Goal: Information Seeking & Learning: Find specific fact

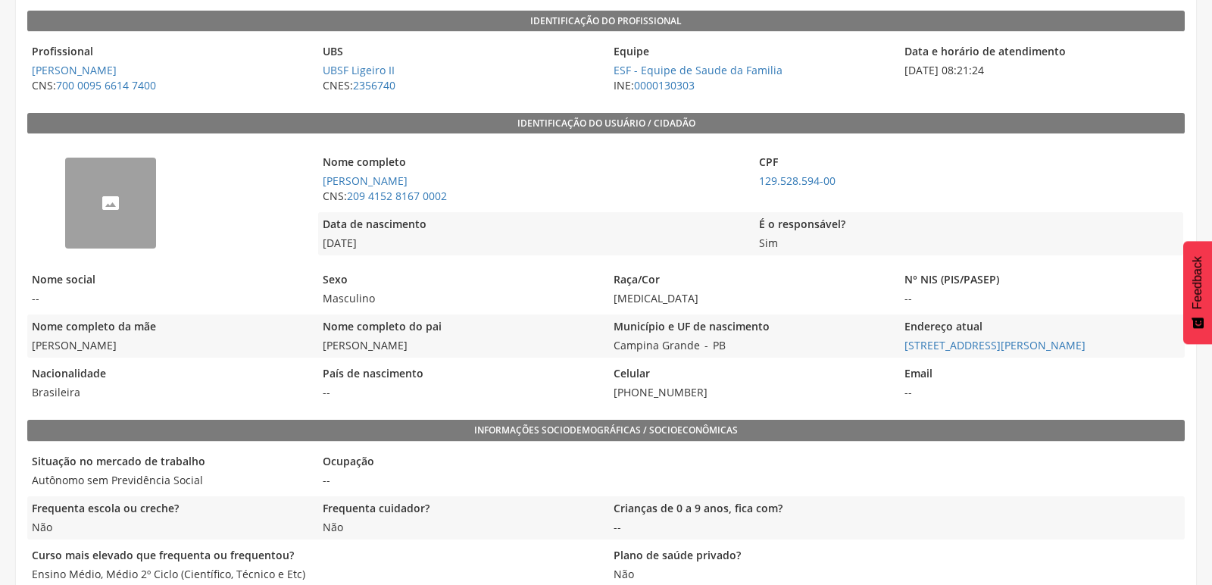
scroll to position [273, 0]
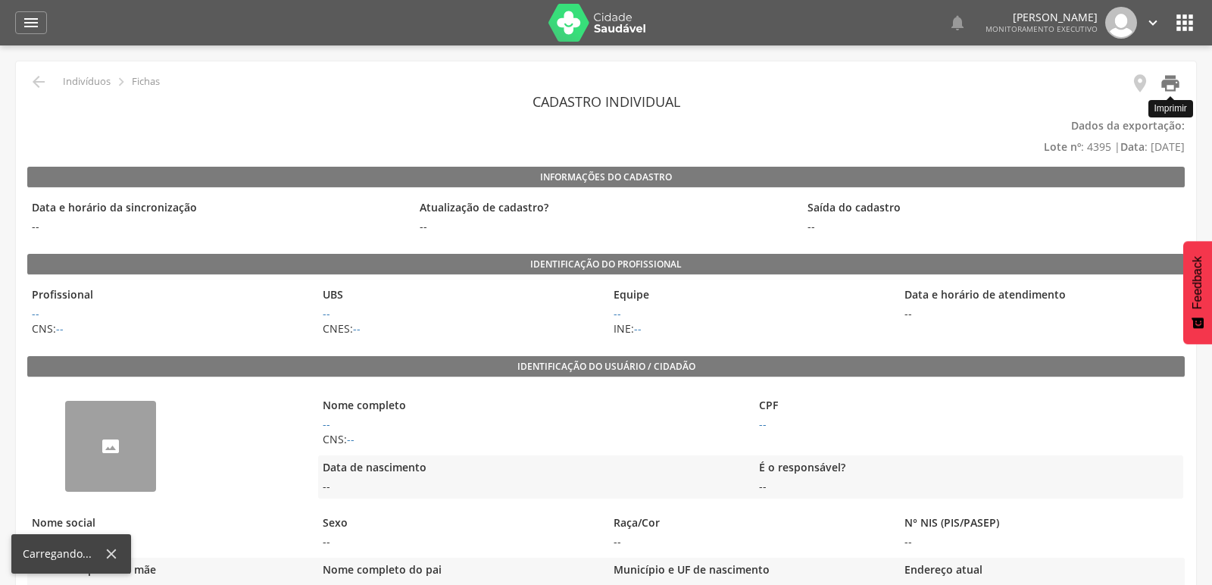
click at [1163, 80] on icon "" at bounding box center [1170, 83] width 21 height 21
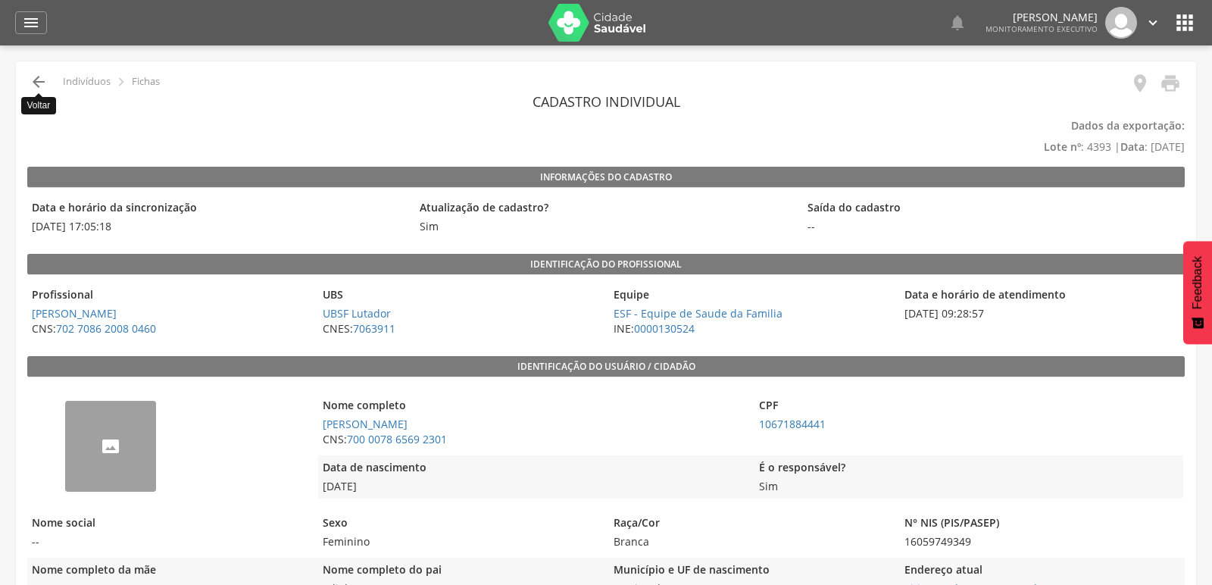
click at [41, 76] on icon "" at bounding box center [39, 82] width 18 height 18
click at [37, 78] on icon "" at bounding box center [39, 82] width 18 height 18
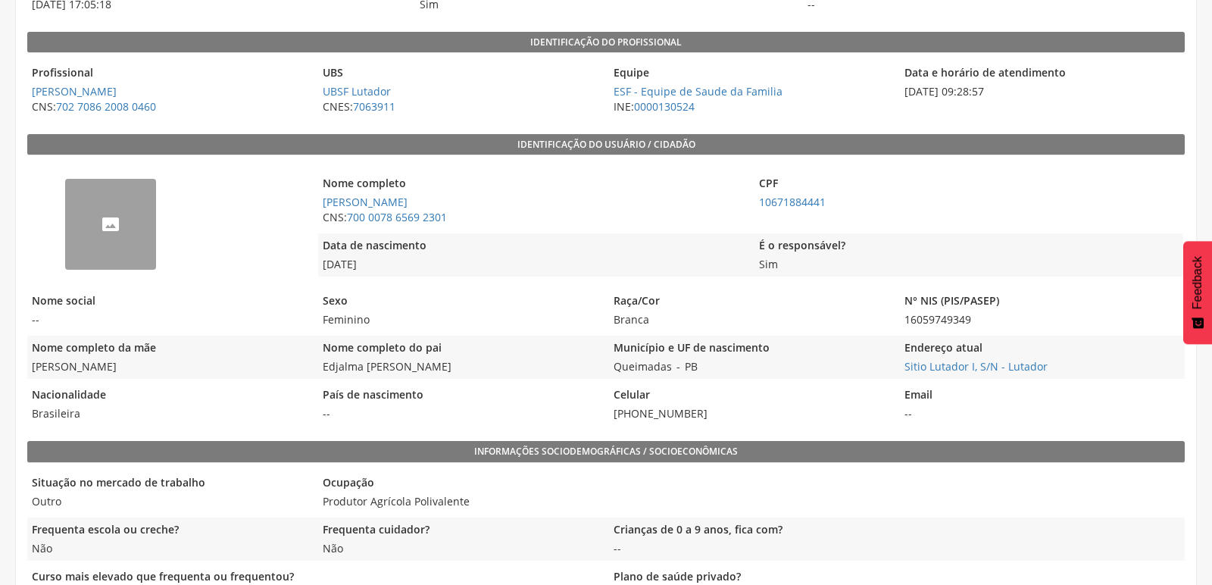
scroll to position [252, 0]
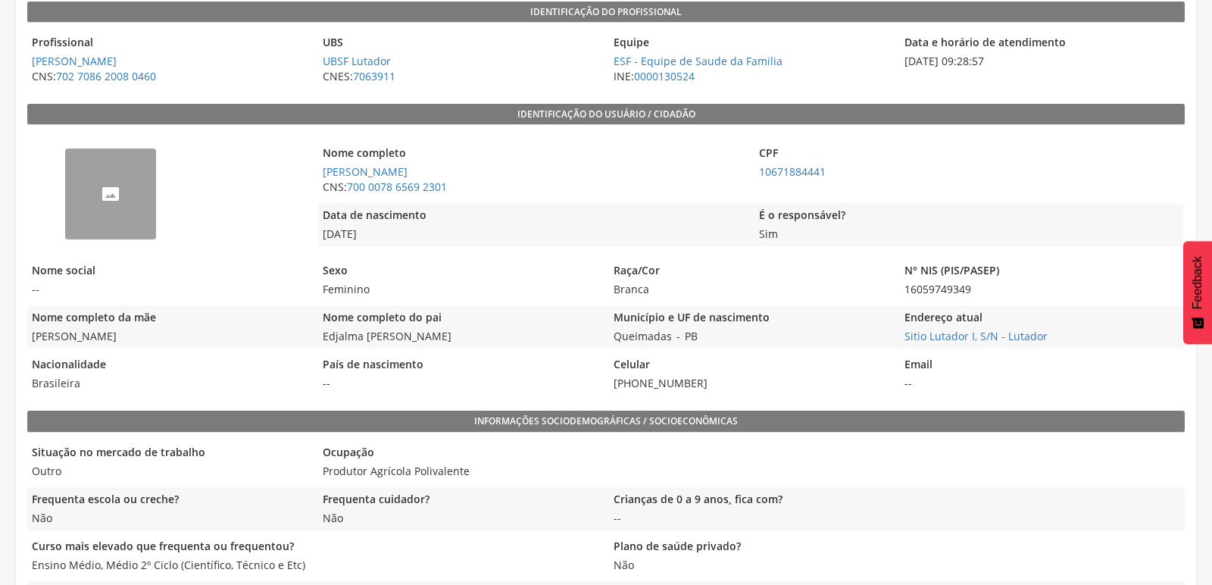
drag, startPoint x: 633, startPoint y: 383, endPoint x: 698, endPoint y: 379, distance: 64.5
click at [698, 379] on span "(83) 99186-0903" at bounding box center [750, 383] width 283 height 15
copy span "99186-0903"
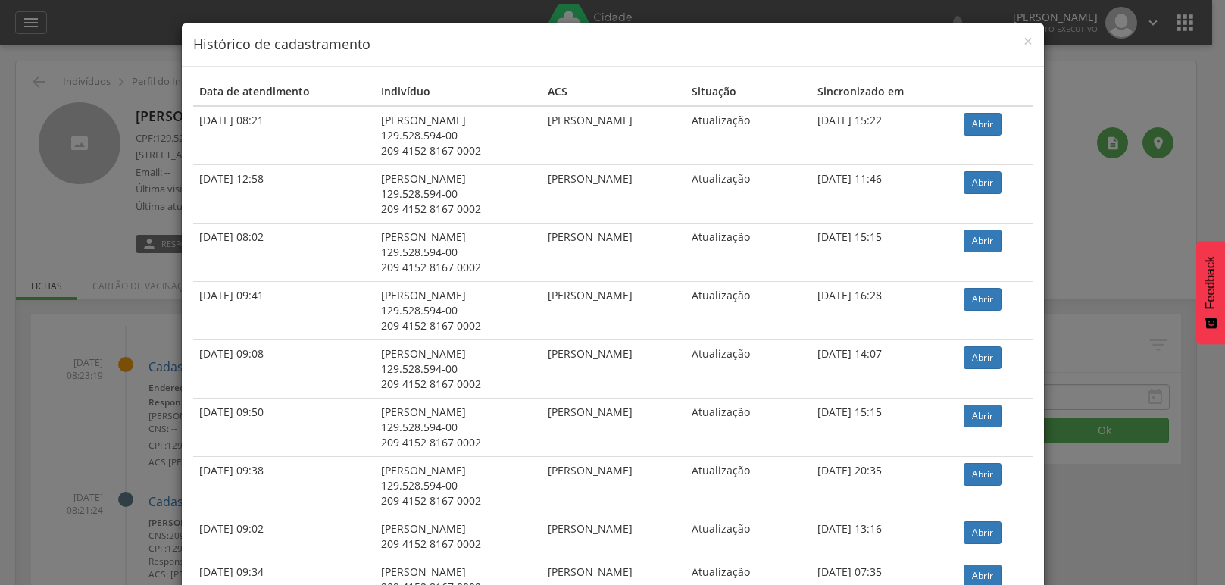
click at [131, 121] on div "× Histórico de cadastramento Data de atendimento Indivíduo ACS Situação Sincron…" at bounding box center [612, 292] width 1225 height 585
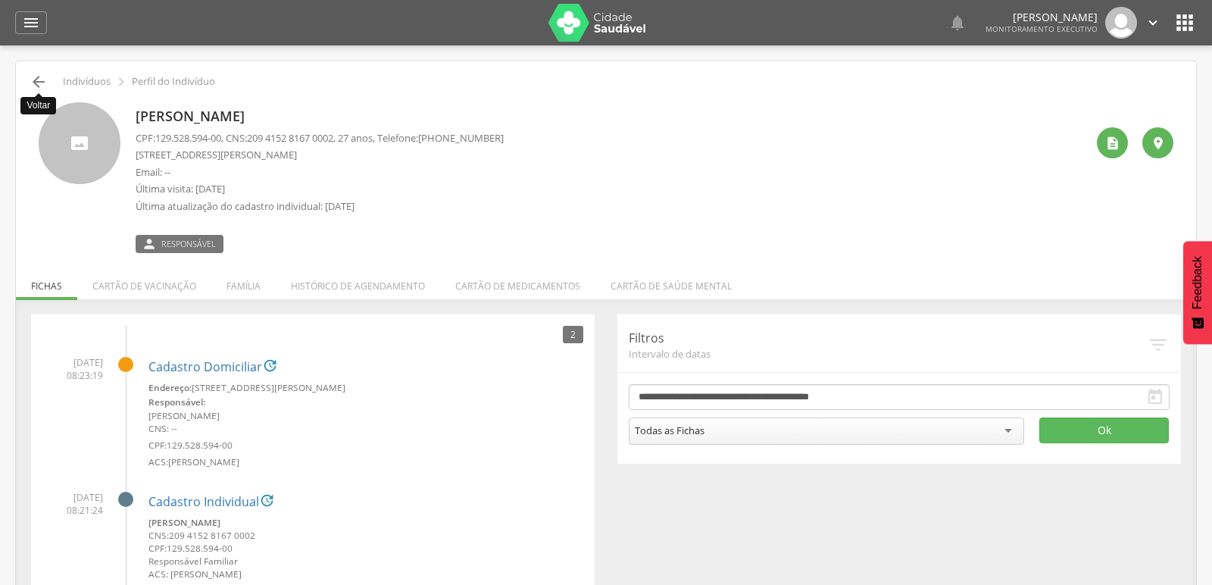
click at [40, 83] on icon "" at bounding box center [39, 82] width 18 height 18
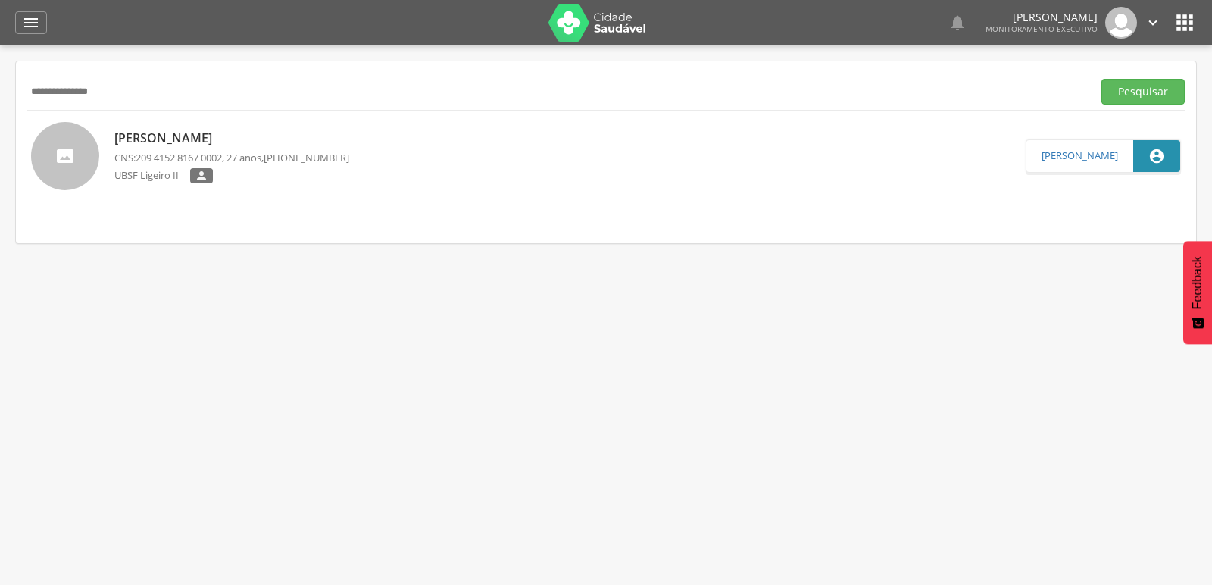
drag, startPoint x: 142, startPoint y: 92, endPoint x: 0, endPoint y: 130, distance: 146.6
click at [0, 130] on div " Supervisão  Distritos  Ubs Coordenador: - Queimadas / PB Intervalo de Tempo…" at bounding box center [606, 337] width 1212 height 585
paste input "**********"
type input "**********"
click at [1101, 79] on button "Pesquisar" at bounding box center [1142, 92] width 83 height 26
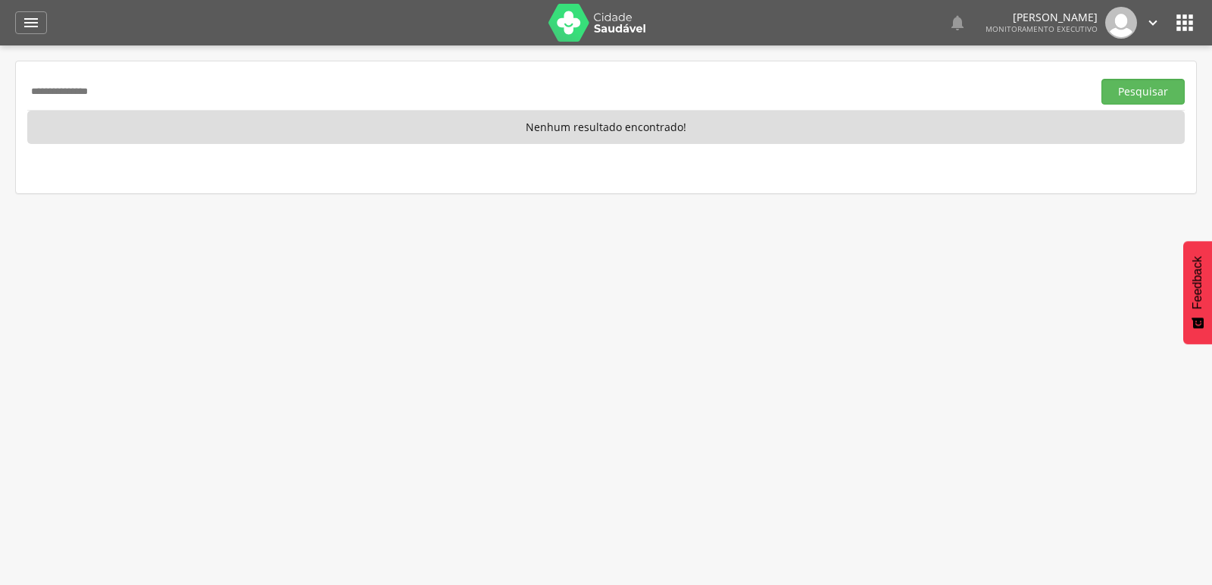
drag, startPoint x: 146, startPoint y: 95, endPoint x: 0, endPoint y: 123, distance: 148.8
click at [0, 123] on div " Supervisão  Distritos  Ubs Coordenador: - Queimadas / PB Intervalo de Tempo…" at bounding box center [606, 337] width 1212 height 585
paste input "**********"
click at [1101, 79] on button "Pesquisar" at bounding box center [1142, 92] width 83 height 26
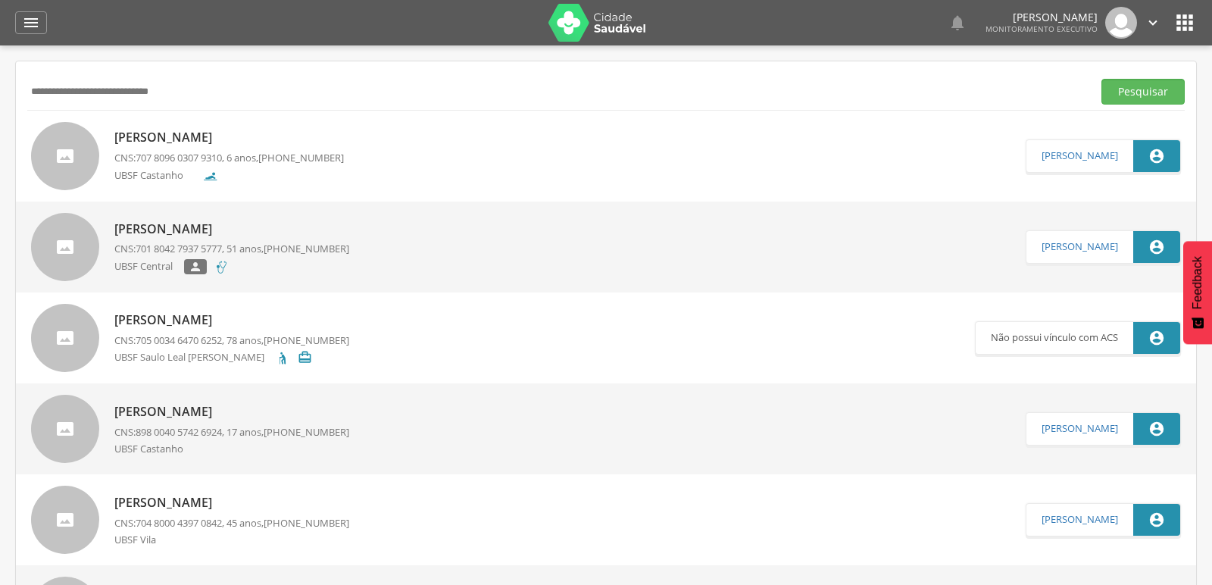
click at [254, 407] on p "Stephany Dias Camargo Marcedo" at bounding box center [231, 411] width 235 height 17
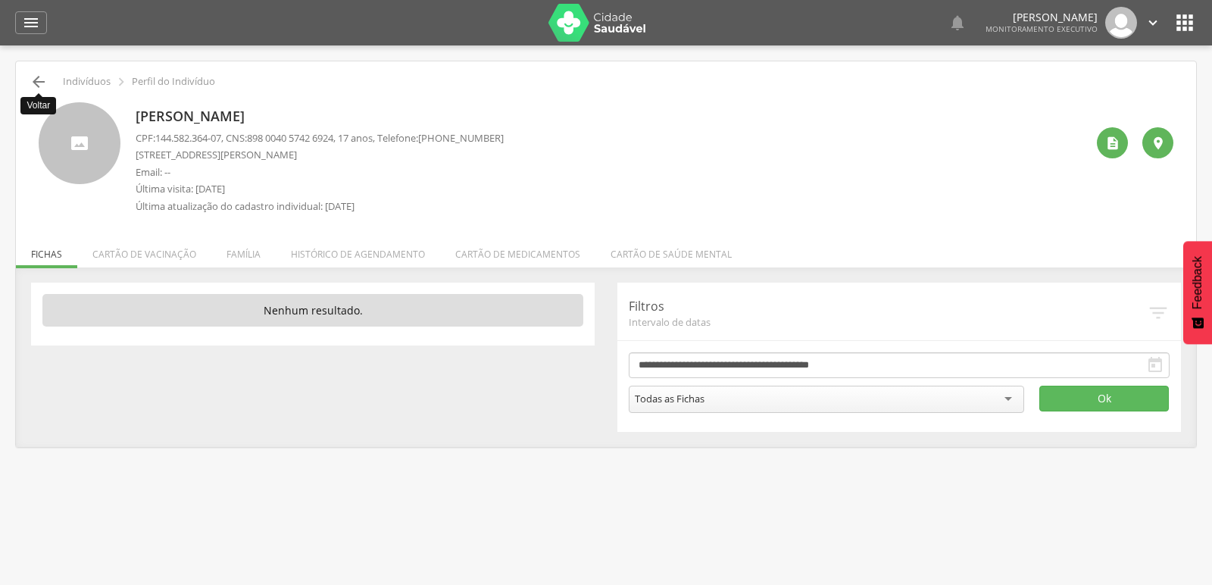
click at [40, 80] on icon "" at bounding box center [39, 82] width 18 height 18
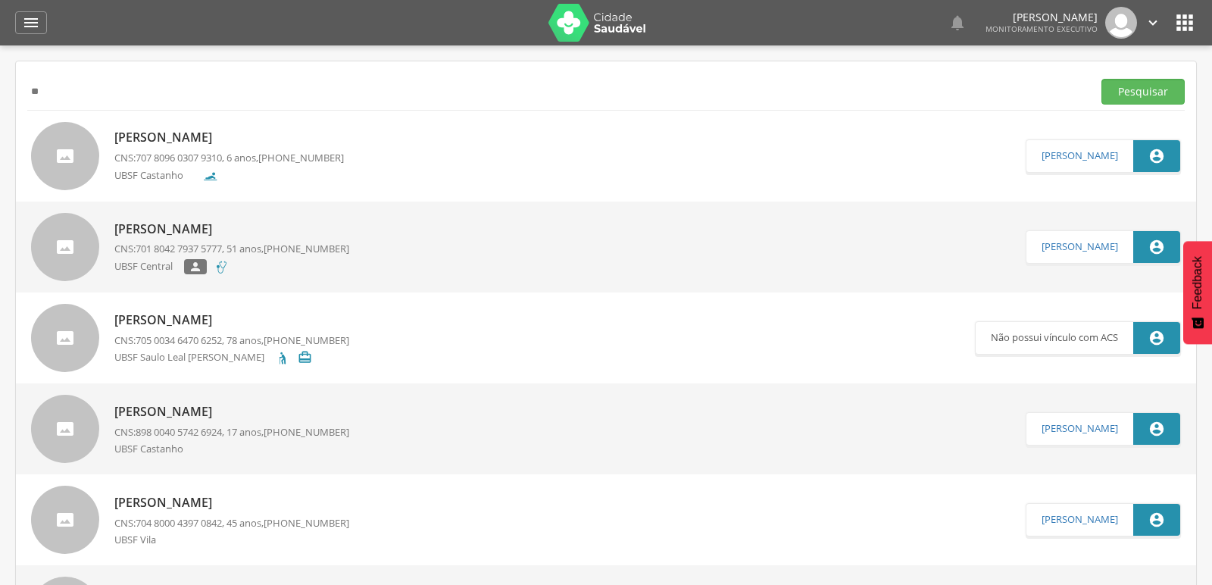
type input "*"
type input "**********"
click at [1101, 79] on button "Pesquisar" at bounding box center [1142, 92] width 83 height 26
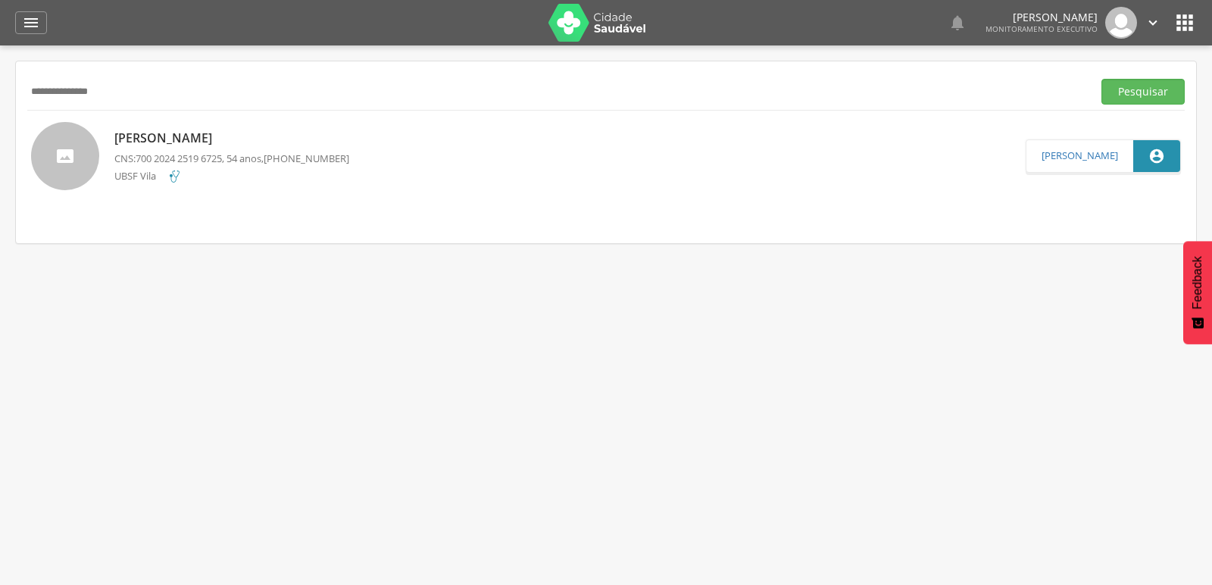
click at [168, 143] on p "Adelma Gomês Dantas" at bounding box center [231, 138] width 235 height 17
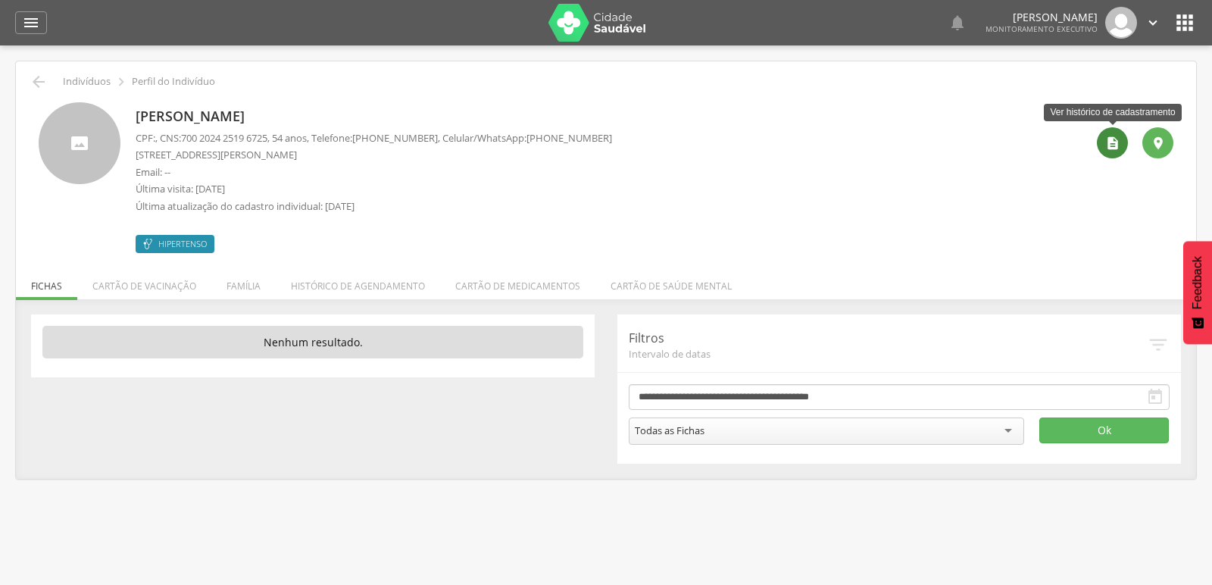
click at [1101, 137] on div "" at bounding box center [1112, 142] width 31 height 31
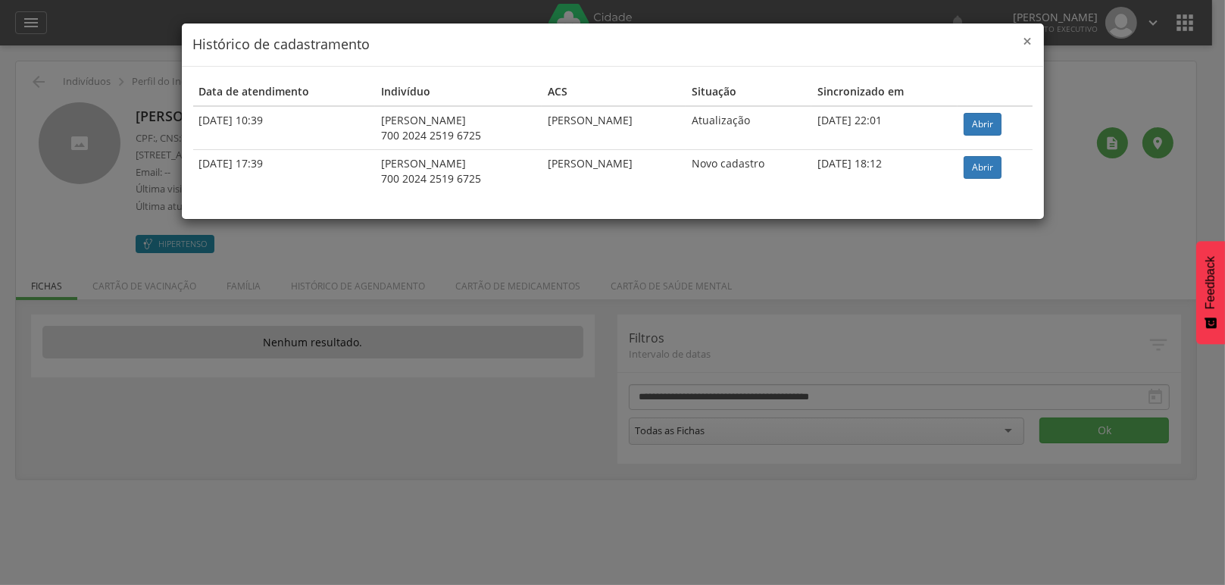
click at [1028, 39] on span "×" at bounding box center [1027, 40] width 9 height 21
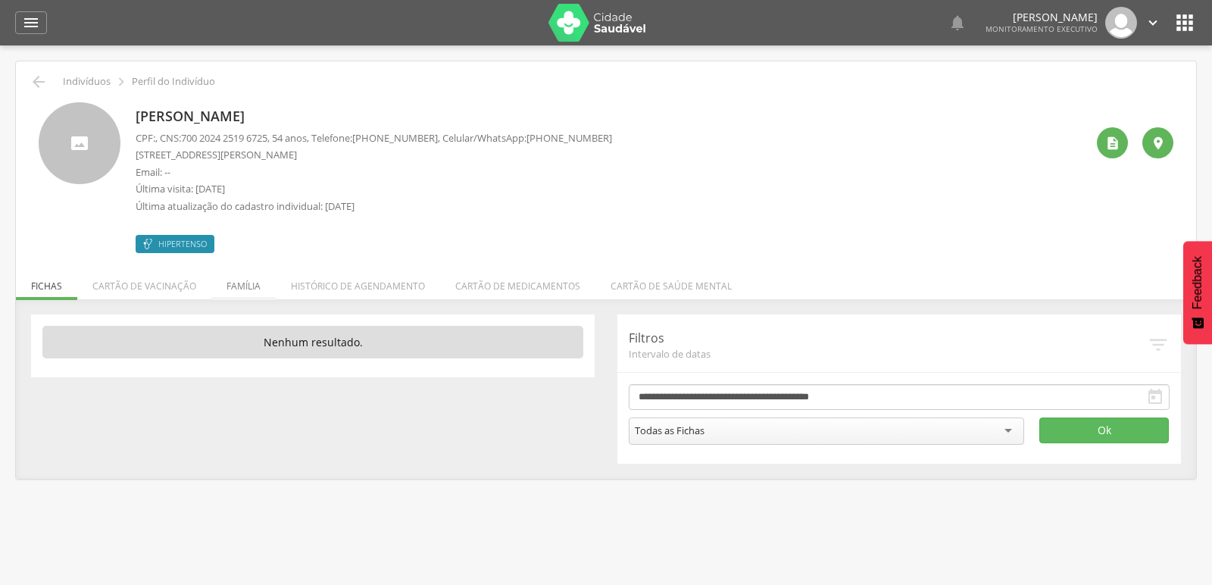
click at [240, 281] on li "Família" at bounding box center [243, 282] width 64 height 36
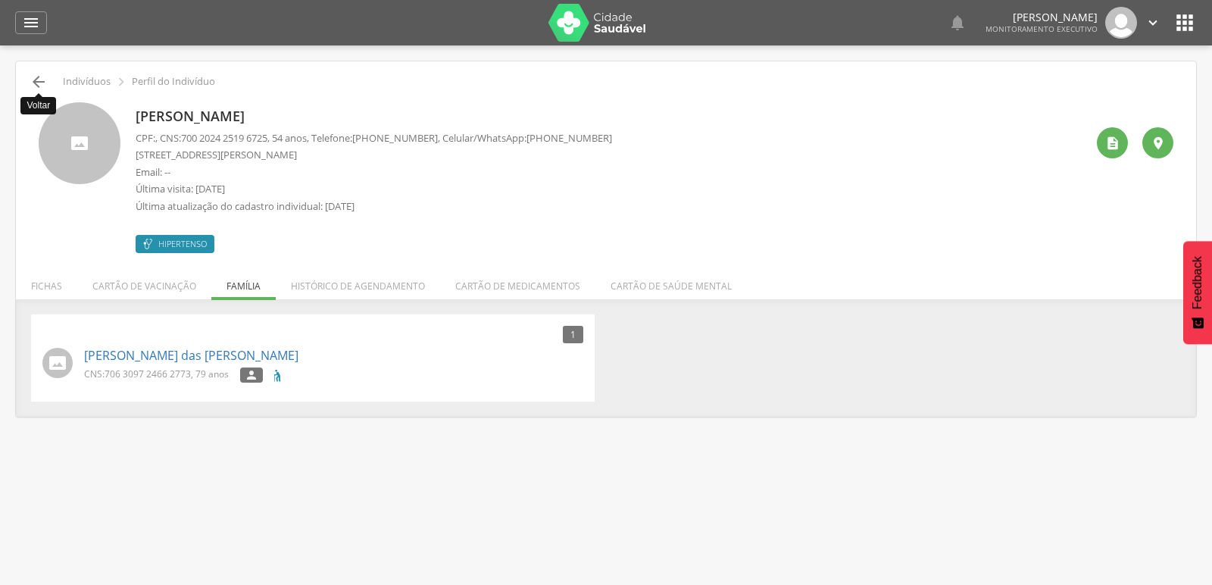
click at [32, 83] on icon "" at bounding box center [39, 82] width 18 height 18
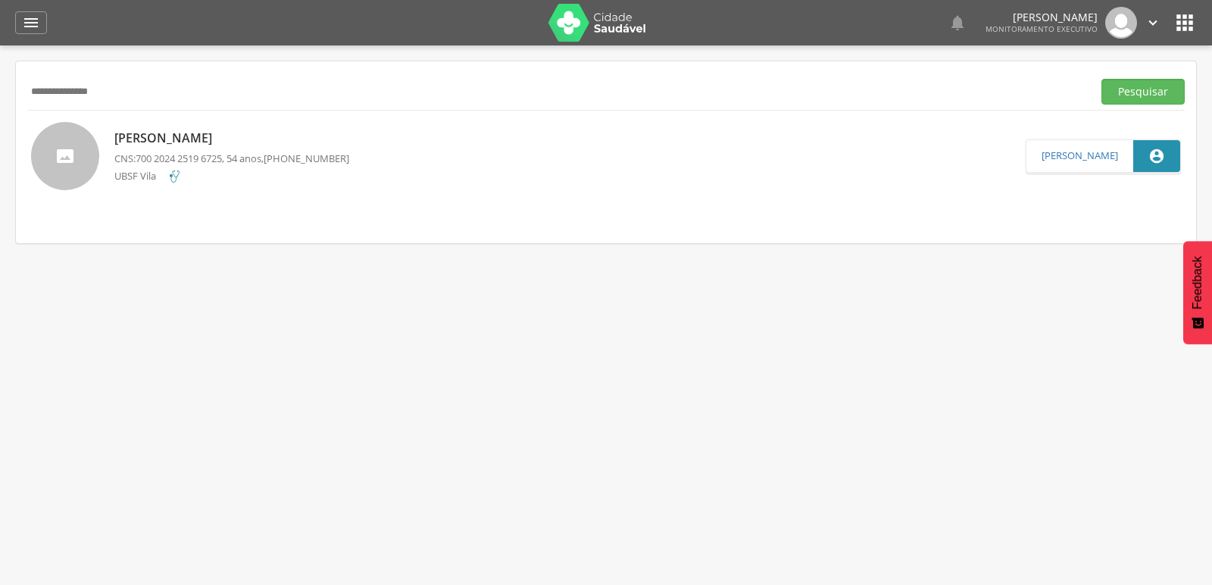
click at [131, 146] on p "Adelma Gomês Dantas" at bounding box center [231, 138] width 235 height 17
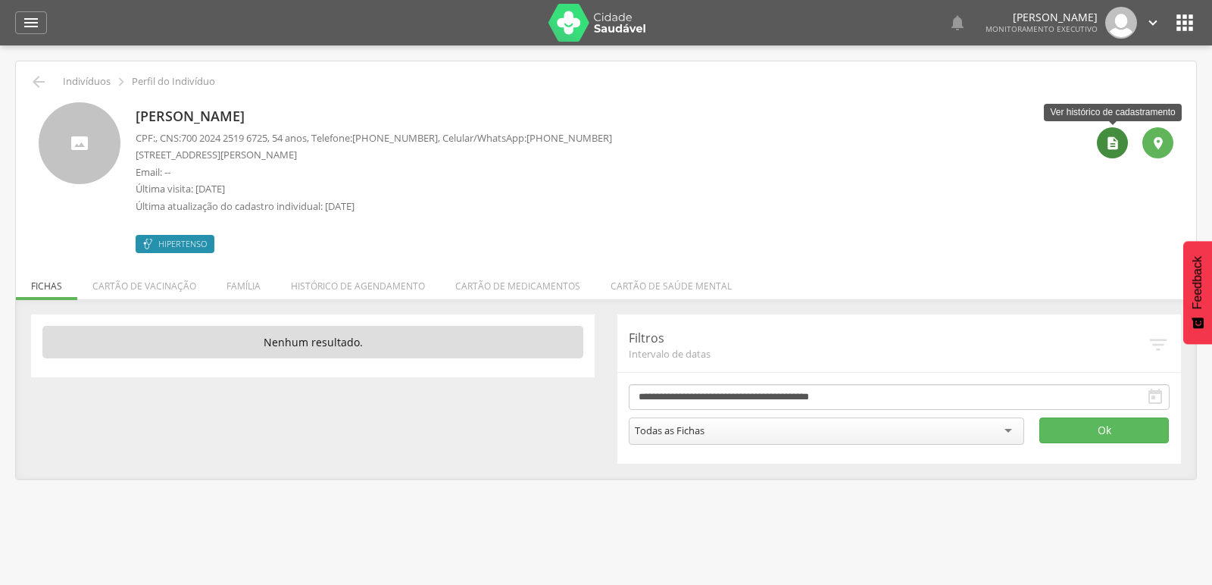
click at [1103, 148] on div "" at bounding box center [1112, 142] width 31 height 31
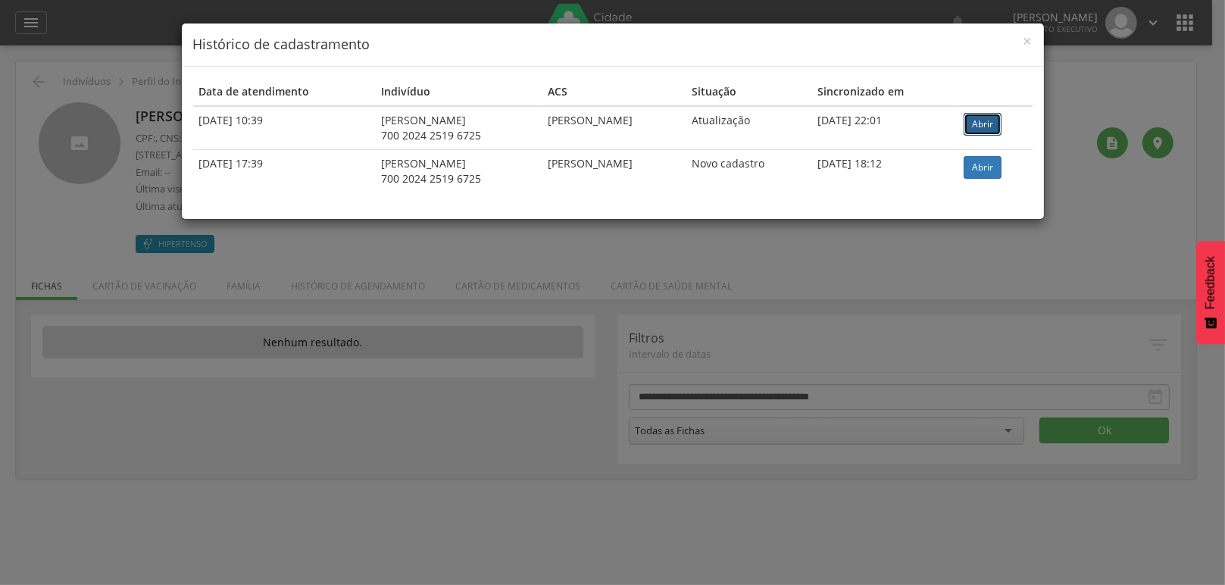
click at [1001, 117] on link "Abrir" at bounding box center [982, 124] width 38 height 23
click at [1029, 36] on span "×" at bounding box center [1027, 40] width 9 height 21
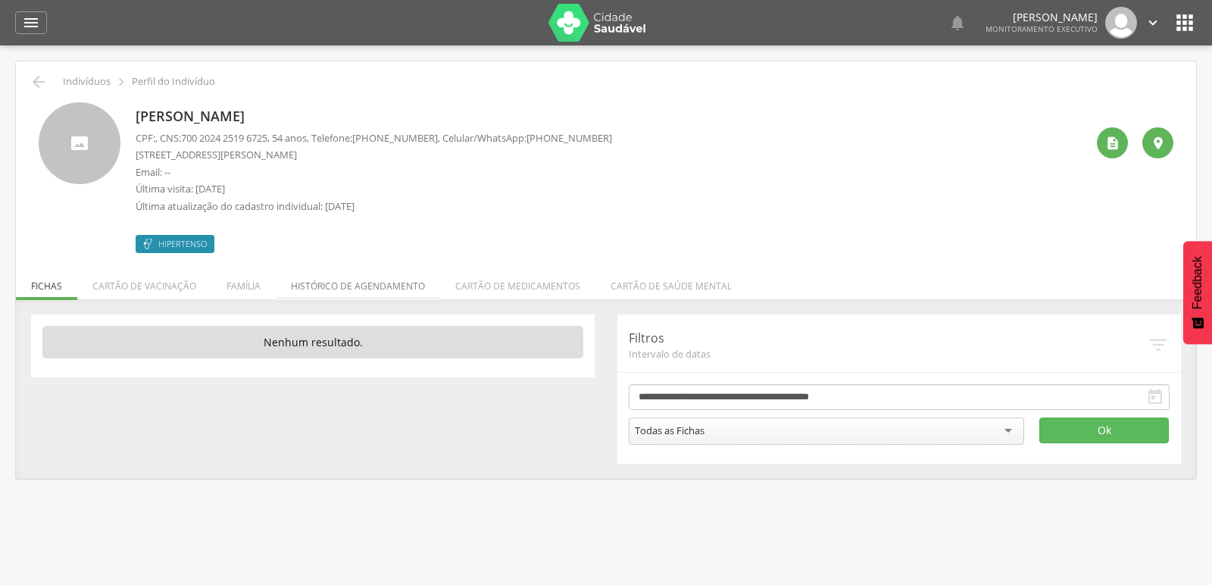
click at [396, 286] on li "Histórico de agendamento" at bounding box center [358, 282] width 164 height 36
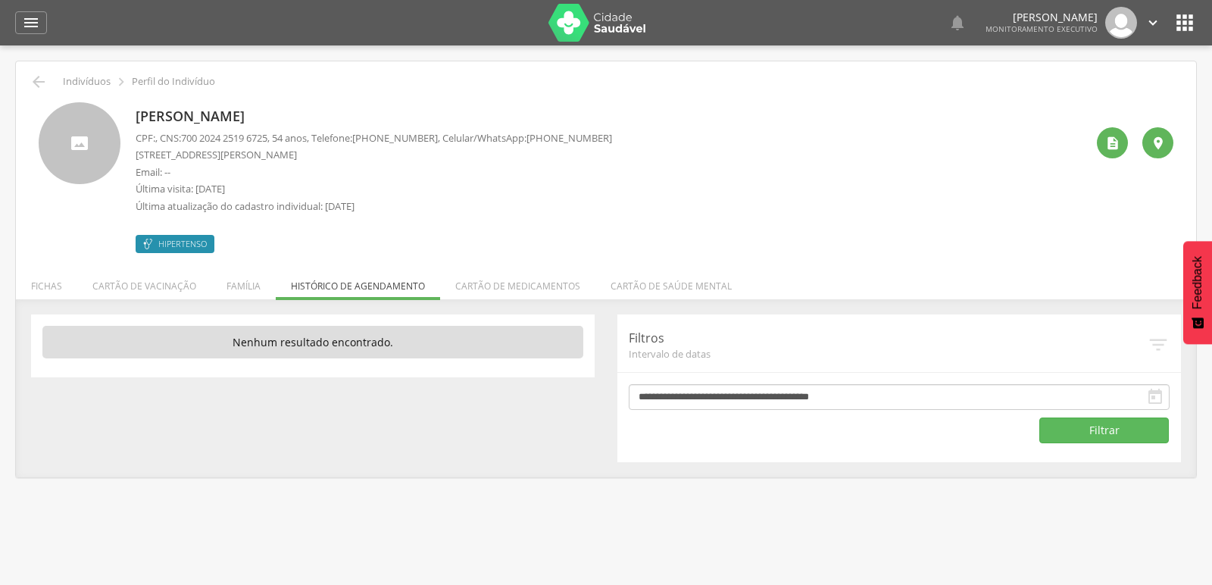
click at [1148, 391] on icon "" at bounding box center [1155, 397] width 18 height 18
click at [1160, 400] on icon "" at bounding box center [1155, 397] width 18 height 18
click at [1146, 395] on icon "" at bounding box center [1155, 397] width 18 height 18
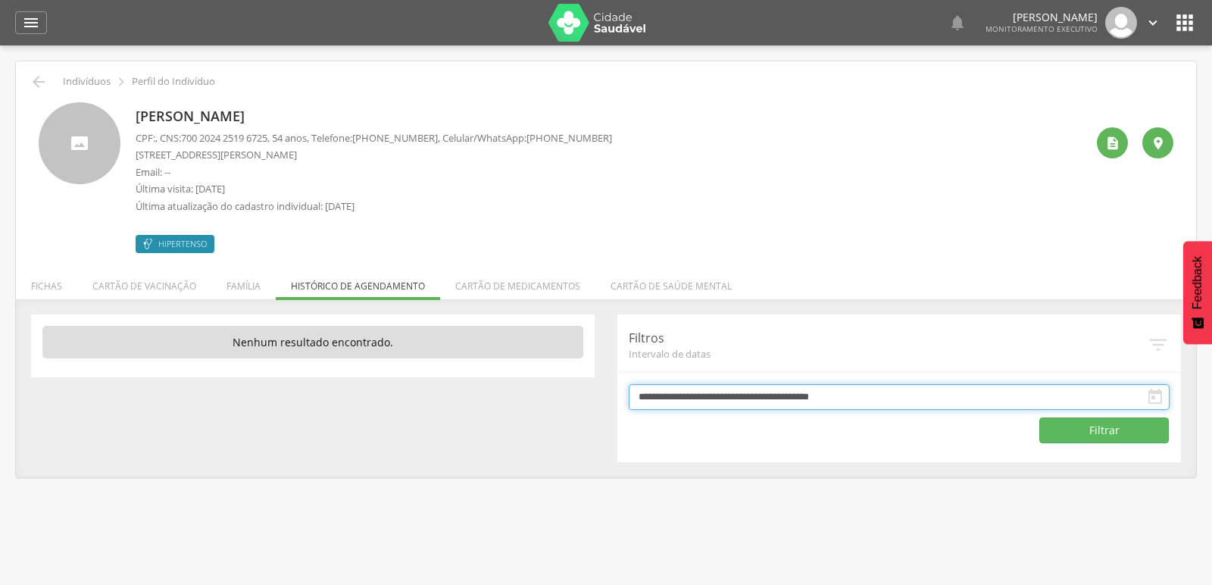
click at [941, 399] on input "**********" at bounding box center [899, 397] width 541 height 26
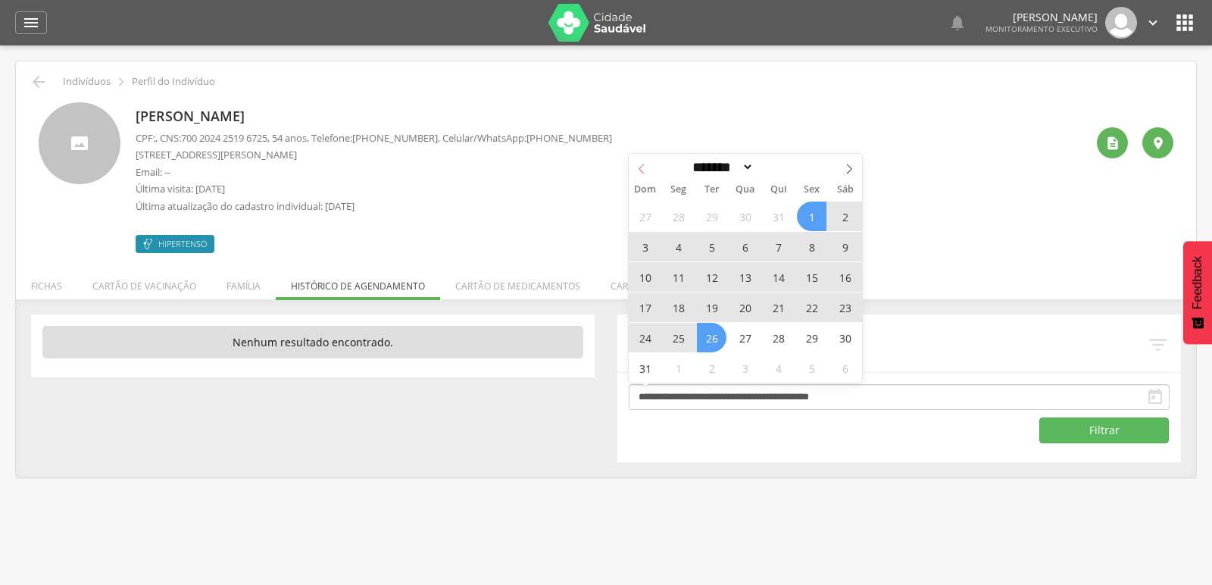
click at [636, 169] on icon at bounding box center [641, 169] width 11 height 11
select select "*"
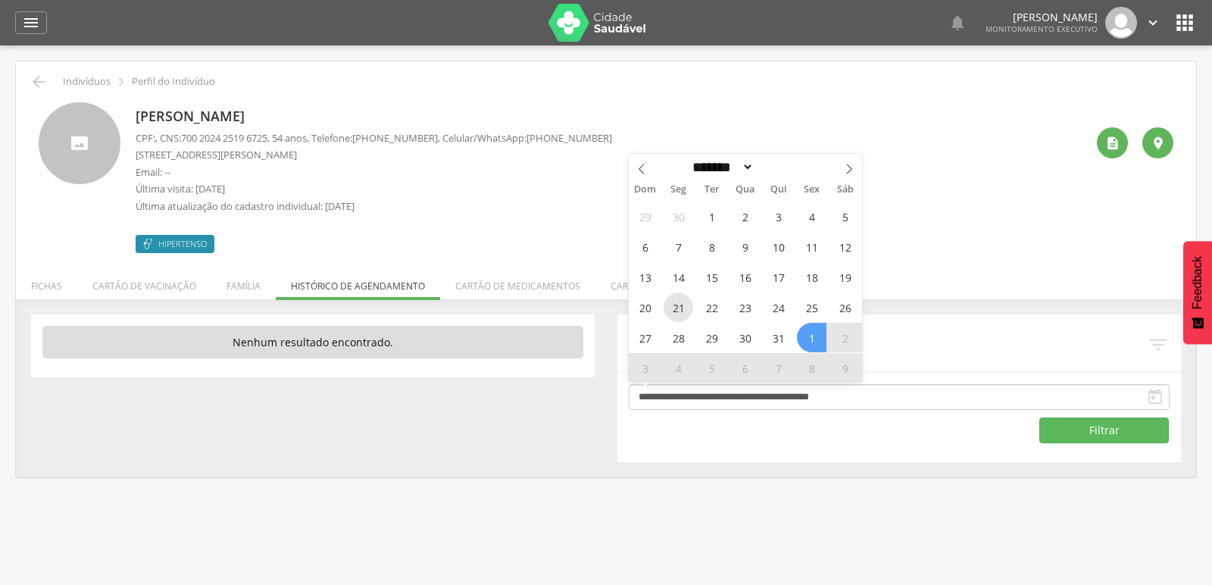
click at [676, 317] on span "21" at bounding box center [678, 307] width 30 height 30
type input "**********"
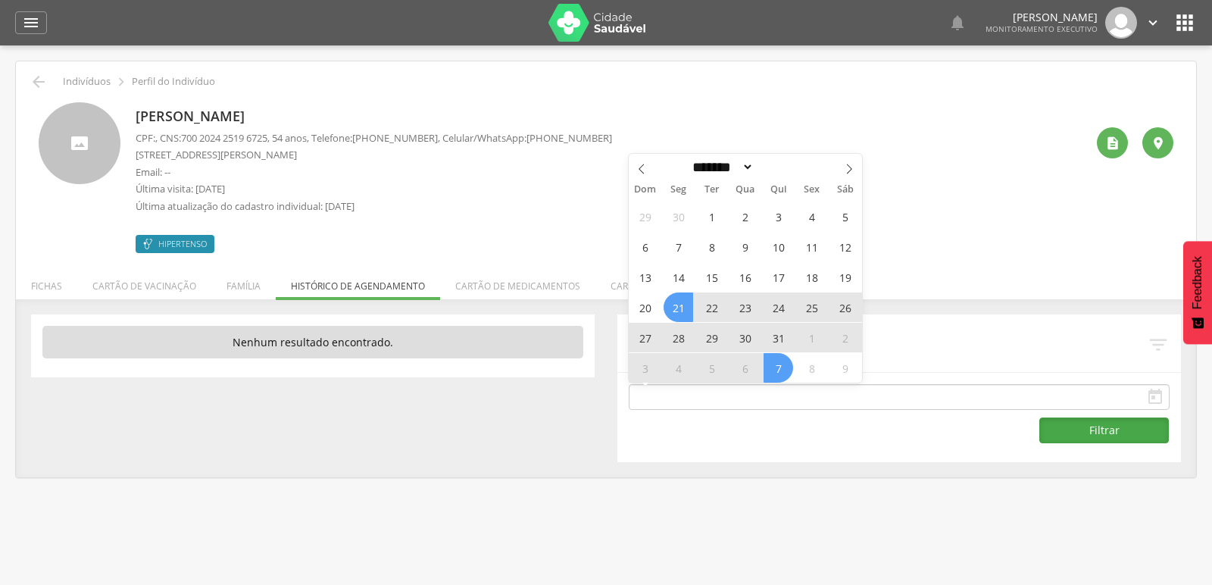
click at [1126, 427] on button "Filtrar" at bounding box center [1104, 430] width 130 height 26
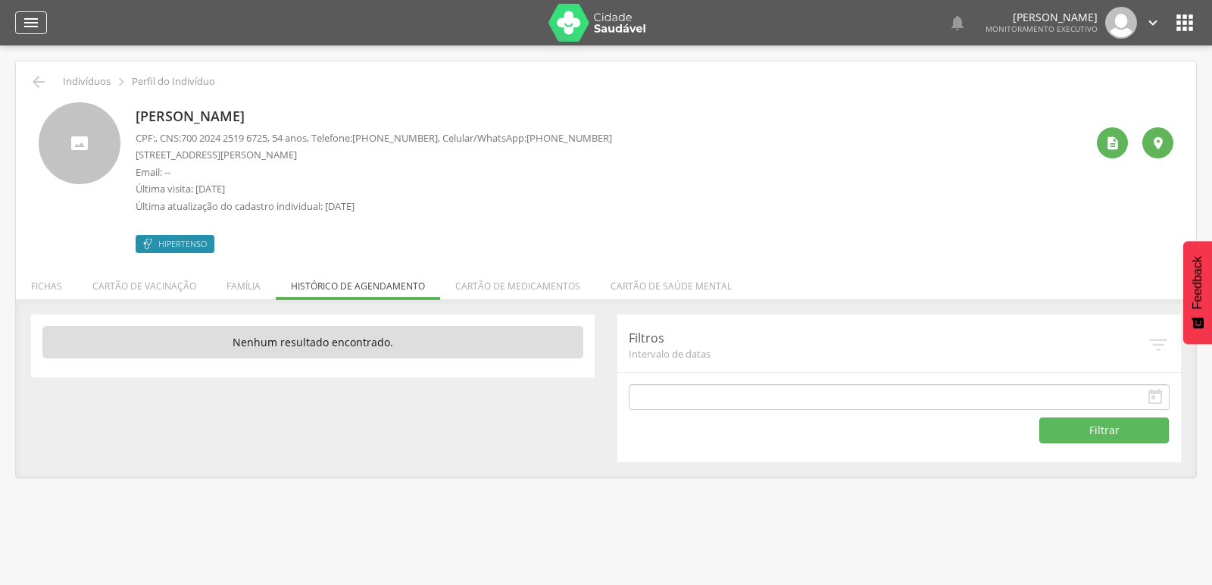
click at [26, 14] on icon "" at bounding box center [31, 23] width 18 height 18
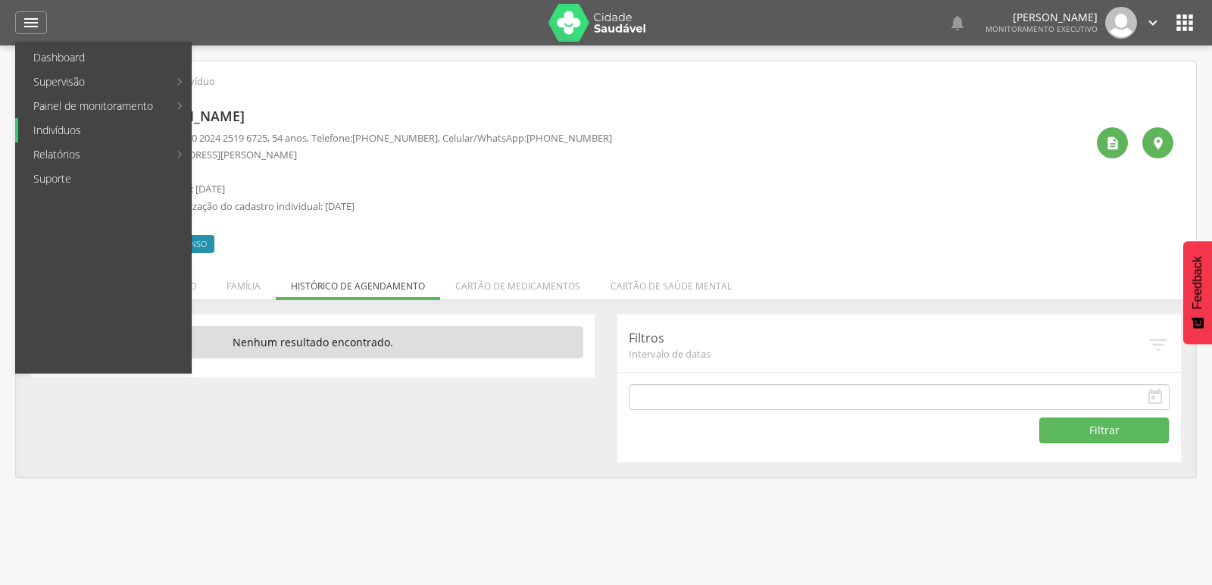
click at [52, 126] on link "Indivíduos" at bounding box center [104, 130] width 173 height 24
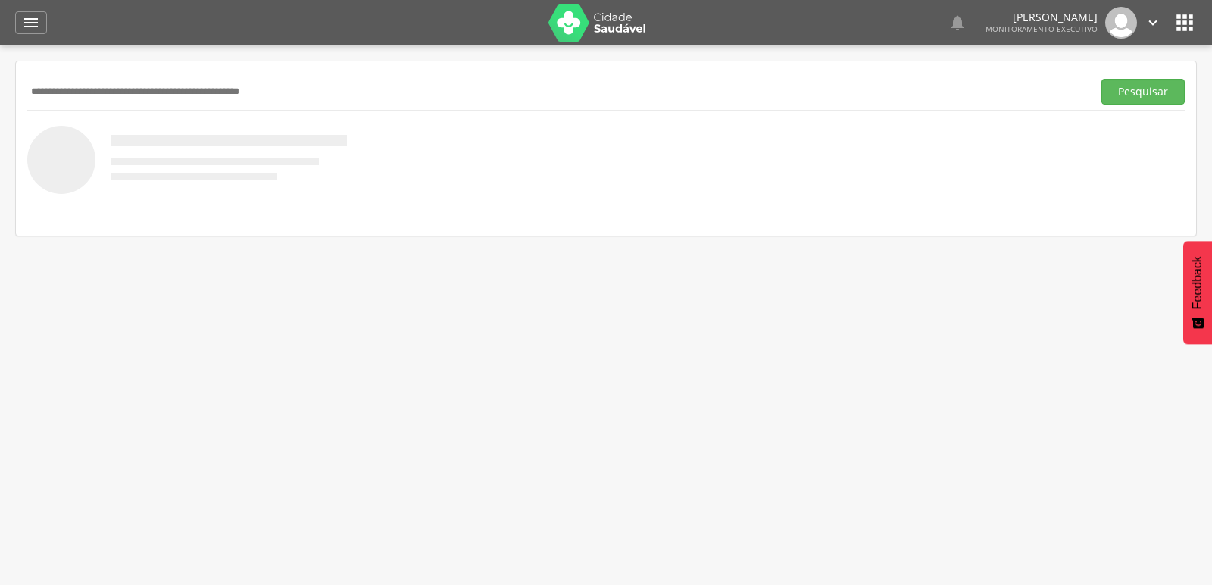
drag, startPoint x: 75, startPoint y: 76, endPoint x: 64, endPoint y: 76, distance: 11.4
drag, startPoint x: 64, startPoint y: 76, endPoint x: 43, endPoint y: 84, distance: 21.8
paste input "**********"
click at [1101, 79] on button "Pesquisar" at bounding box center [1142, 92] width 83 height 26
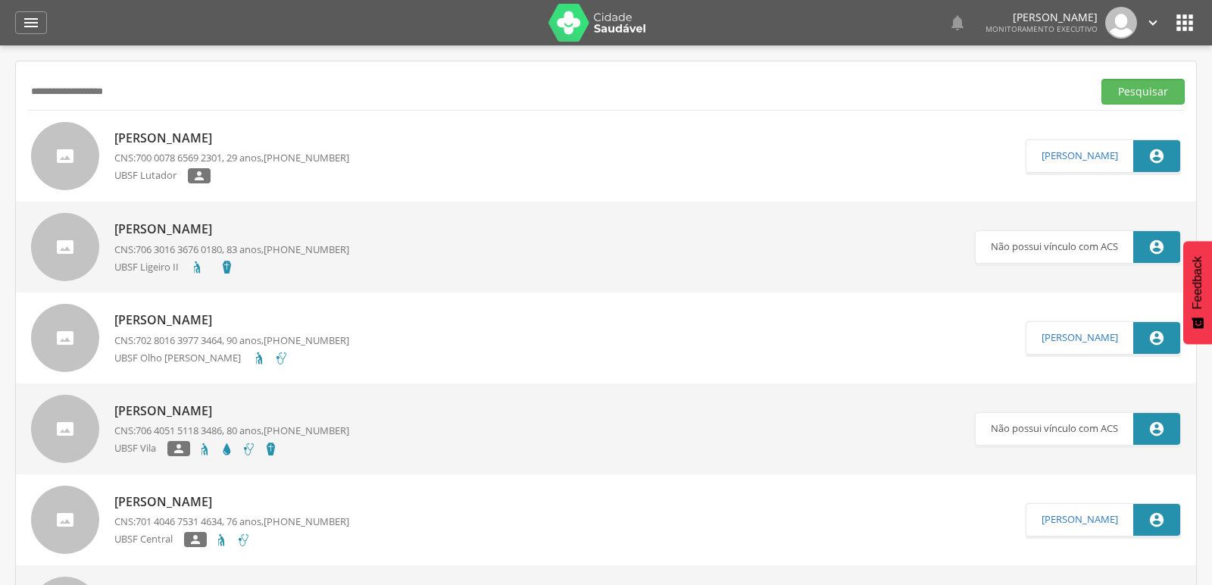
click at [168, 134] on p "Tamiris Luzia Silva Oliveira" at bounding box center [231, 138] width 235 height 17
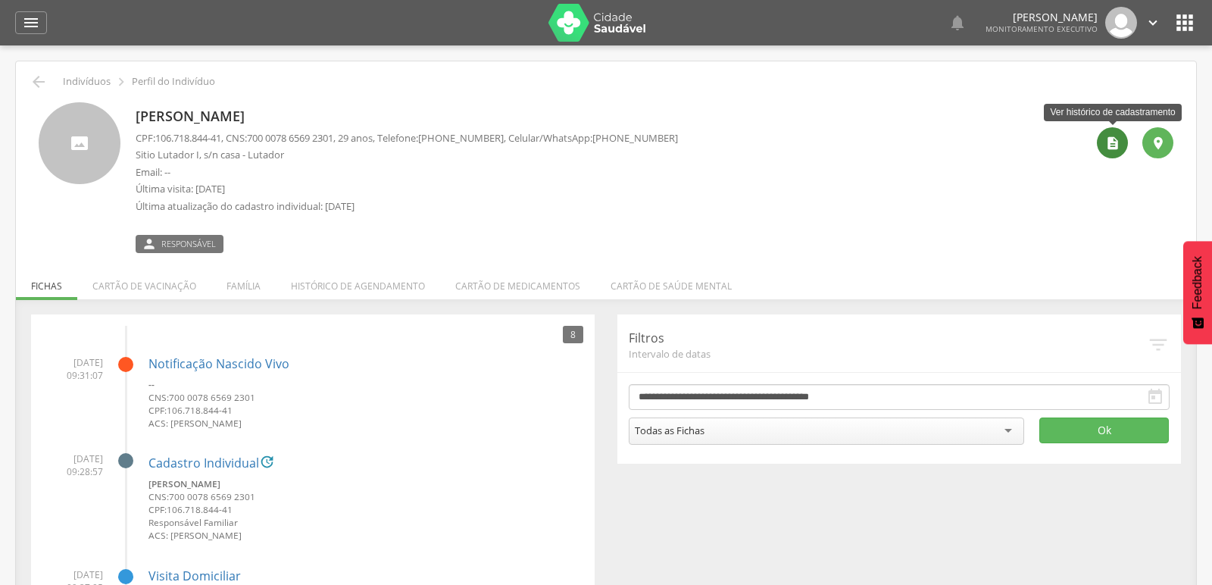
click at [1111, 137] on icon "" at bounding box center [1112, 143] width 15 height 15
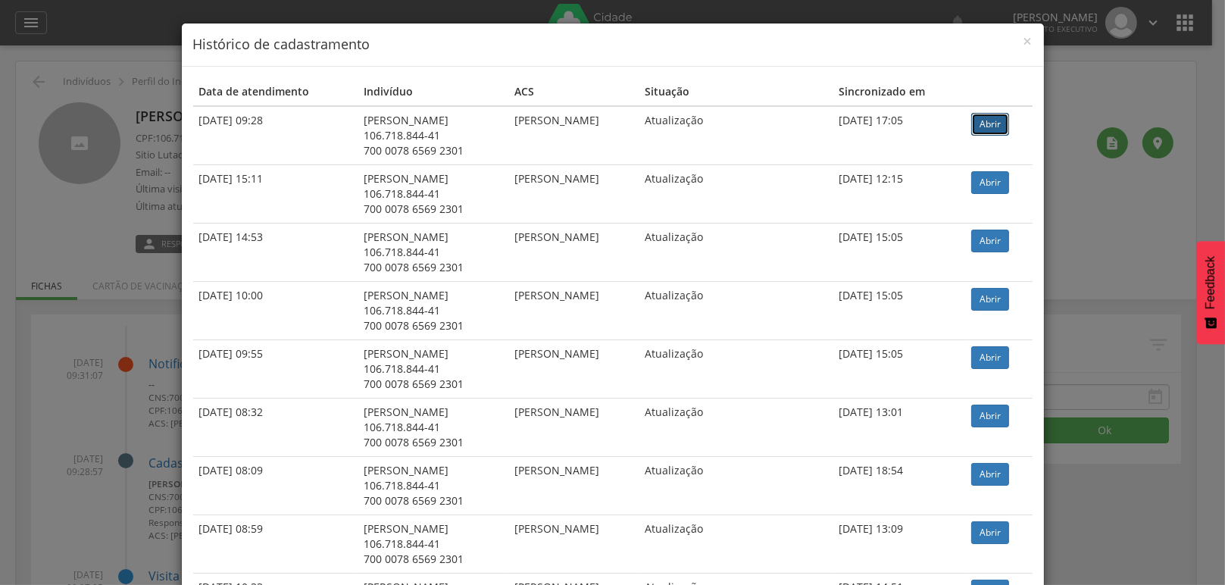
click at [1004, 126] on link "Abrir" at bounding box center [990, 124] width 38 height 23
click at [1024, 43] on span "×" at bounding box center [1027, 40] width 9 height 21
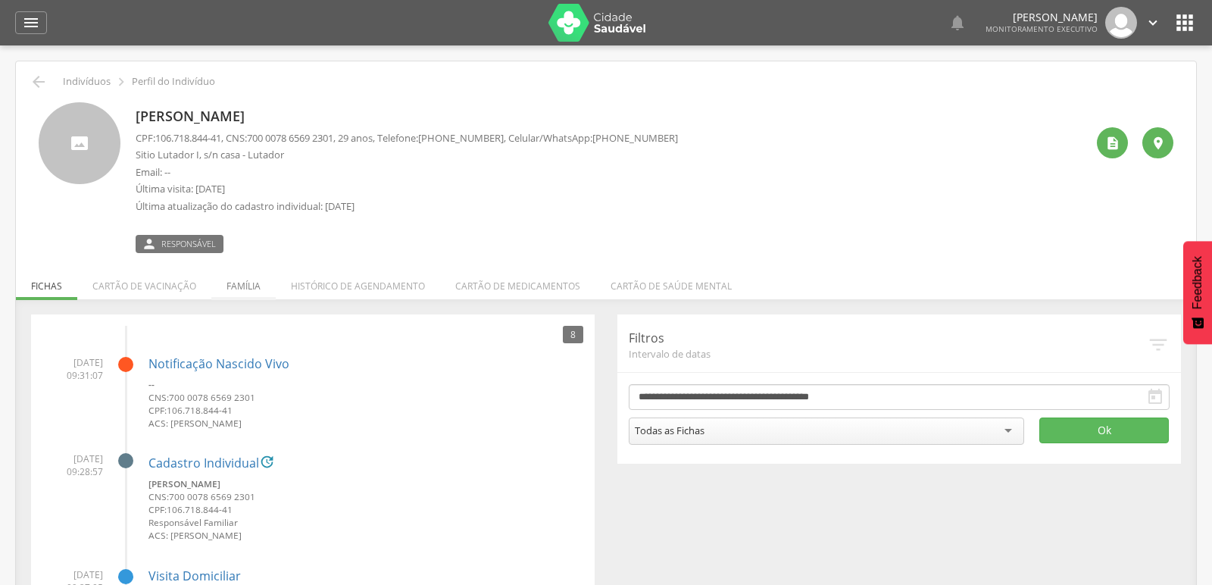
click at [250, 289] on li "Família" at bounding box center [243, 282] width 64 height 36
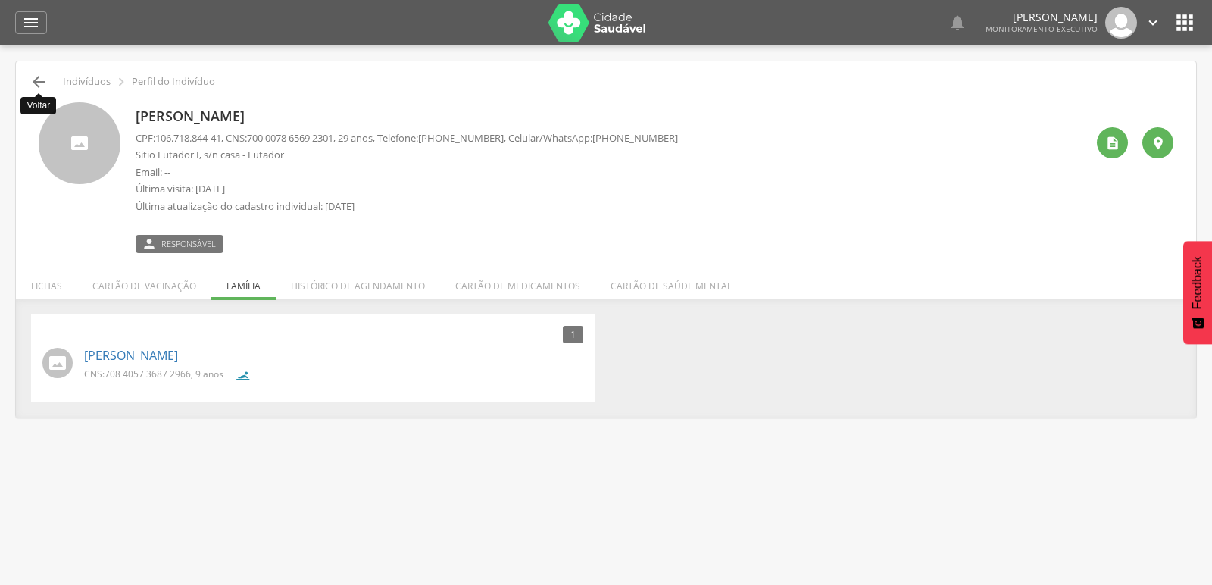
click at [37, 89] on icon "" at bounding box center [39, 82] width 18 height 18
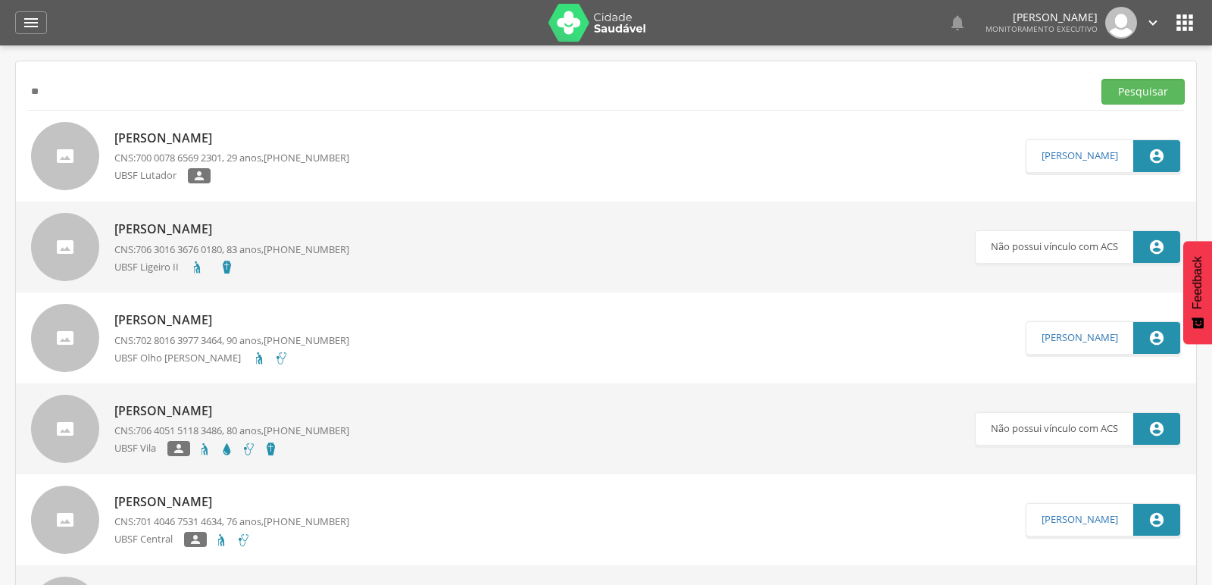
type input "*"
click at [1101, 79] on button "Pesquisar" at bounding box center [1142, 92] width 83 height 26
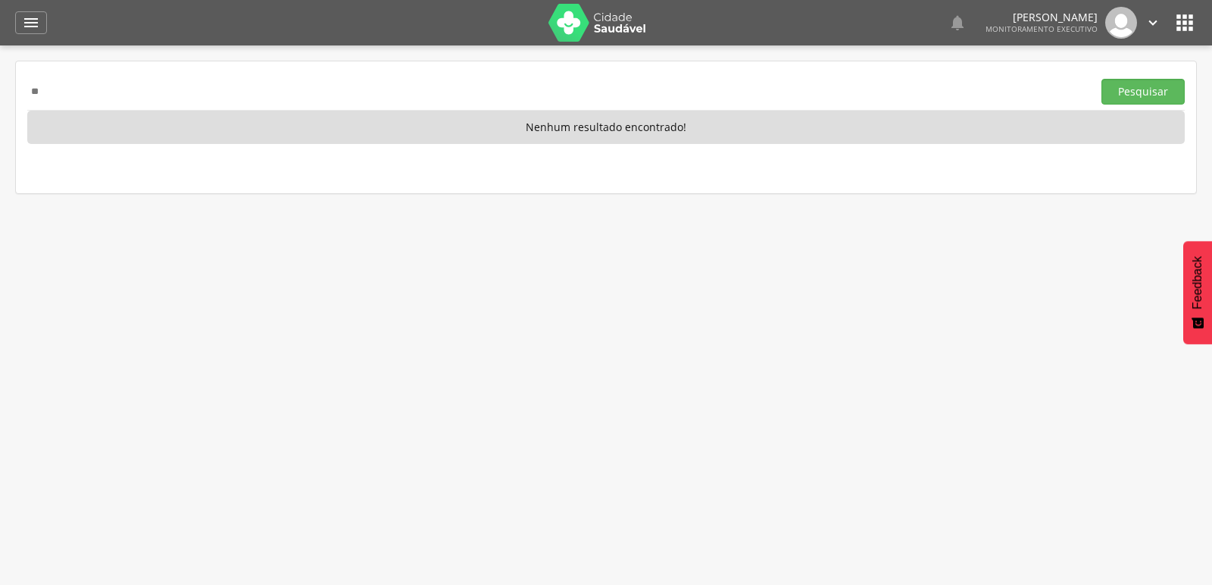
type input "*"
paste input "**********"
click at [1101, 79] on button "Pesquisar" at bounding box center [1142, 92] width 83 height 26
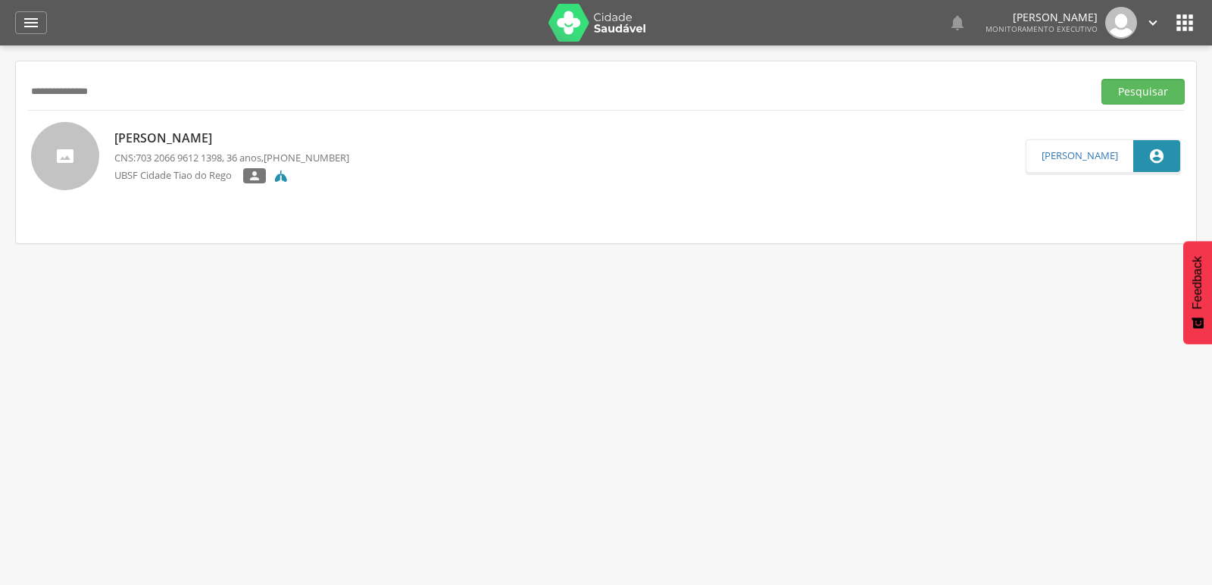
click at [185, 130] on p "Edielma Pereira da Silva" at bounding box center [231, 138] width 235 height 17
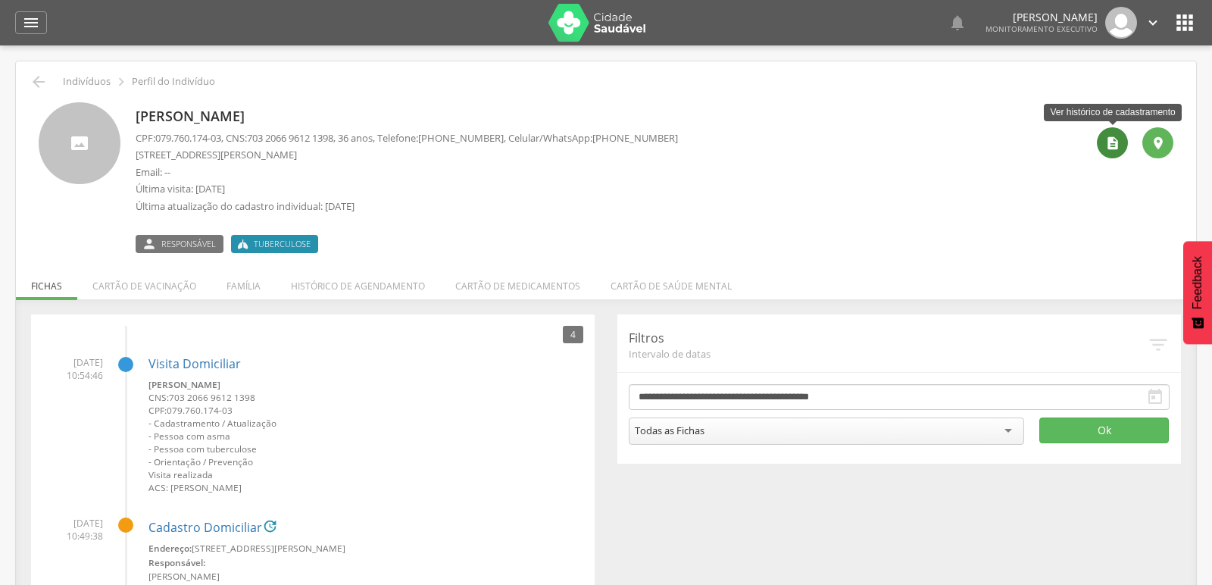
click at [1102, 142] on div "" at bounding box center [1112, 142] width 31 height 31
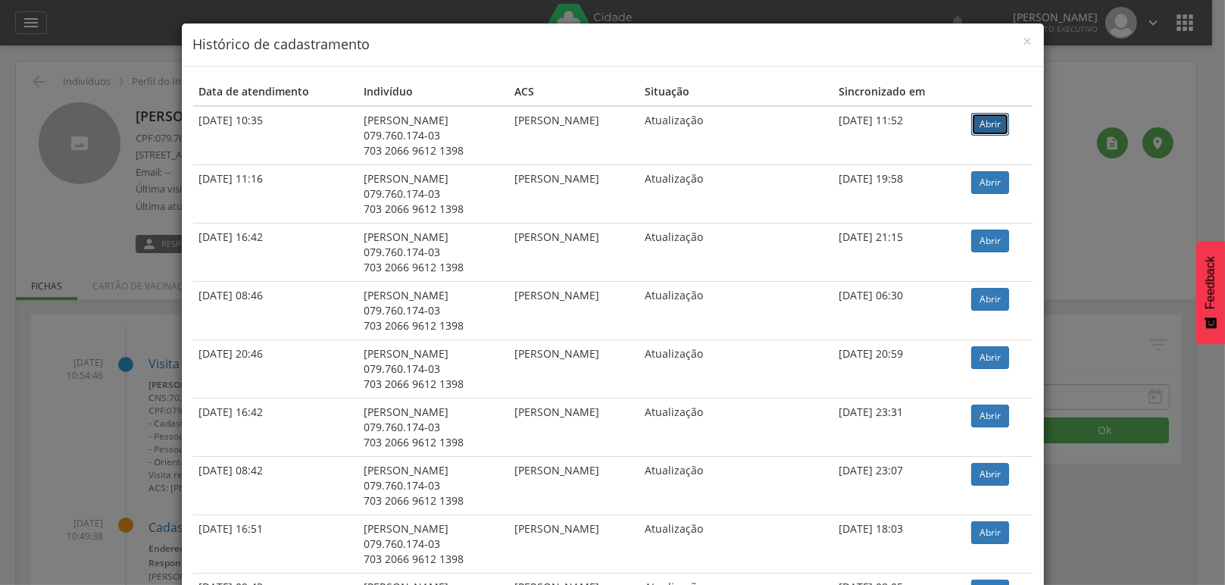
click at [988, 119] on link "Abrir" at bounding box center [990, 124] width 38 height 23
click at [1023, 46] on span "×" at bounding box center [1027, 40] width 9 height 21
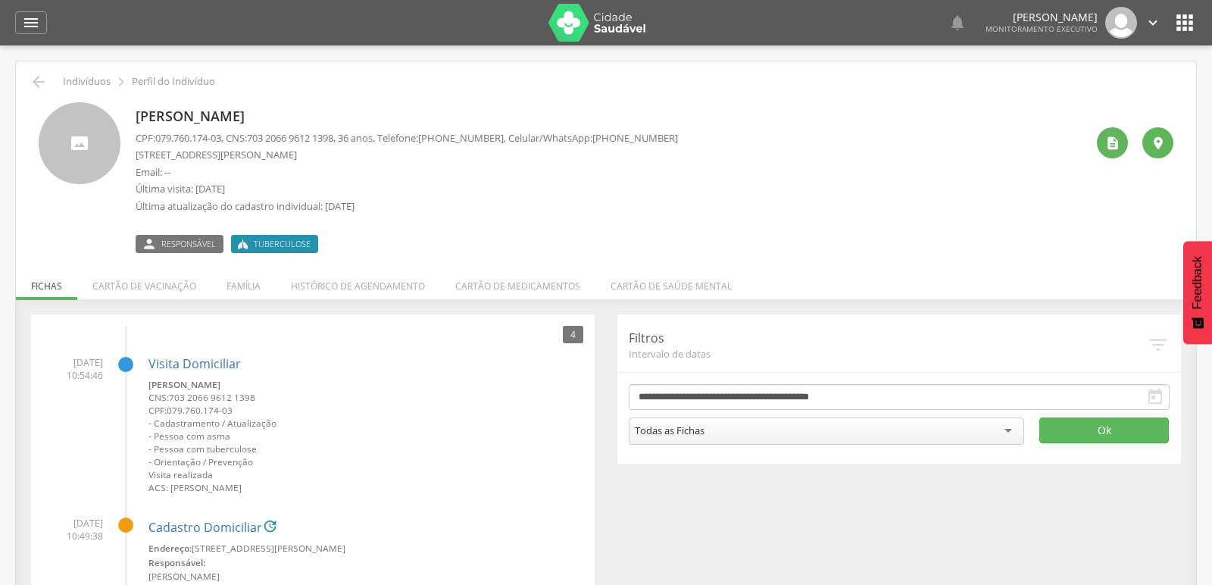
click at [37, 62] on div " Indivíduos  Perfil do Indivíduo Edielma Pereira da Silva CPF: 079.760.174-03…" at bounding box center [606, 488] width 1180 height 854
click at [30, 77] on icon "" at bounding box center [39, 82] width 18 height 18
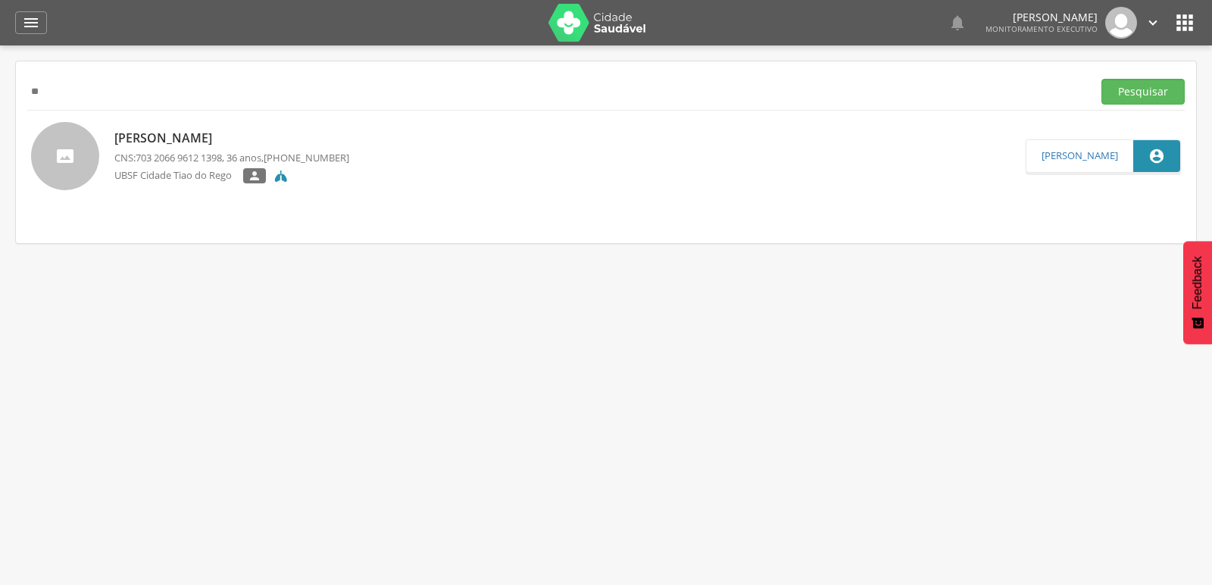
type input "*"
paste input "**********"
type input "**********"
click at [1101, 79] on button "Pesquisar" at bounding box center [1142, 92] width 83 height 26
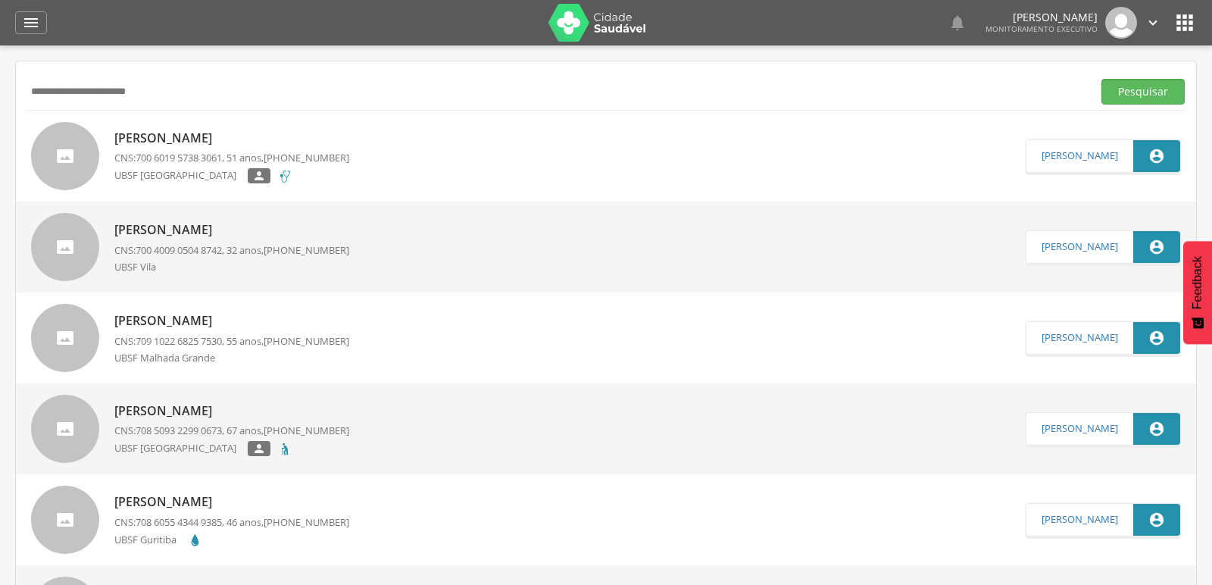
click at [204, 135] on p "[PERSON_NAME]" at bounding box center [231, 138] width 235 height 17
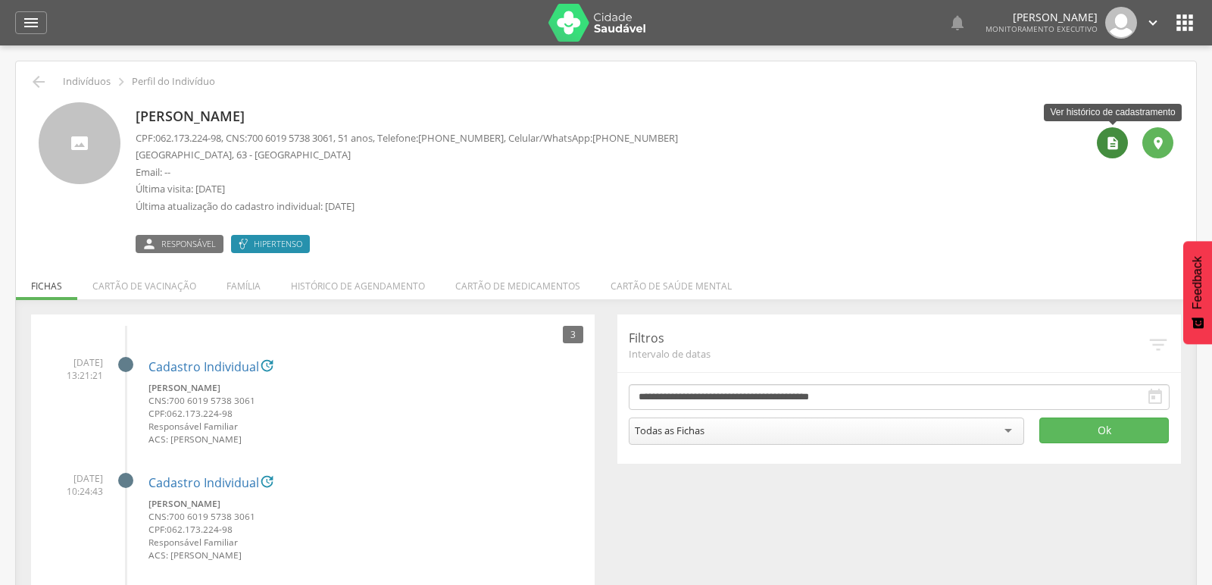
click at [1121, 147] on div "" at bounding box center [1112, 142] width 31 height 31
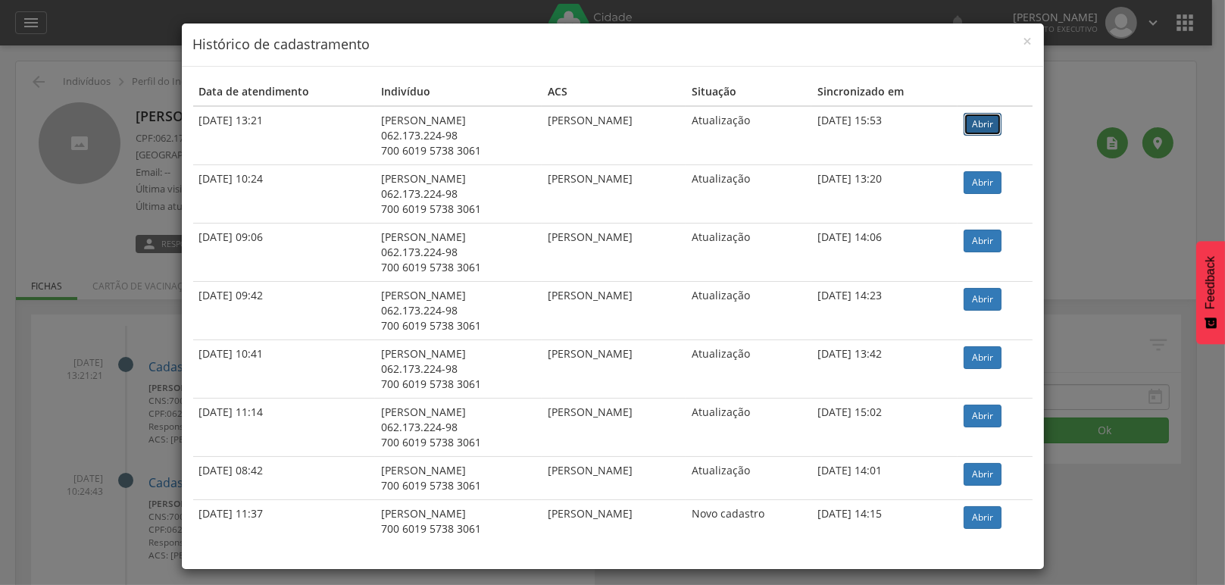
click at [988, 115] on link "Abrir" at bounding box center [982, 124] width 38 height 23
click at [1013, 43] on h4 "Histórico de cadastramento" at bounding box center [612, 45] width 839 height 20
click at [1023, 39] on span "×" at bounding box center [1027, 40] width 9 height 21
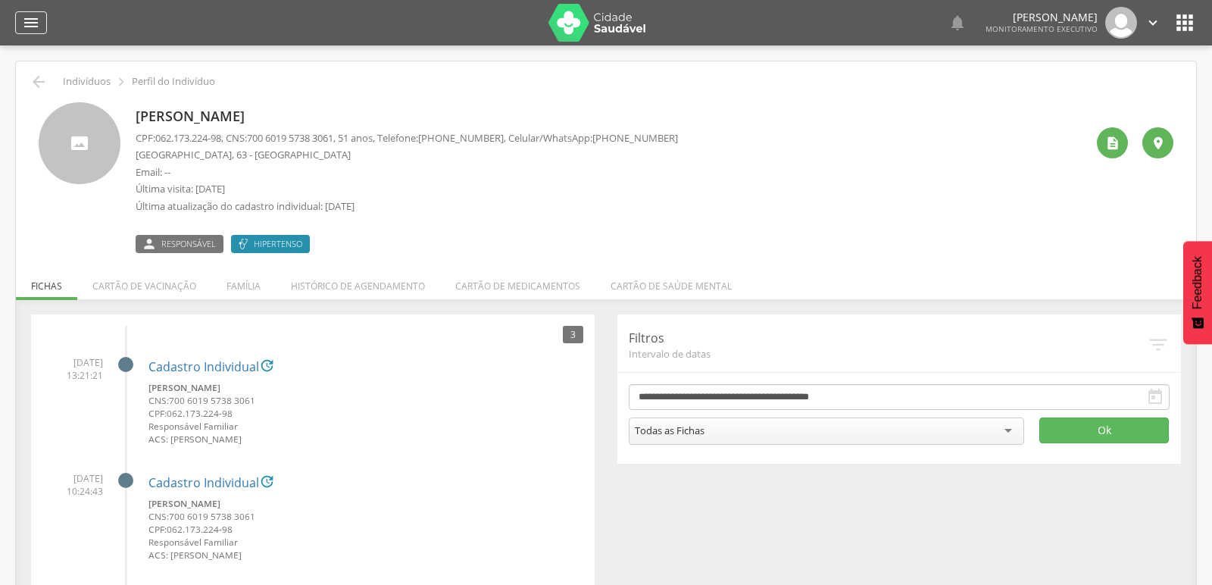
click at [24, 22] on icon "" at bounding box center [31, 23] width 18 height 18
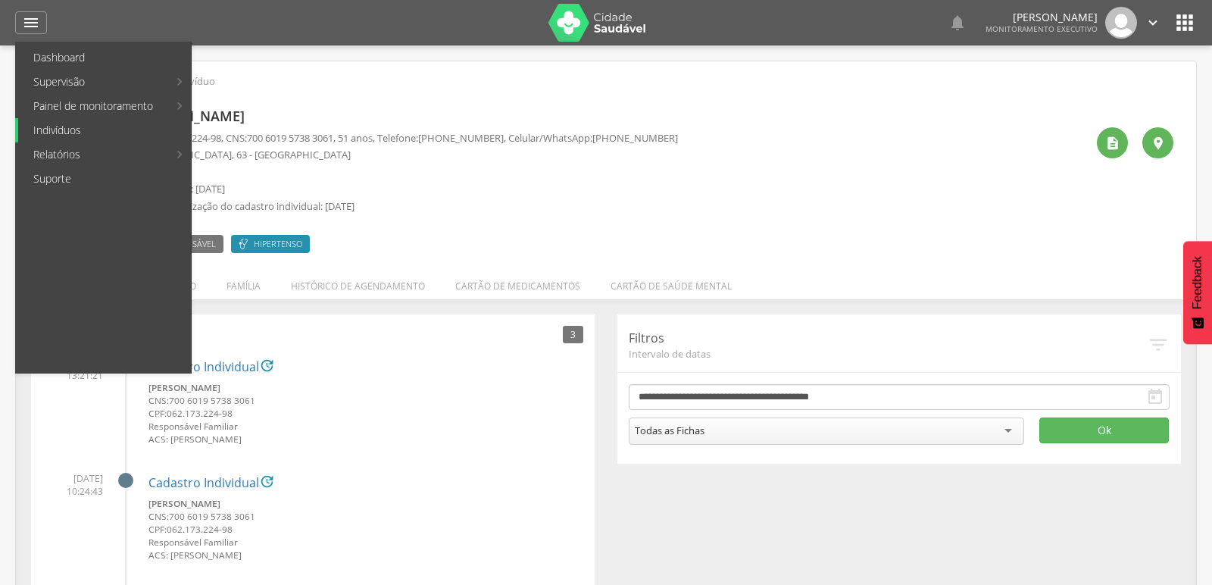
click at [58, 135] on link "Indivíduos" at bounding box center [104, 130] width 173 height 24
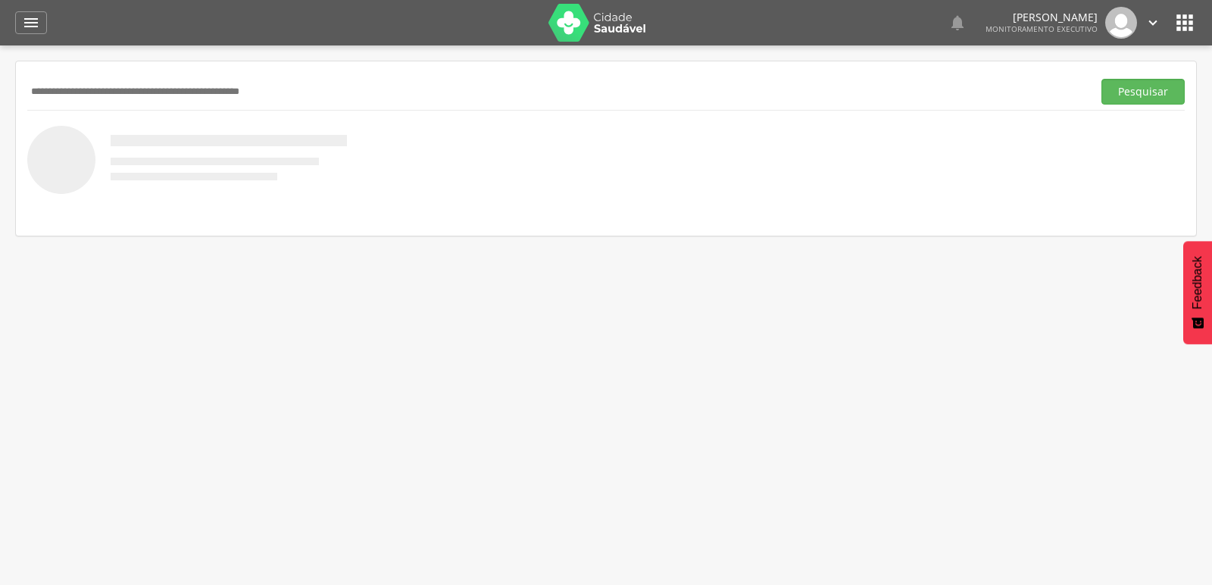
paste input "**********"
type input "**********"
click at [1101, 79] on button "Pesquisar" at bounding box center [1142, 92] width 83 height 26
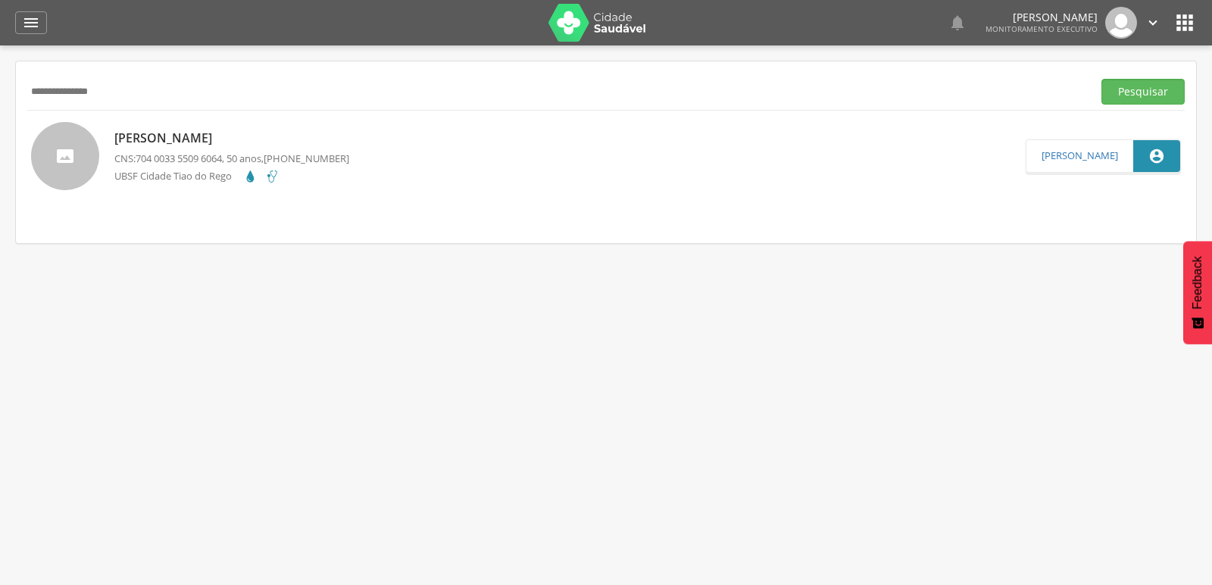
click at [169, 134] on p "Jose Adriano Zacarias do Nascimento" at bounding box center [231, 138] width 235 height 17
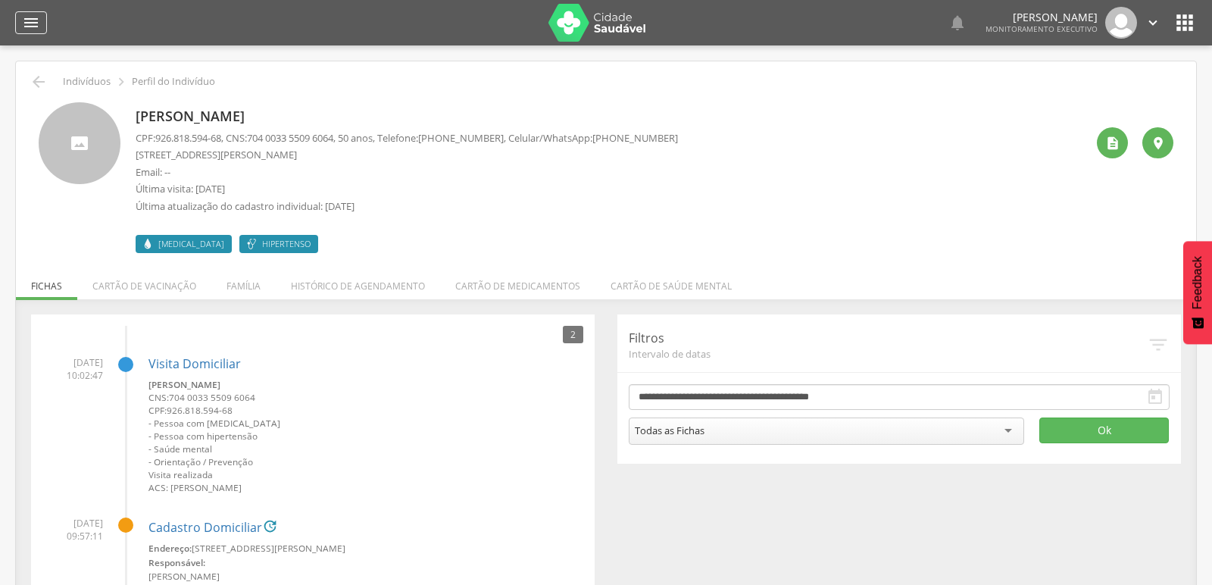
click at [26, 17] on icon "" at bounding box center [31, 23] width 18 height 18
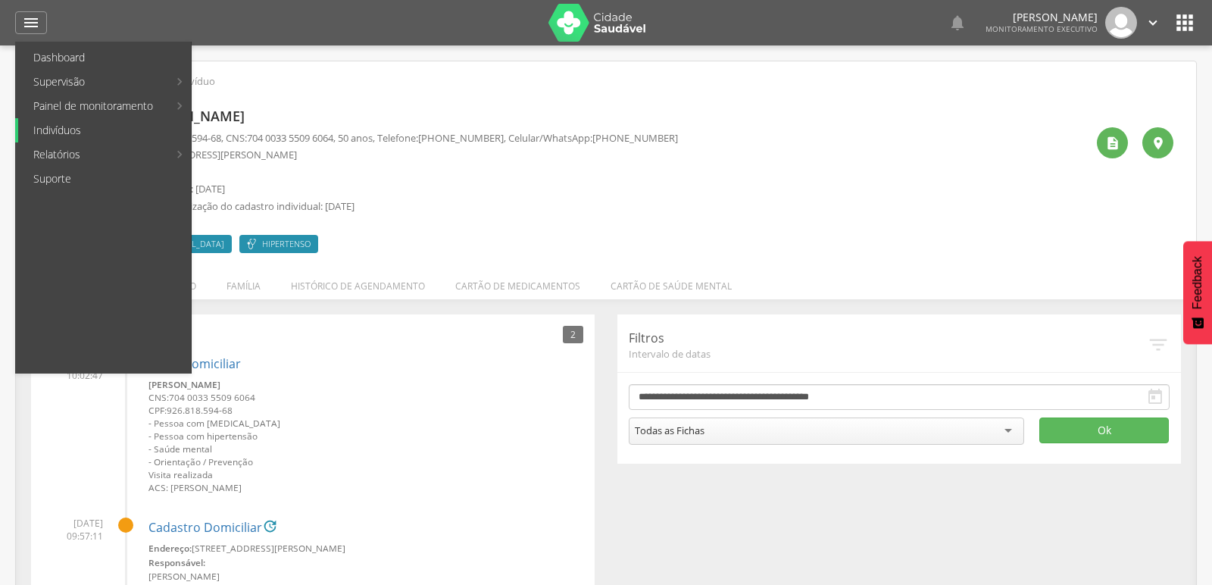
click at [65, 123] on link "Indivíduos" at bounding box center [104, 130] width 173 height 24
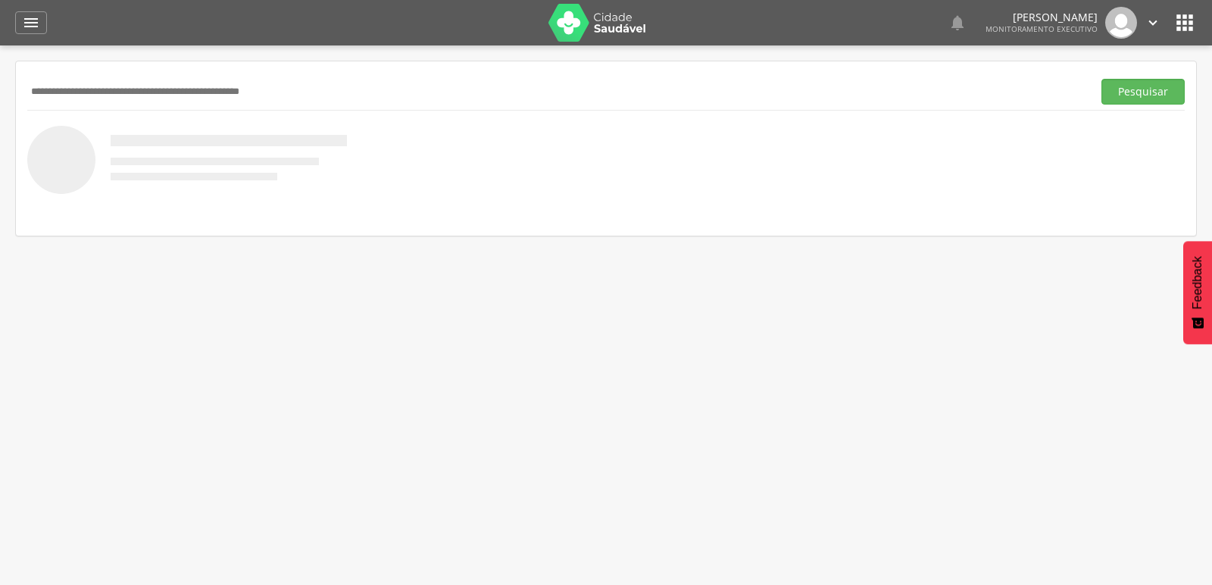
drag, startPoint x: 79, startPoint y: 94, endPoint x: 117, endPoint y: 71, distance: 44.2
drag, startPoint x: 117, startPoint y: 71, endPoint x: 39, endPoint y: 89, distance: 79.9
paste input "**********"
type input "**********"
click at [1101, 79] on button "Pesquisar" at bounding box center [1142, 92] width 83 height 26
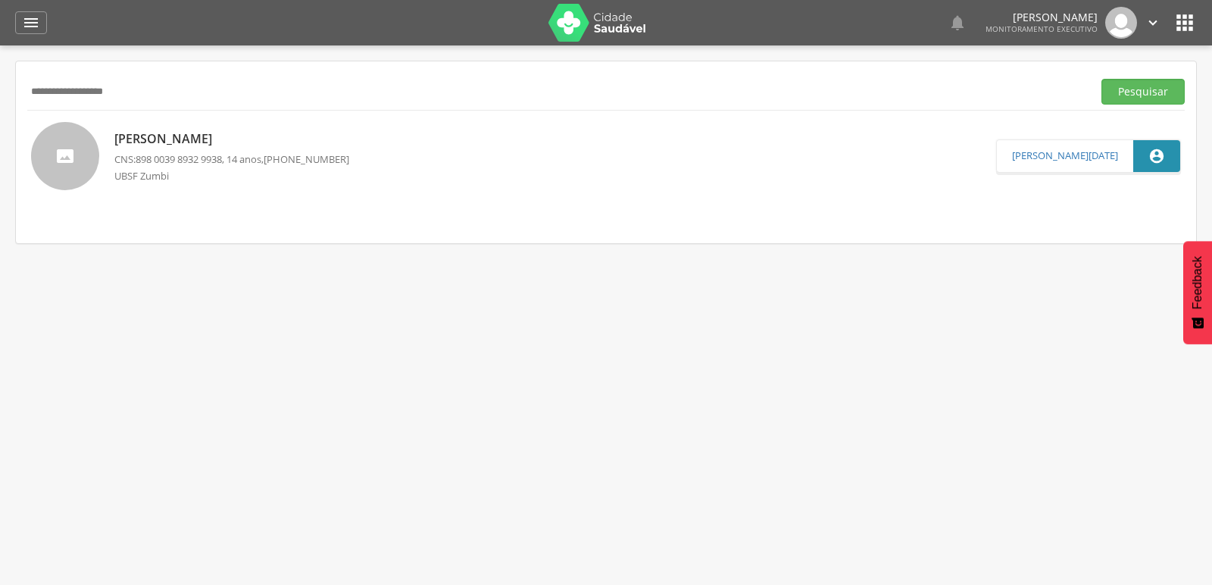
click at [174, 145] on p "Sarah Maria Pereira Aleixo" at bounding box center [231, 138] width 235 height 17
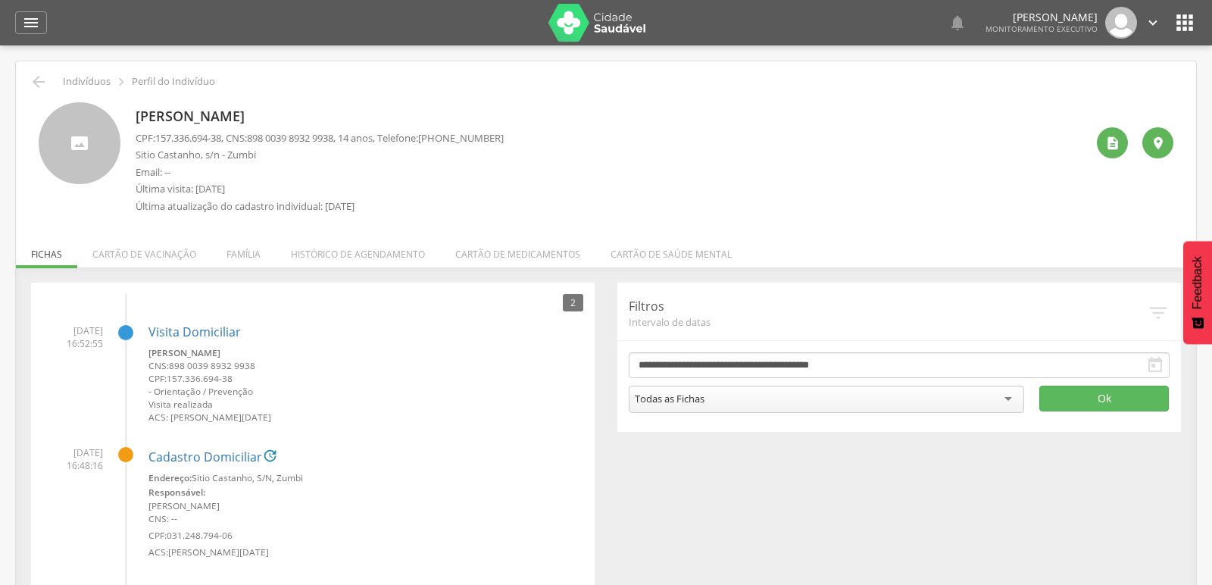
drag, startPoint x: 484, startPoint y: 136, endPoint x: 518, endPoint y: 136, distance: 34.1
click at [518, 136] on div "Sarah Maria Pereira Aleixo CPF: 157.336.694-38 , CNS: 898 0039 8932 9938 , 14 a…" at bounding box center [611, 161] width 950 height 119
copy span "99863-1671"
click at [22, 17] on icon "" at bounding box center [31, 23] width 18 height 18
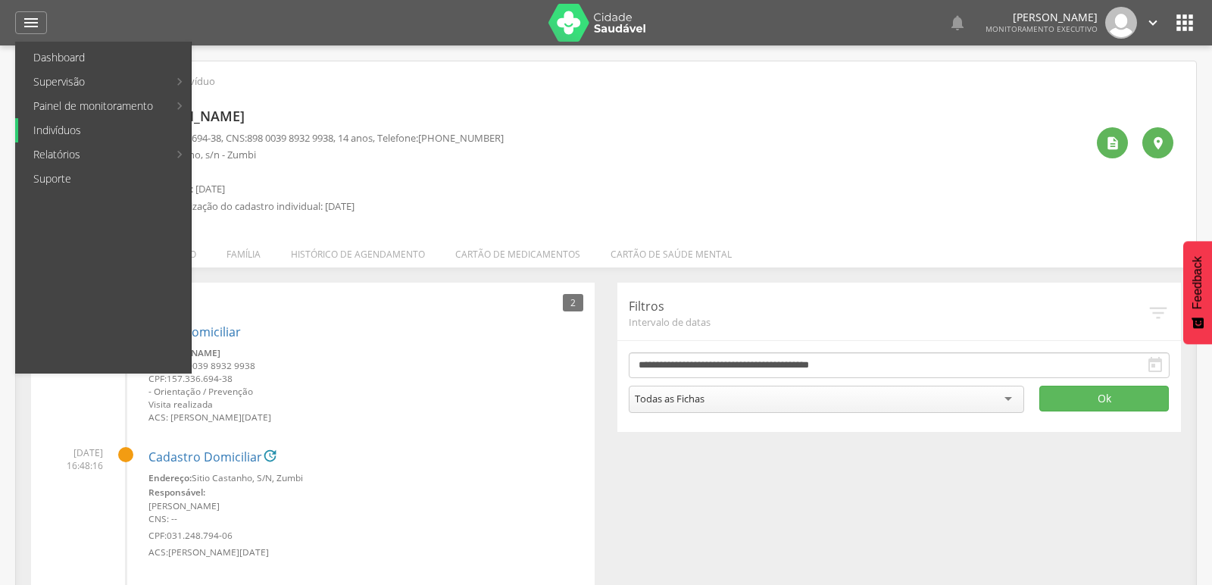
click at [100, 133] on link "Indivíduos" at bounding box center [104, 130] width 173 height 24
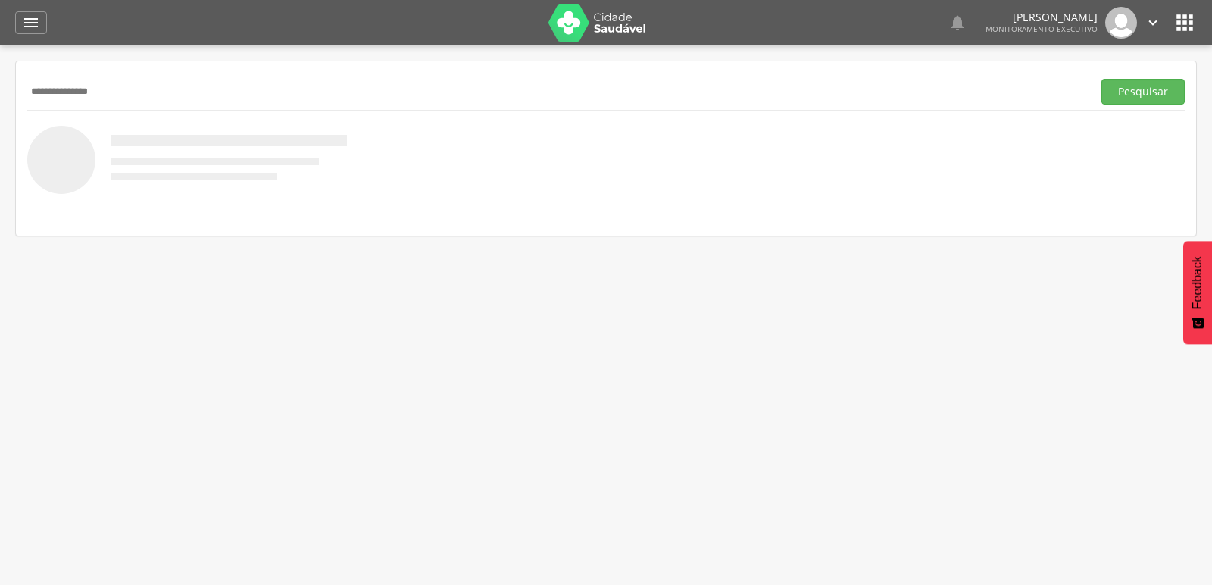
click at [1101, 79] on button "Pesquisar" at bounding box center [1142, 92] width 83 height 26
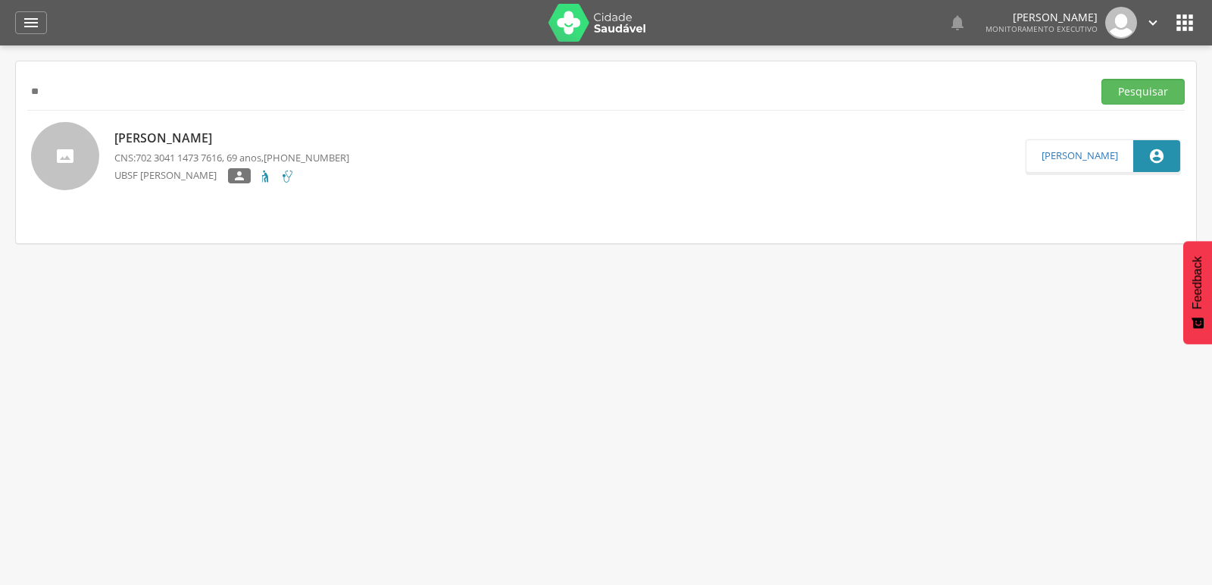
type input "*"
type input "**********"
click at [1101, 79] on button "Pesquisar" at bounding box center [1142, 92] width 83 height 26
click at [157, 139] on p "Hitalo Rafael Pereira de Lima" at bounding box center [228, 137] width 229 height 17
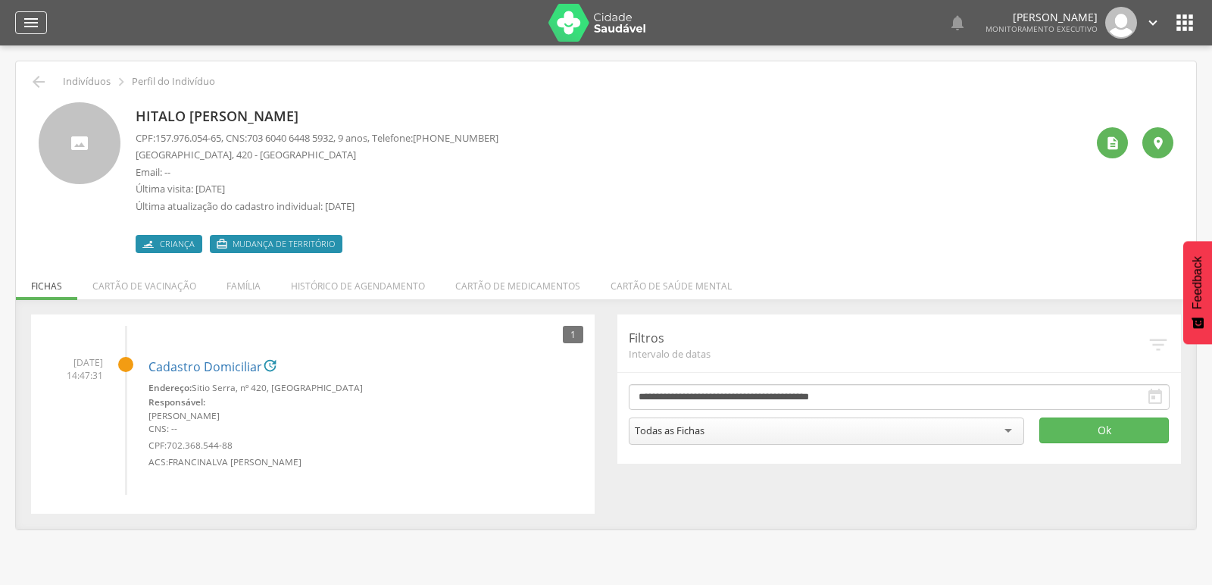
click at [38, 17] on icon "" at bounding box center [31, 23] width 18 height 18
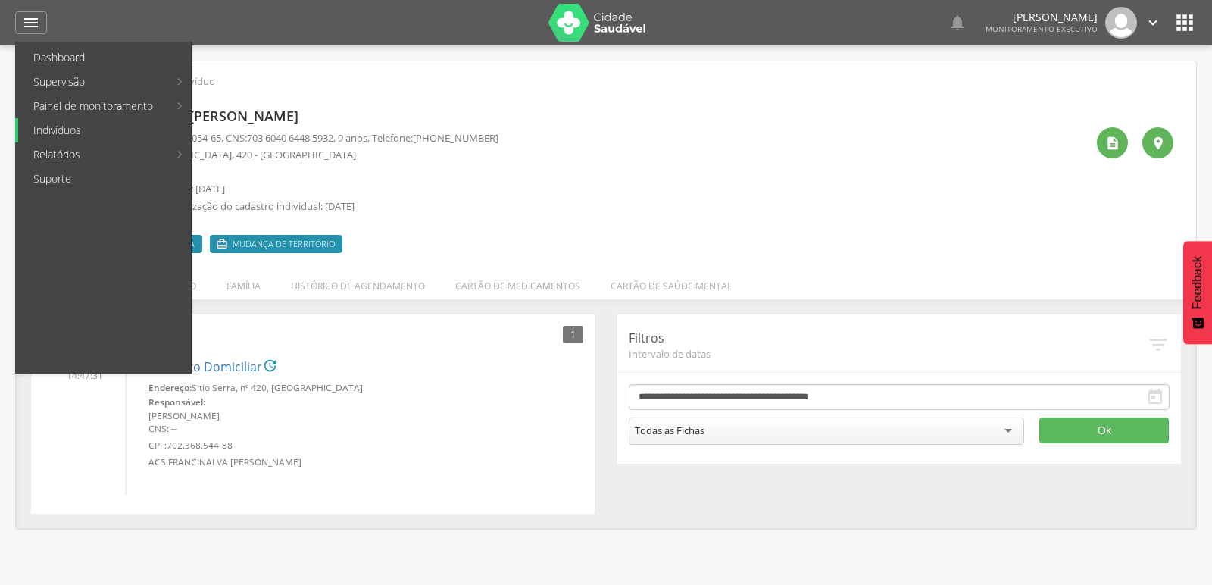
click at [64, 122] on link "Indivíduos" at bounding box center [104, 130] width 173 height 24
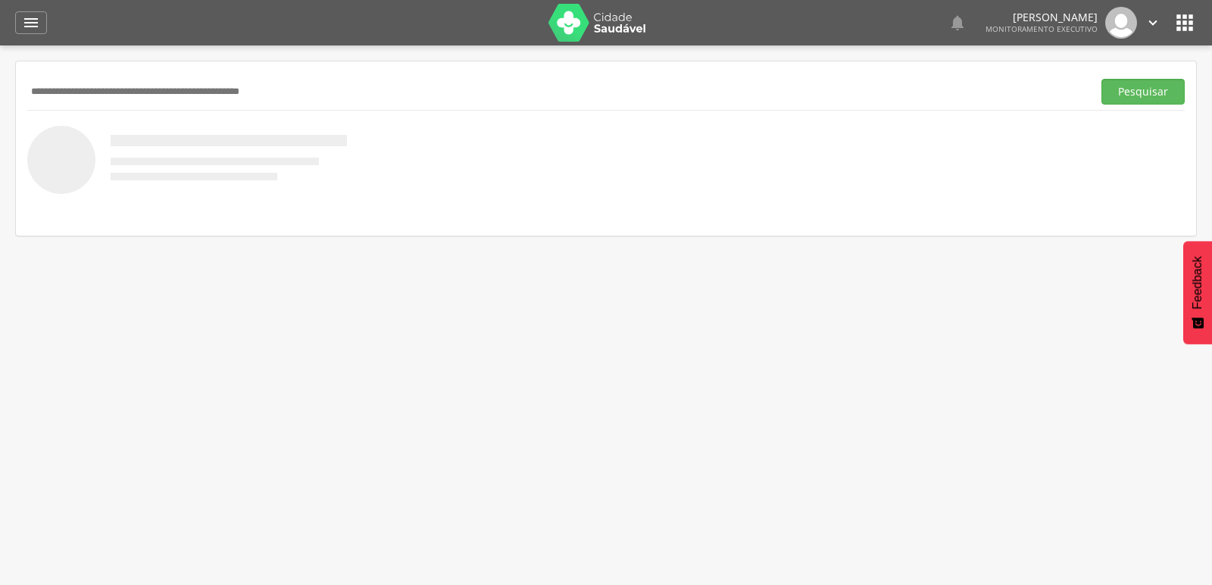
paste input "**********"
click at [1101, 79] on button "Pesquisar" at bounding box center [1142, 92] width 83 height 26
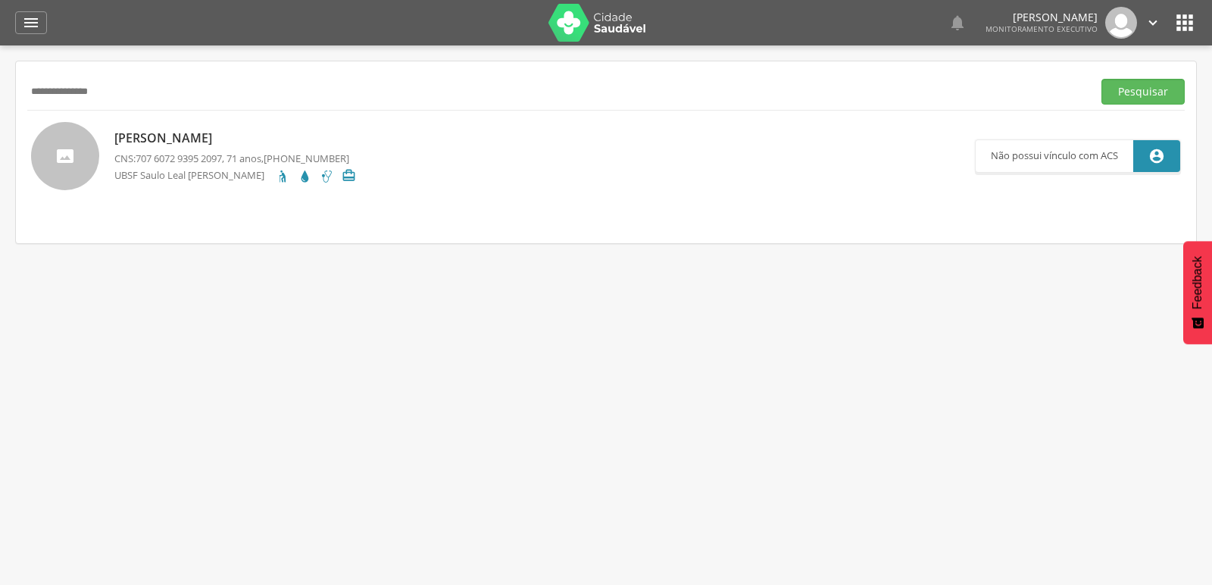
click at [127, 141] on p "Maria Pereira da Silva" at bounding box center [235, 138] width 242 height 17
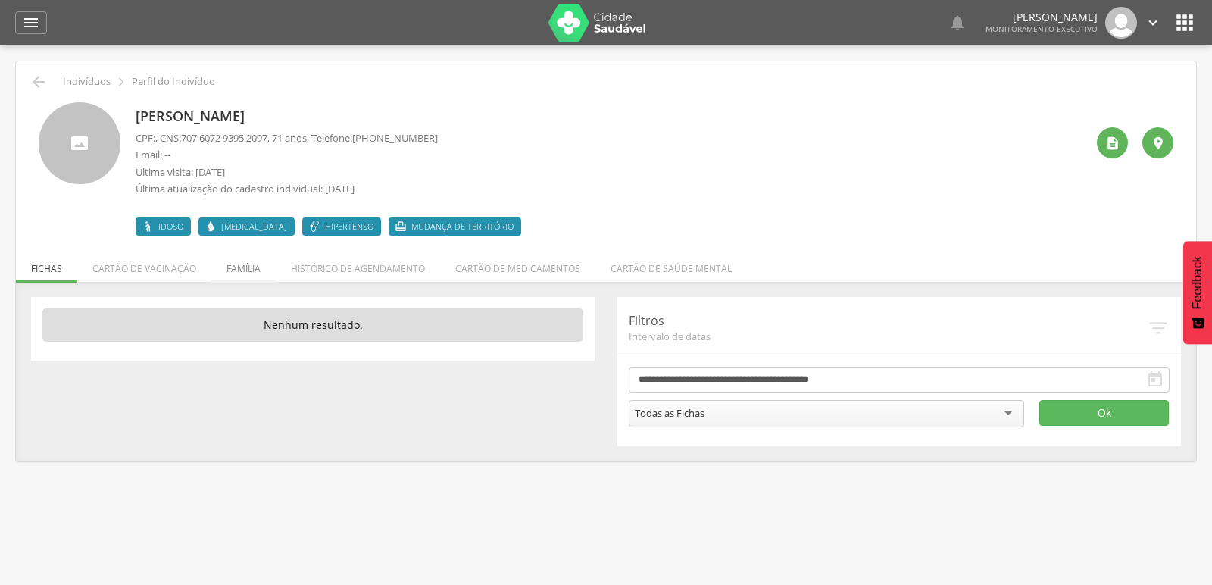
click at [237, 265] on li "Família" at bounding box center [243, 265] width 64 height 36
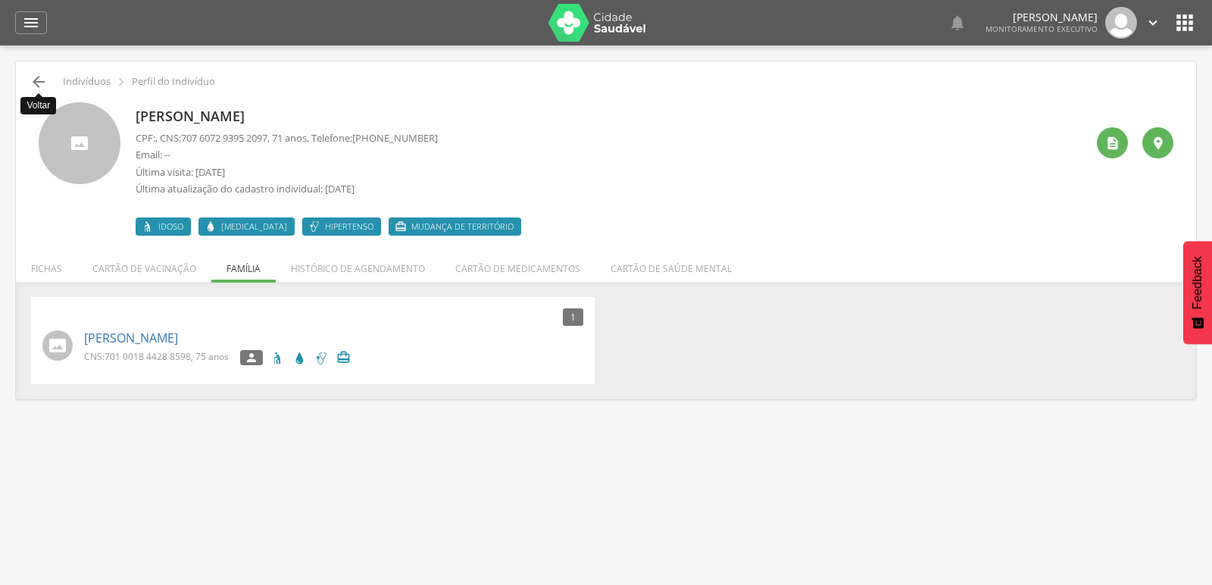
click at [36, 79] on icon "" at bounding box center [39, 82] width 18 height 18
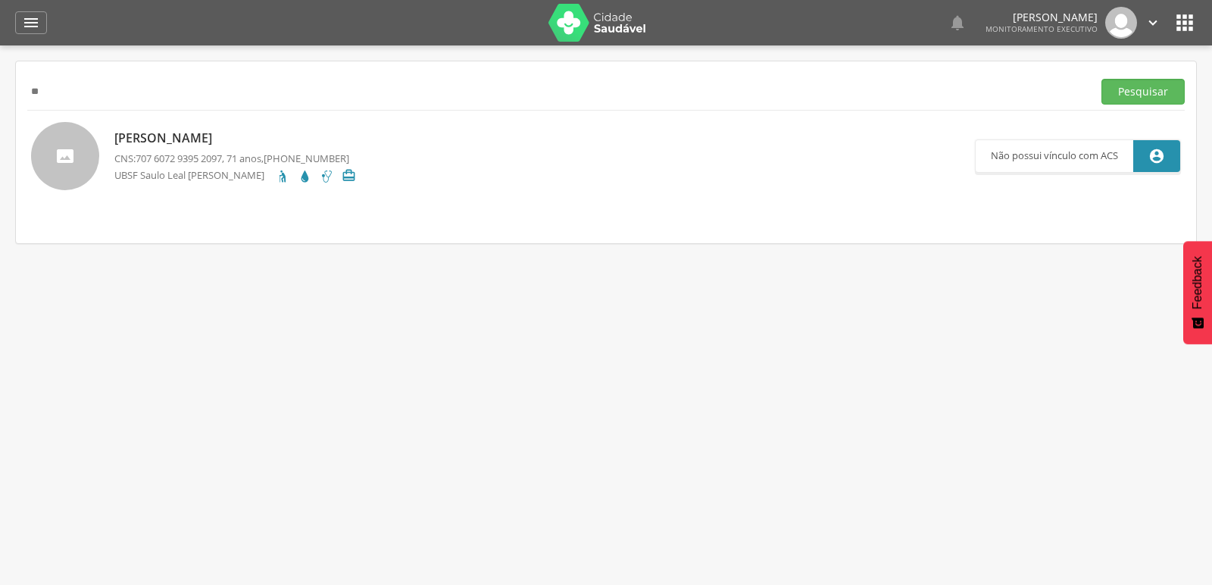
type input "*"
type input "**********"
click at [1101, 79] on button "Pesquisar" at bounding box center [1142, 92] width 83 height 26
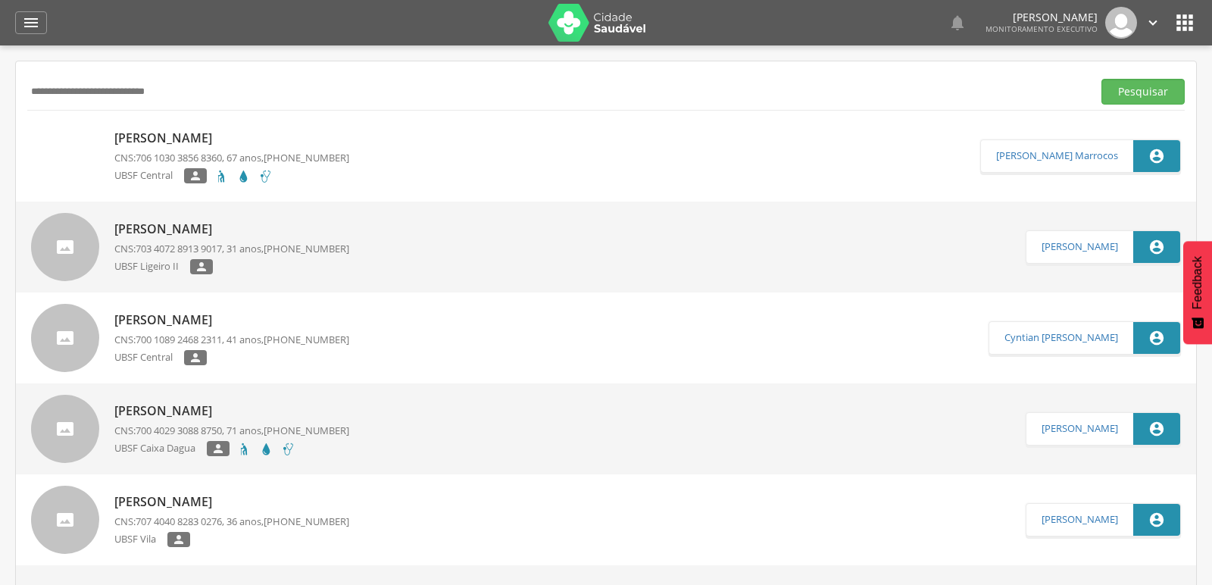
click at [160, 133] on p "Maria de Fatima de Souza Silva" at bounding box center [231, 138] width 235 height 17
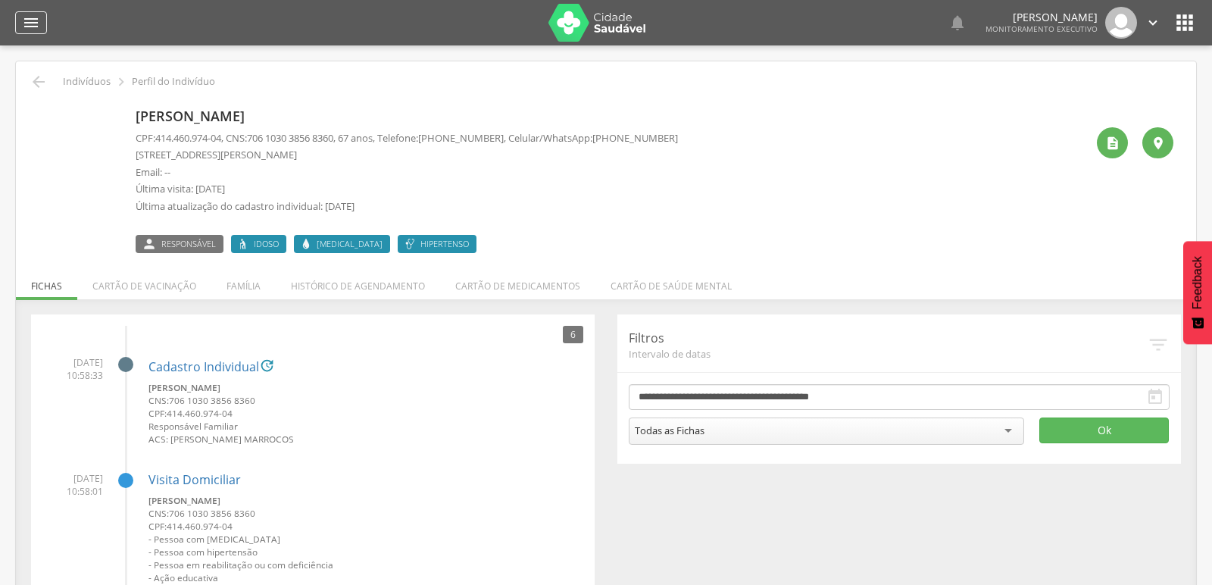
click at [22, 14] on icon "" at bounding box center [31, 23] width 18 height 18
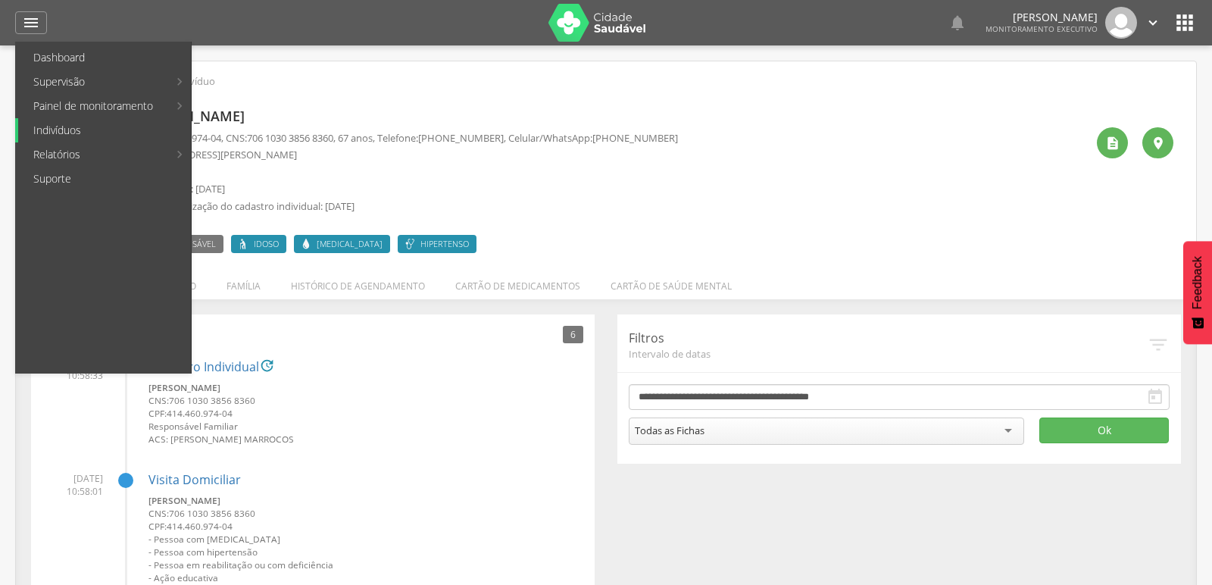
click at [54, 130] on link "Indivíduos" at bounding box center [104, 130] width 173 height 24
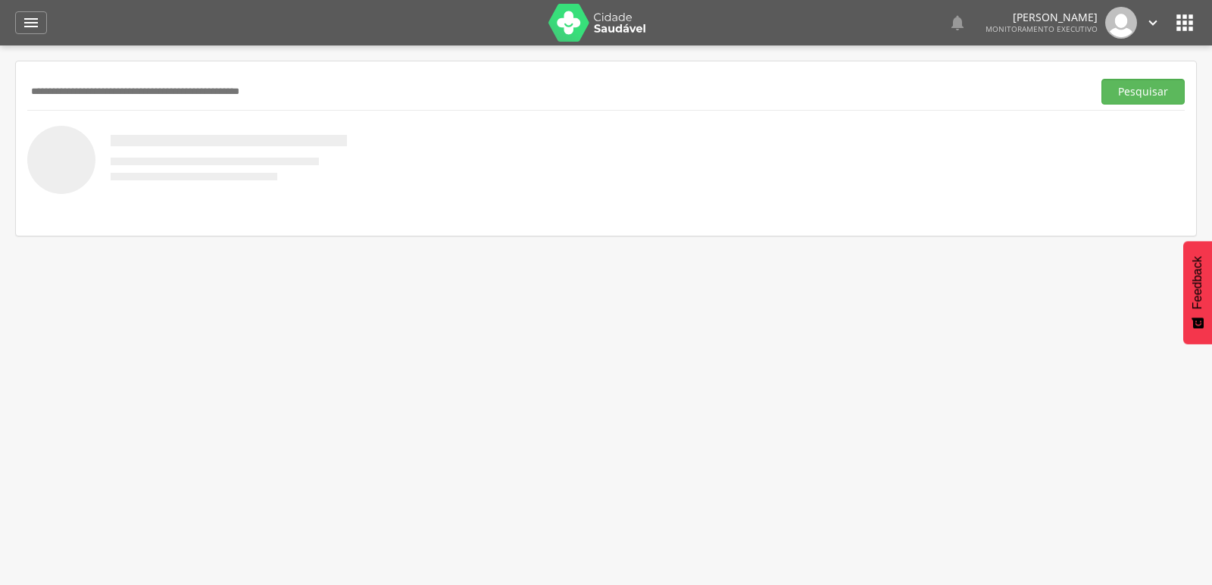
paste input "**********"
click at [1101, 79] on button "Pesquisar" at bounding box center [1142, 92] width 83 height 26
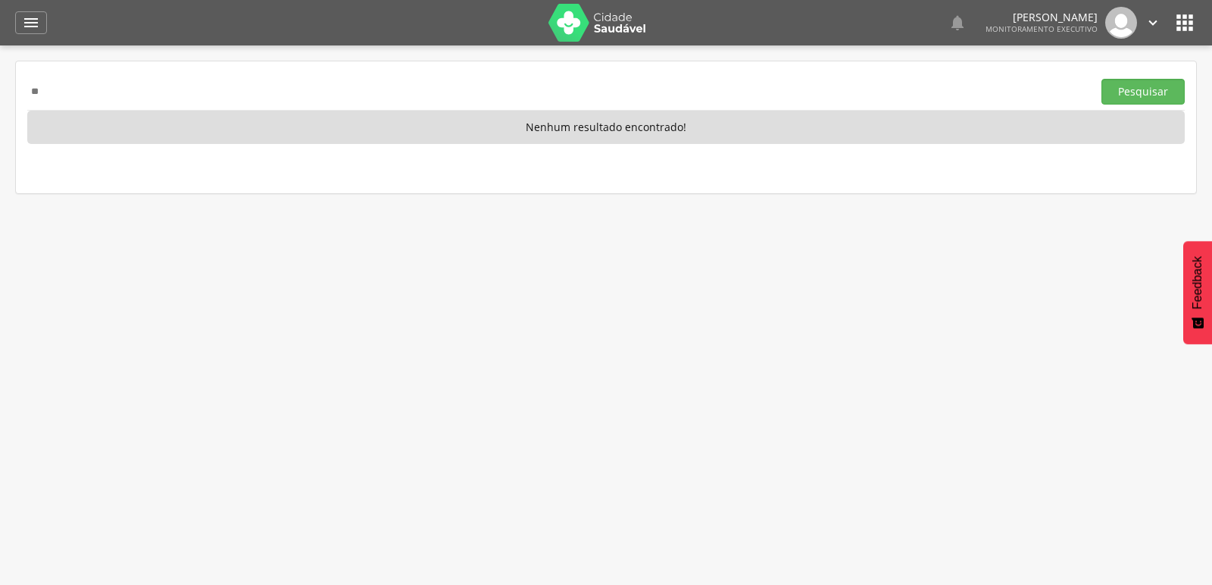
type input "*"
click at [38, 22] on icon "" at bounding box center [31, 23] width 18 height 18
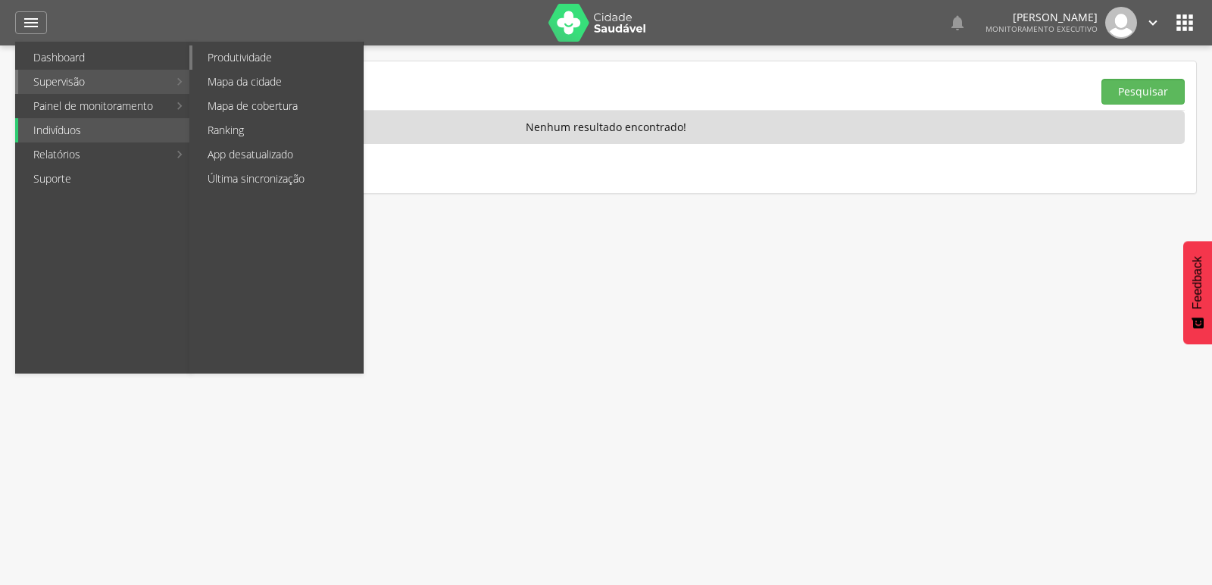
click at [231, 57] on link "Produtividade" at bounding box center [277, 57] width 170 height 24
type input "**********"
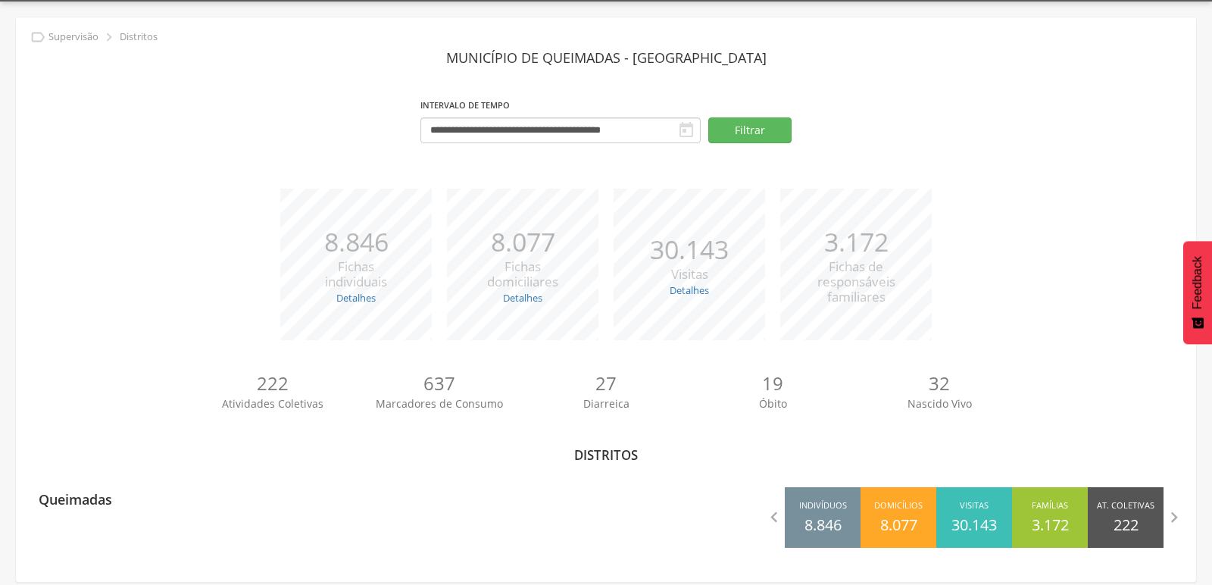
scroll to position [45, 0]
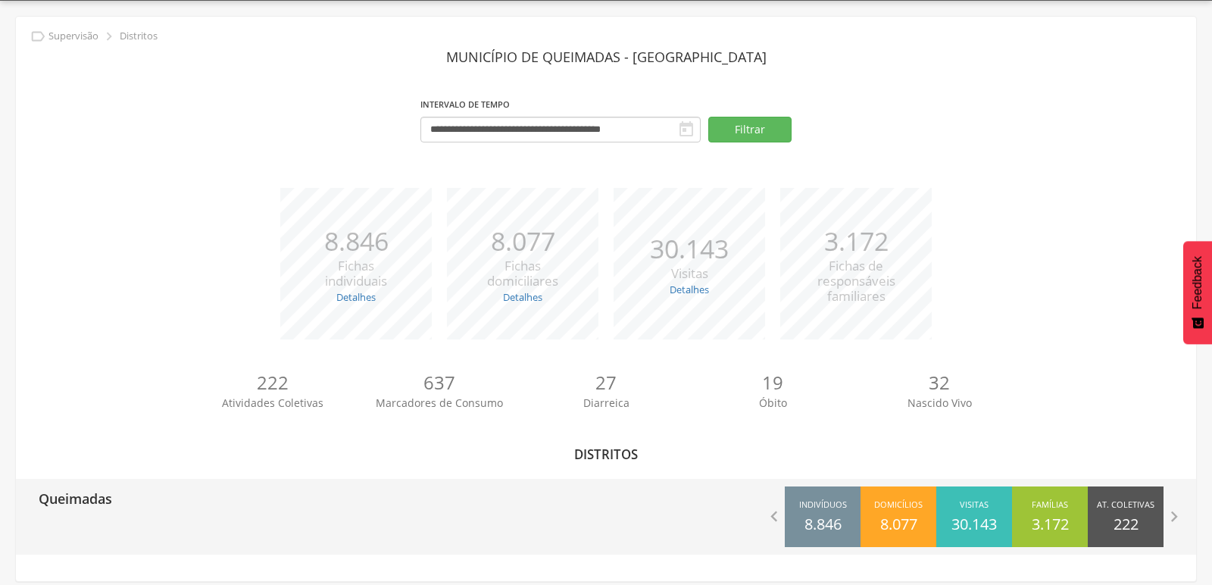
click at [65, 501] on p "Queimadas" at bounding box center [75, 494] width 73 height 30
type input "**********"
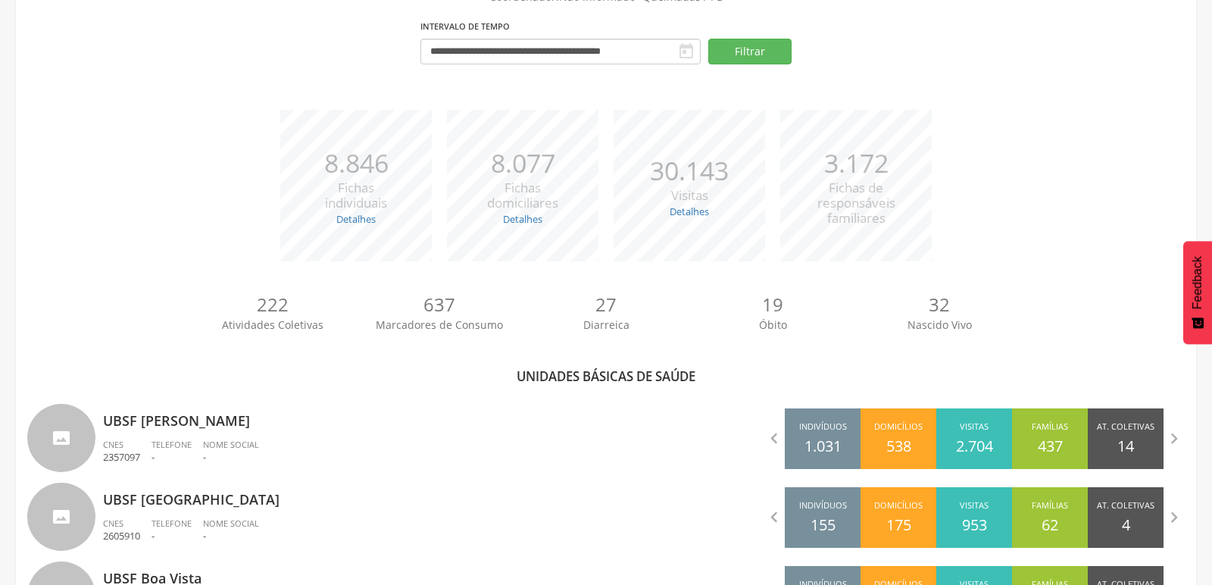
click at [215, 426] on p "UBSF Anibal Teixeira" at bounding box center [349, 416] width 492 height 30
type input "**********"
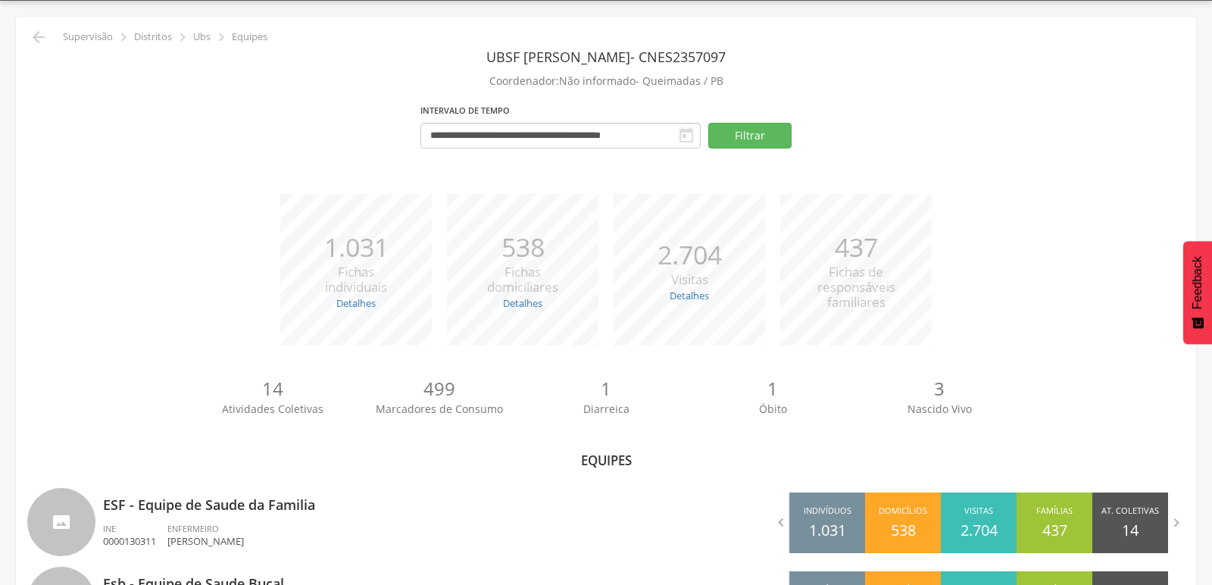
scroll to position [128, 0]
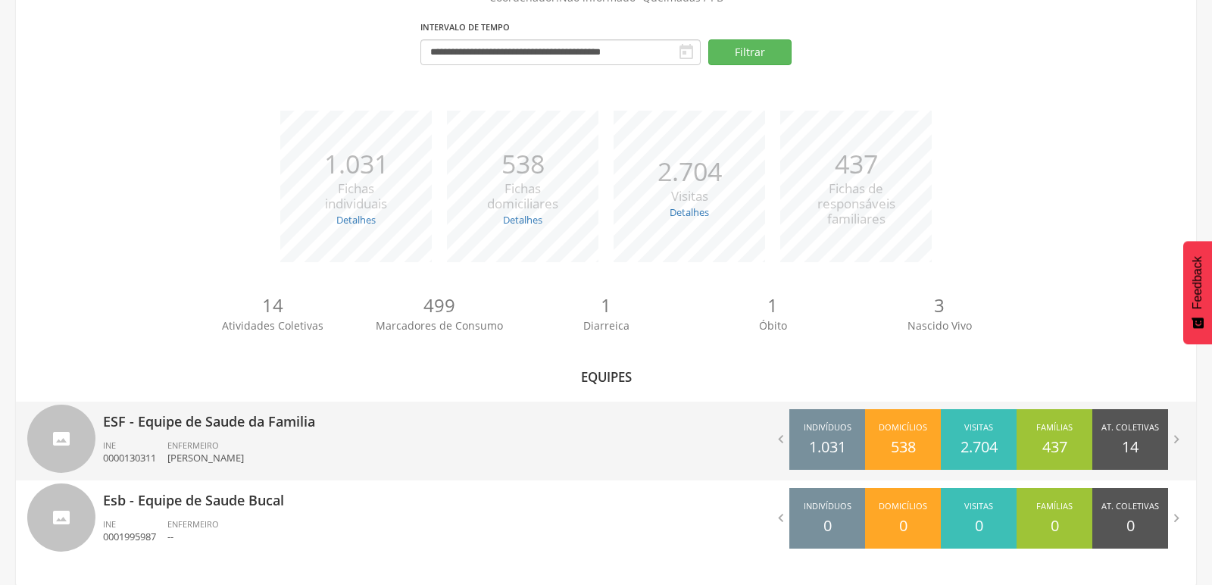
click at [236, 414] on p "ESF - Equipe de Saude da Familia" at bounding box center [349, 416] width 492 height 30
type input "**********"
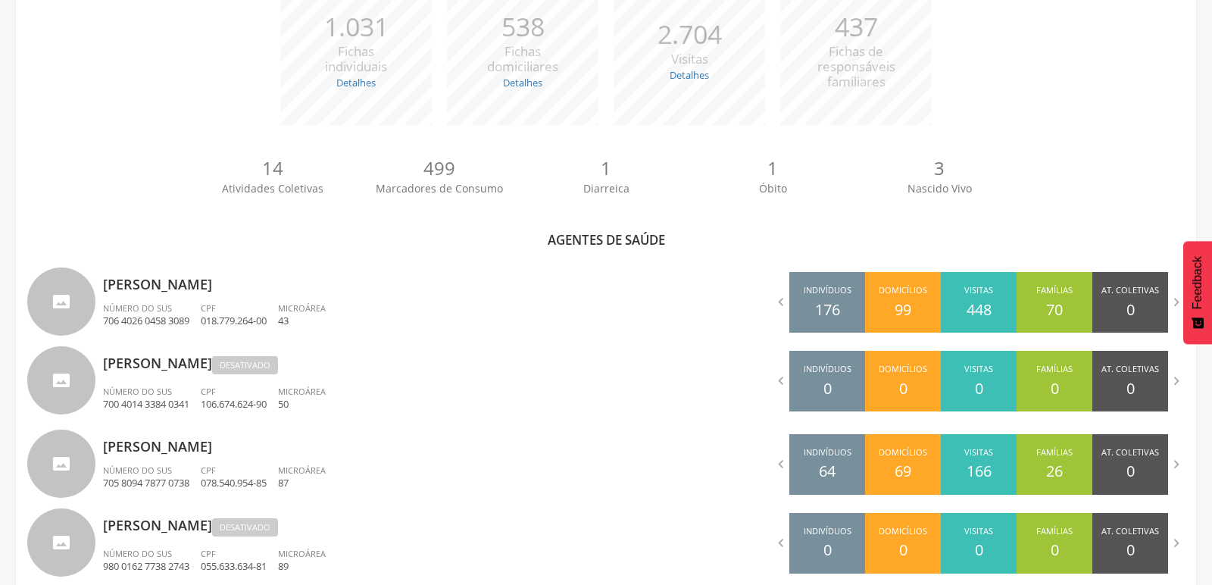
scroll to position [297, 0]
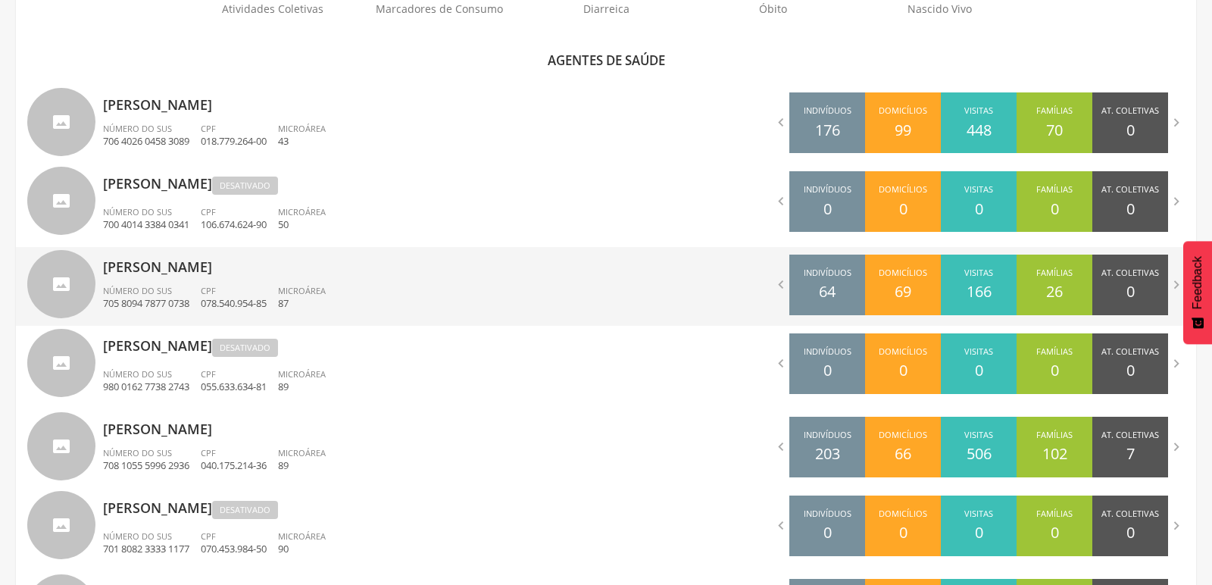
click at [114, 250] on p "Diogo Silva Bastos" at bounding box center [349, 262] width 492 height 30
type input "**********"
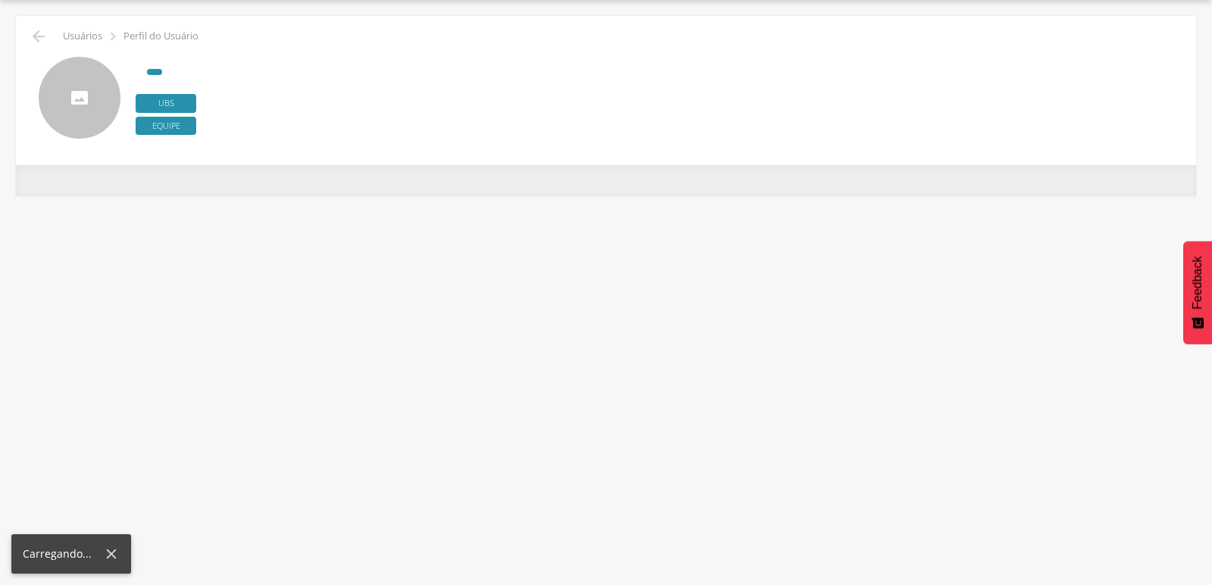
scroll to position [45, 0]
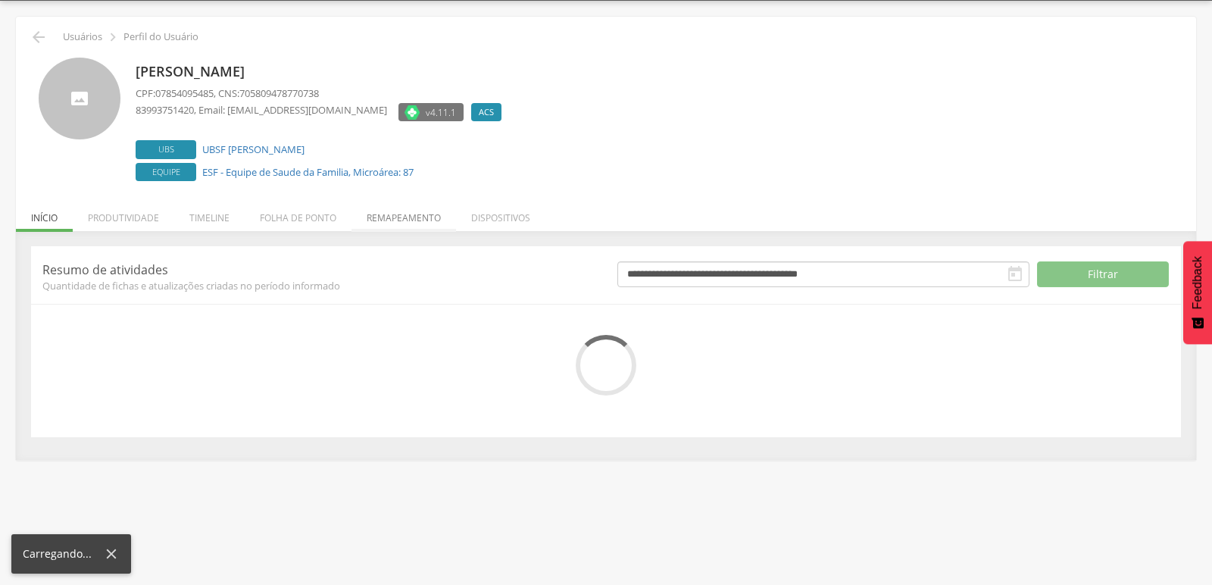
click at [388, 214] on li "Remapeamento" at bounding box center [403, 214] width 105 height 36
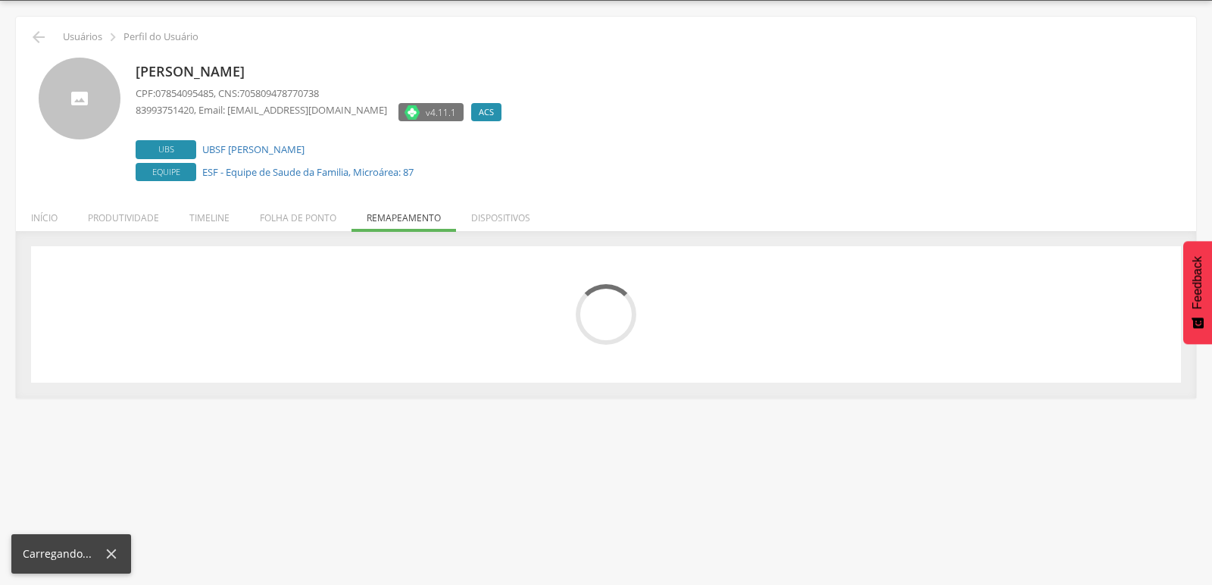
click at [388, 214] on ul "Início Produtividade Timeline Folha de ponto Remapeamento Gerenciar acesso Quar…" at bounding box center [606, 217] width 1180 height 13
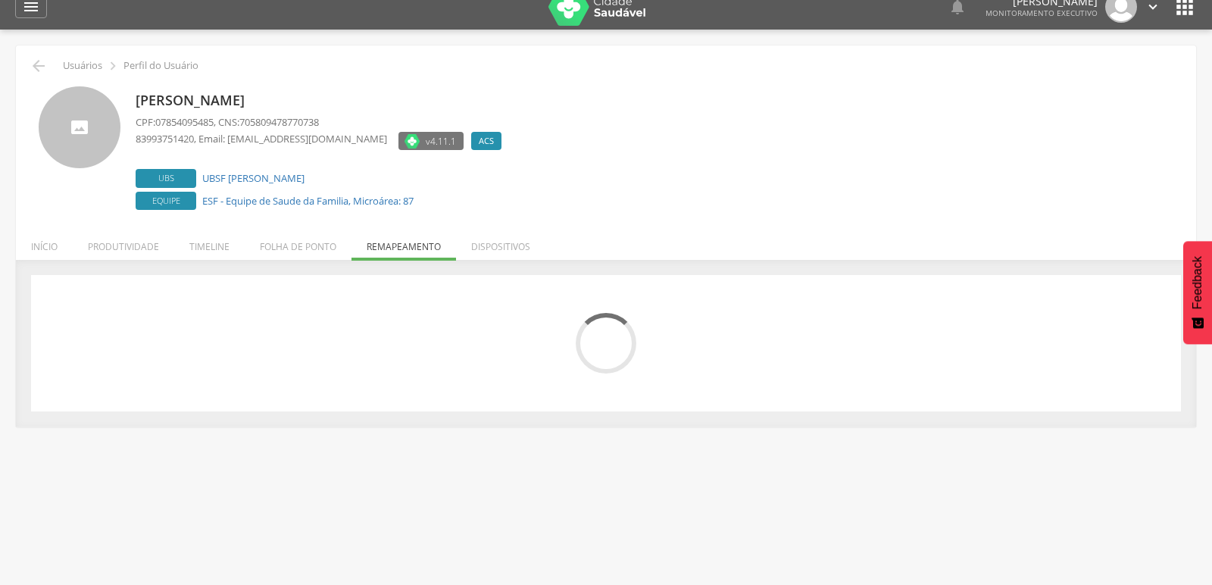
scroll to position [0, 0]
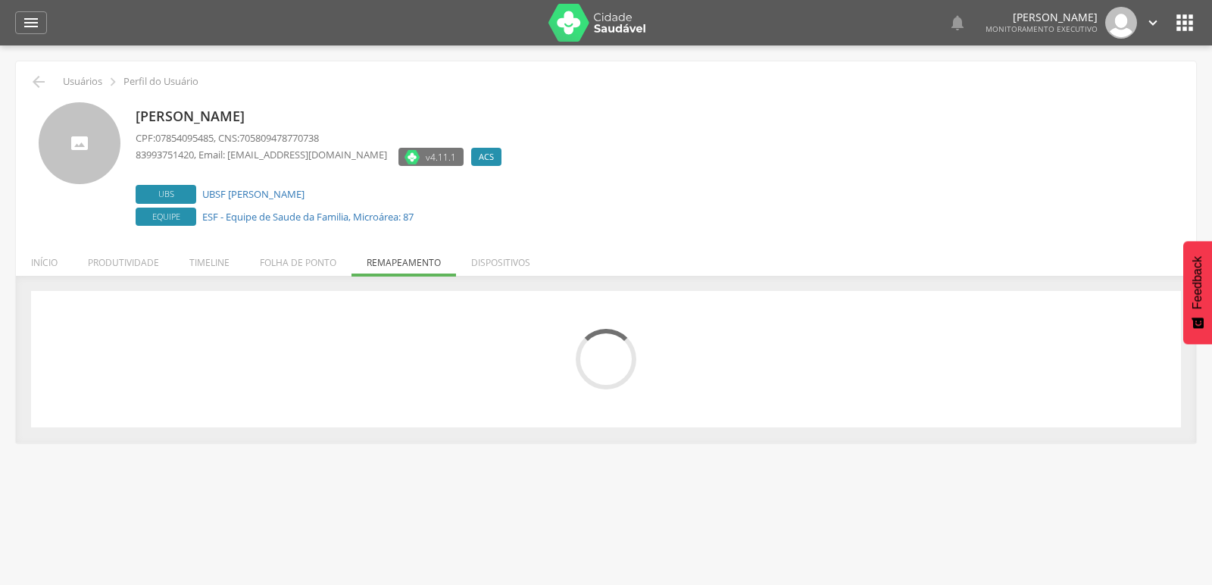
click at [418, 261] on ul "Início Produtividade Timeline Folha de ponto Remapeamento Gerenciar acesso Quar…" at bounding box center [606, 262] width 1180 height 13
click at [226, 298] on div at bounding box center [606, 359] width 1150 height 136
drag, startPoint x: 248, startPoint y: 136, endPoint x: 334, endPoint y: 144, distance: 86.0
click at [334, 144] on p "CPF: 07854095485 , CNS: 705809478770738" at bounding box center [322, 138] width 373 height 14
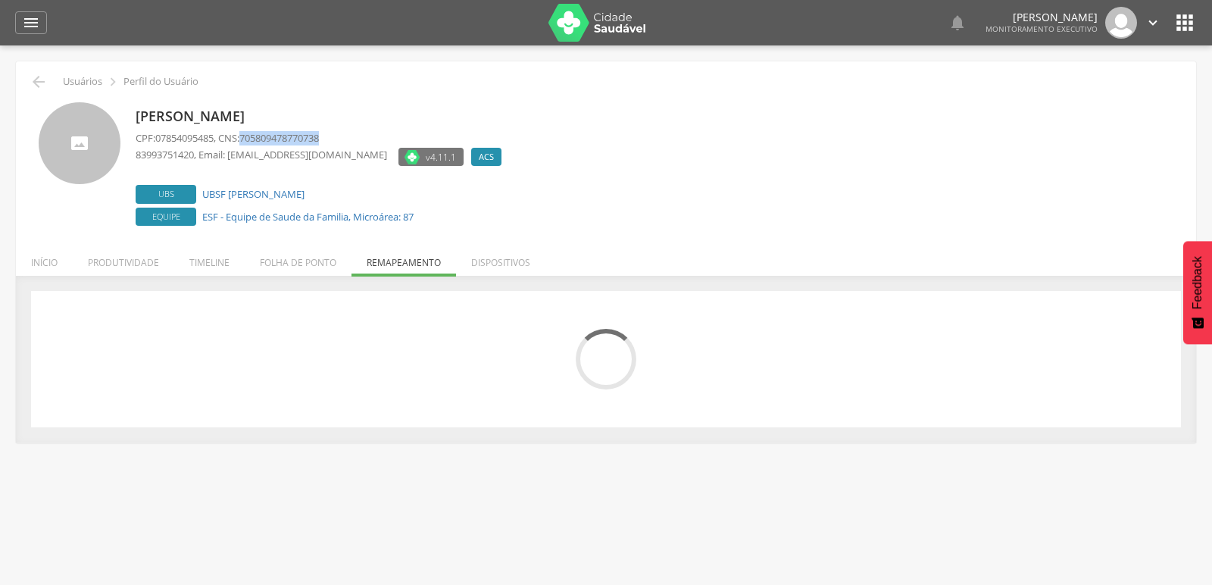
copy span "705809478770738"
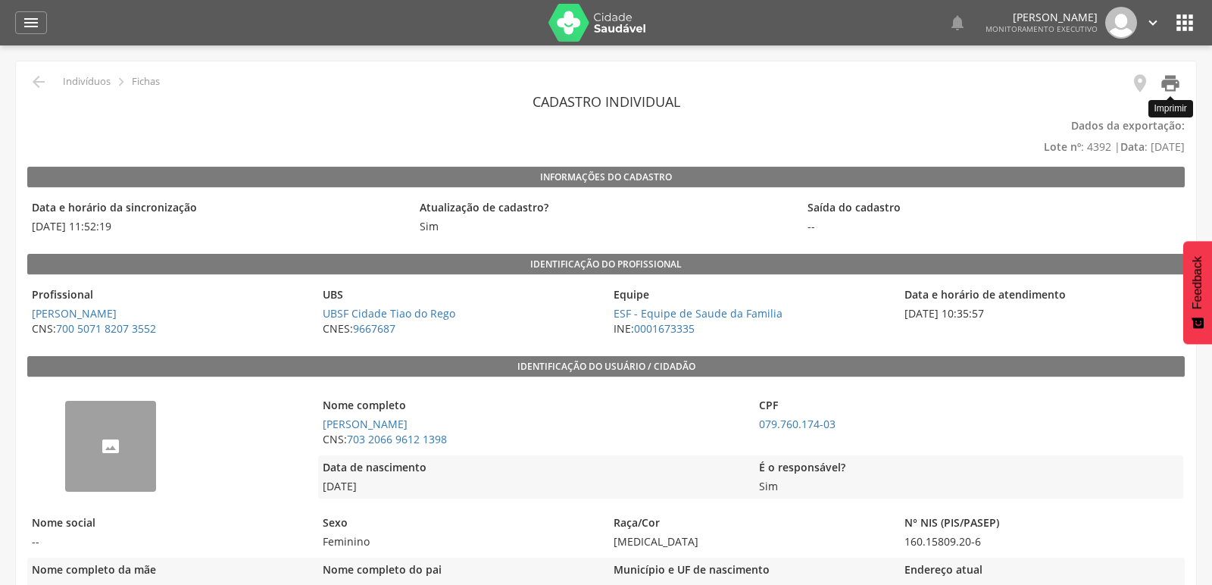
click at [1173, 89] on icon "" at bounding box center [1170, 83] width 21 height 21
click at [1167, 86] on icon "" at bounding box center [1170, 83] width 21 height 21
click at [31, 17] on icon "" at bounding box center [31, 23] width 18 height 18
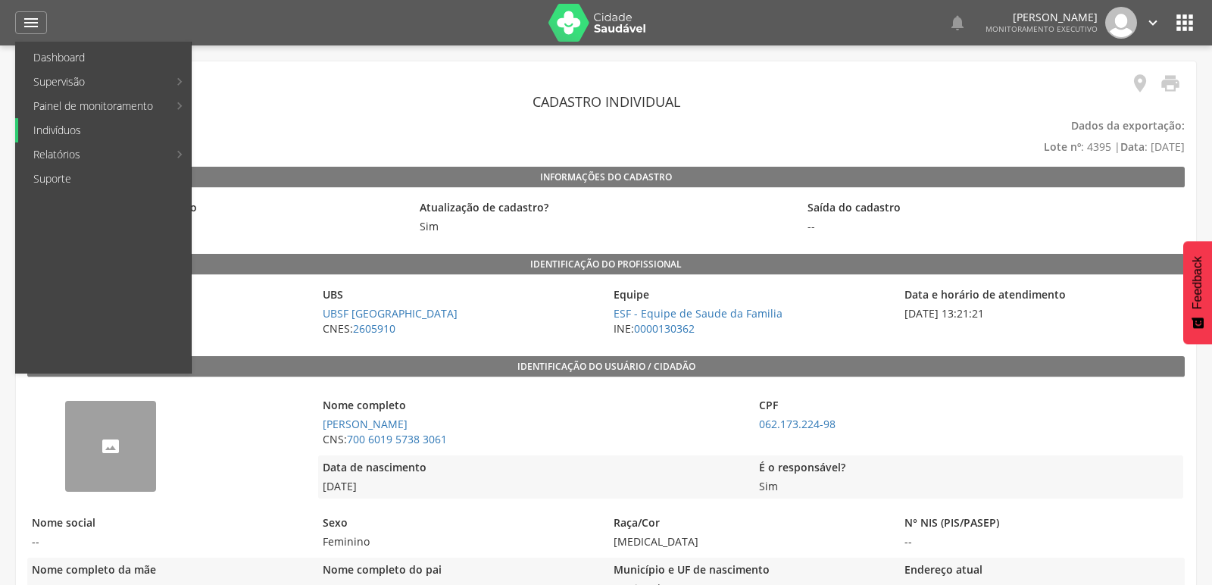
click at [48, 126] on link "Indivíduos" at bounding box center [104, 130] width 173 height 24
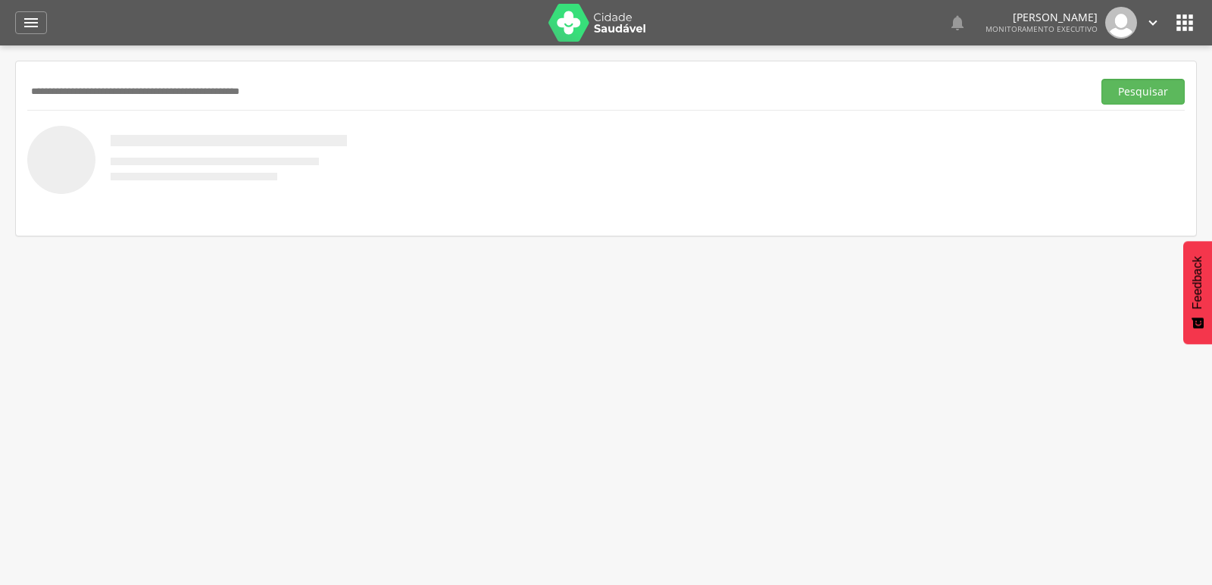
click at [58, 84] on input "text" at bounding box center [556, 92] width 1059 height 26
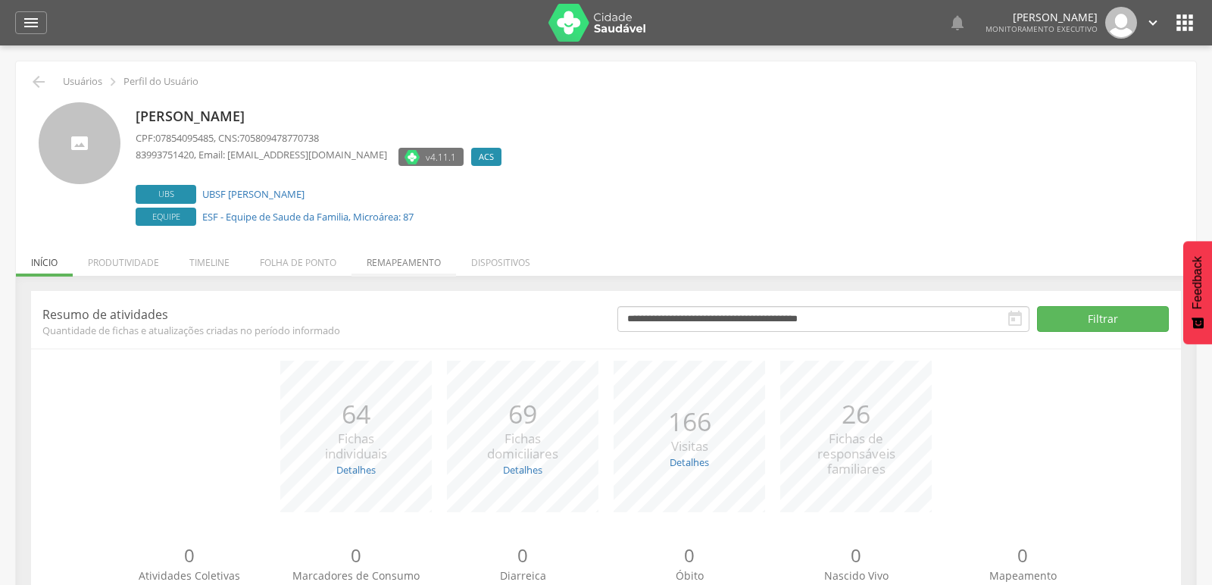
click at [397, 265] on li "Remapeamento" at bounding box center [403, 259] width 105 height 36
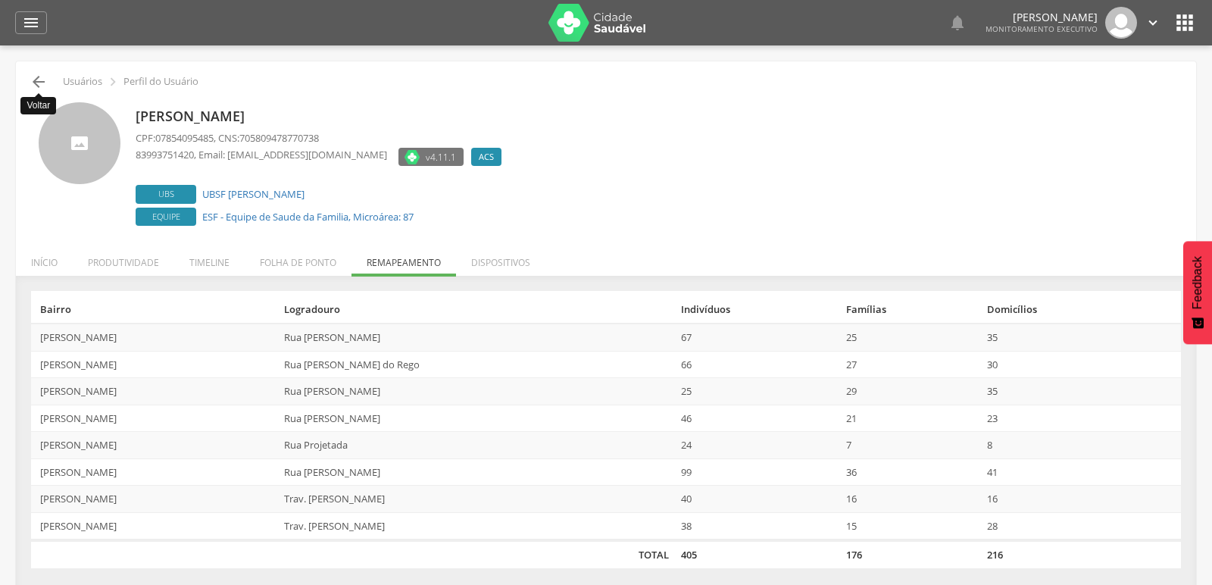
click at [41, 82] on icon "" at bounding box center [39, 82] width 18 height 18
type input "**********"
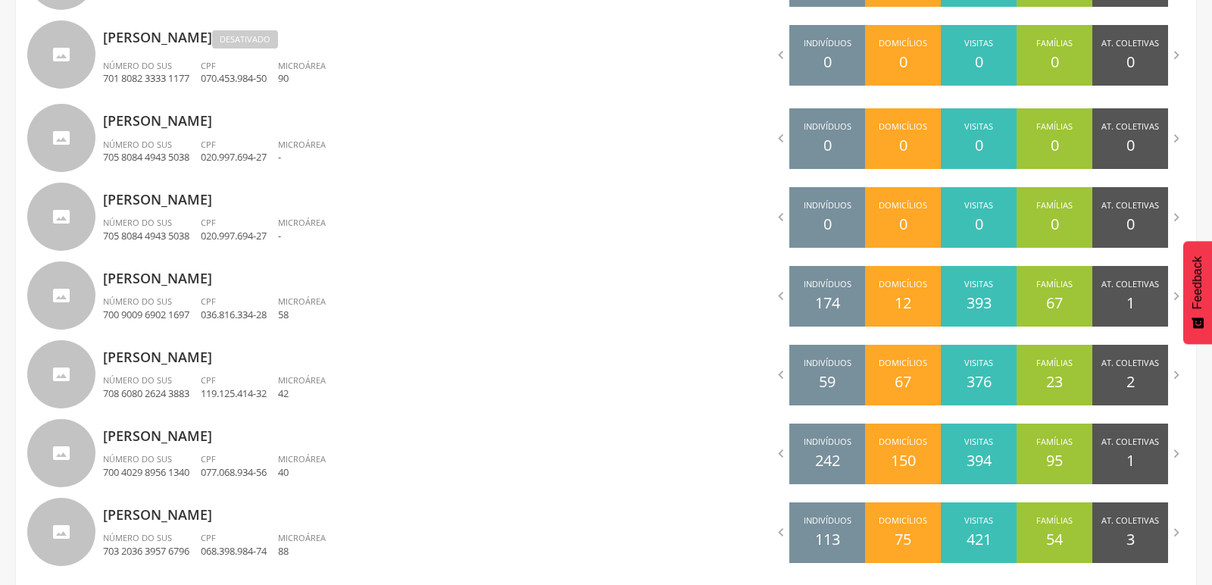
scroll to position [951, 0]
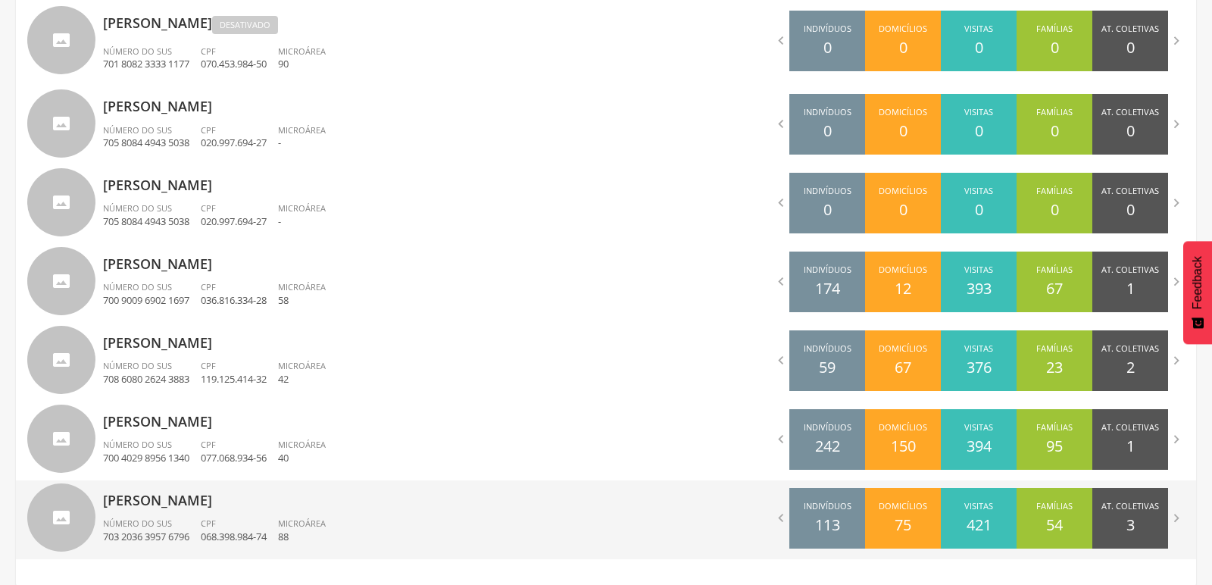
click at [192, 494] on p "Paula Santos de Araujo Barboza Aragao" at bounding box center [349, 495] width 492 height 30
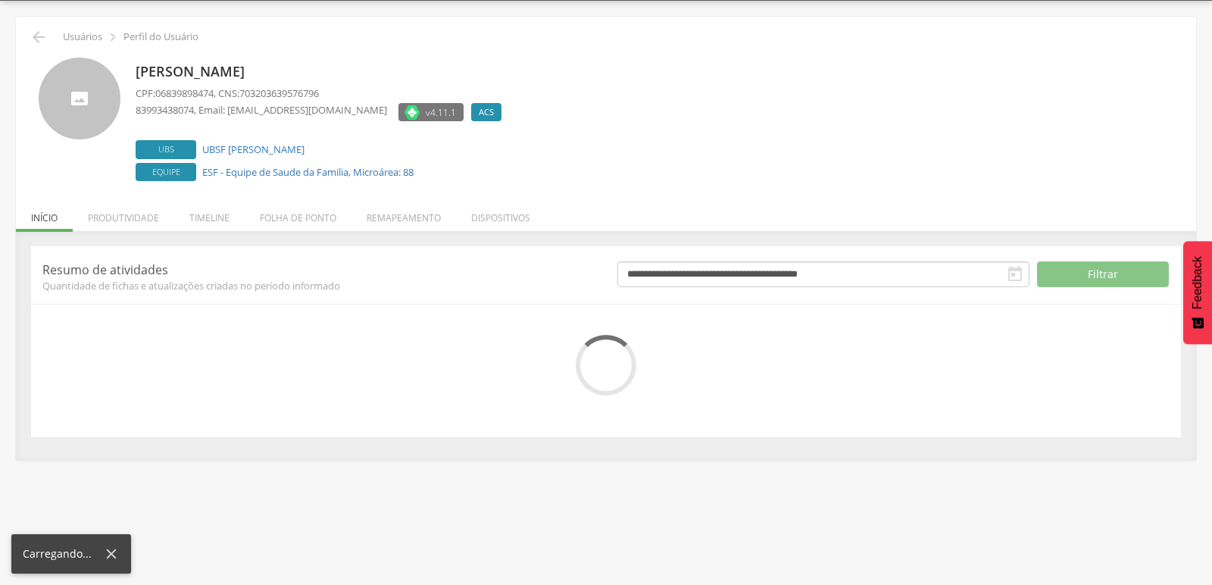
scroll to position [59, 0]
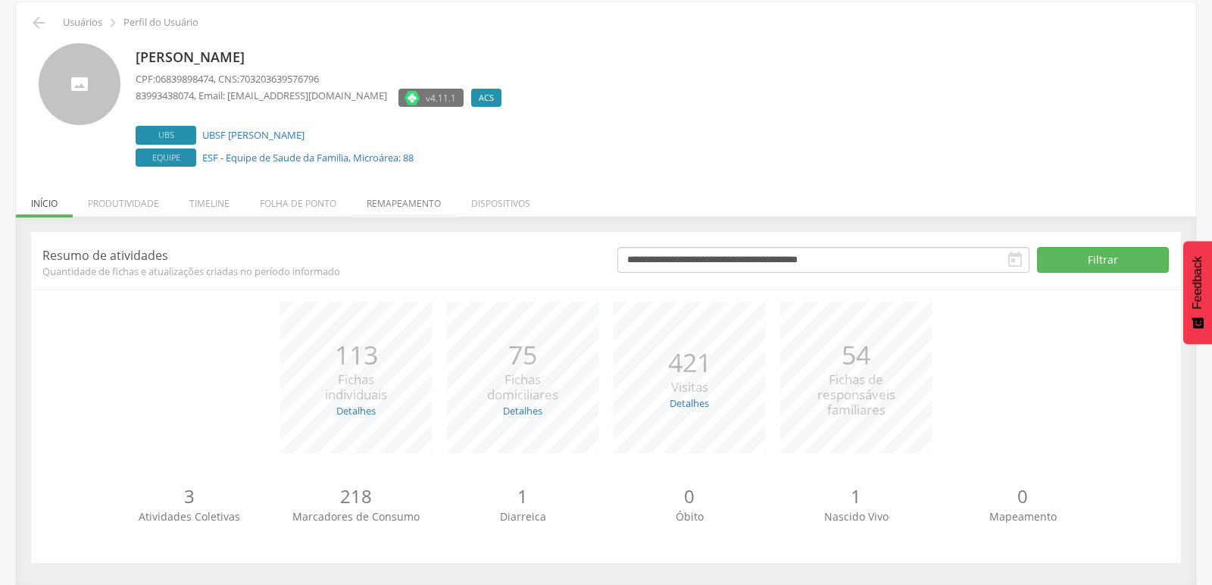
click at [395, 201] on li "Remapeamento" at bounding box center [403, 200] width 105 height 36
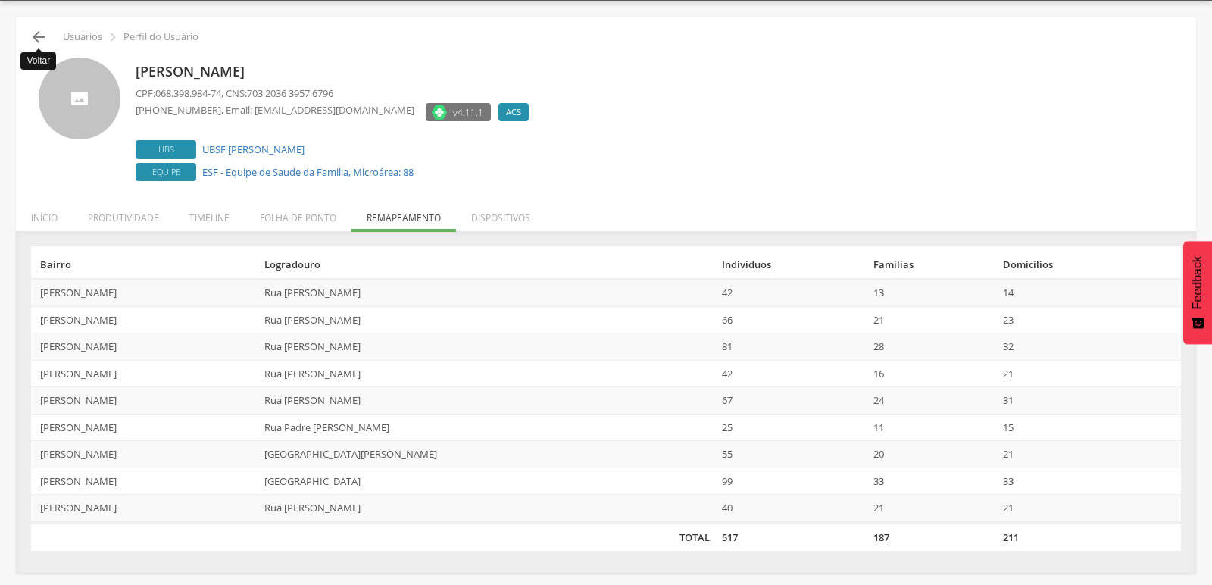
click at [32, 33] on icon "" at bounding box center [39, 37] width 18 height 18
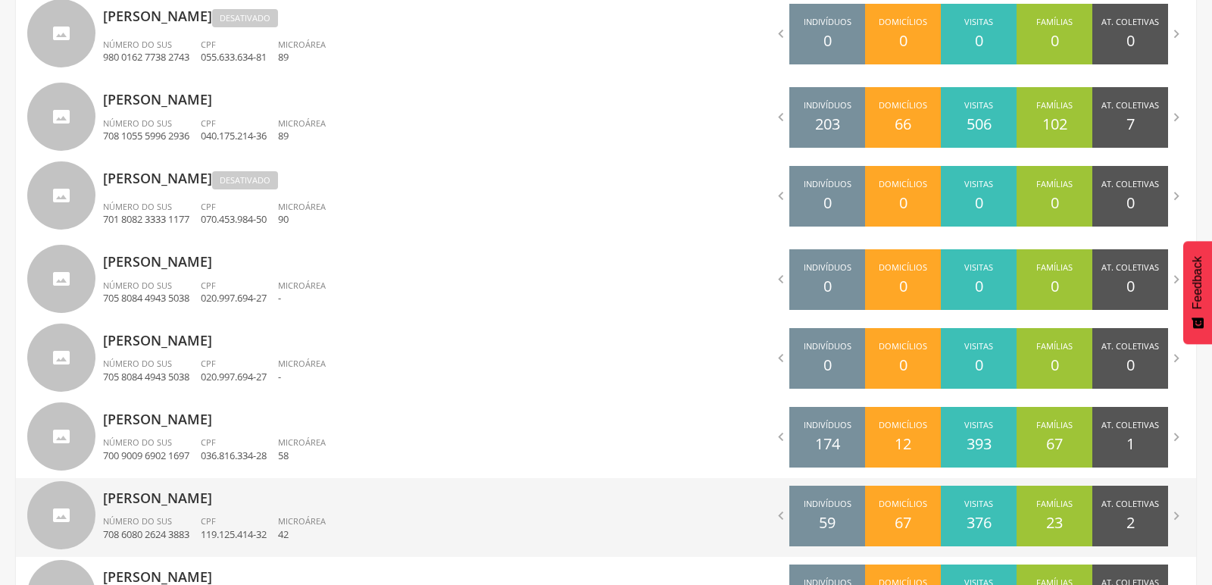
scroll to position [782, 0]
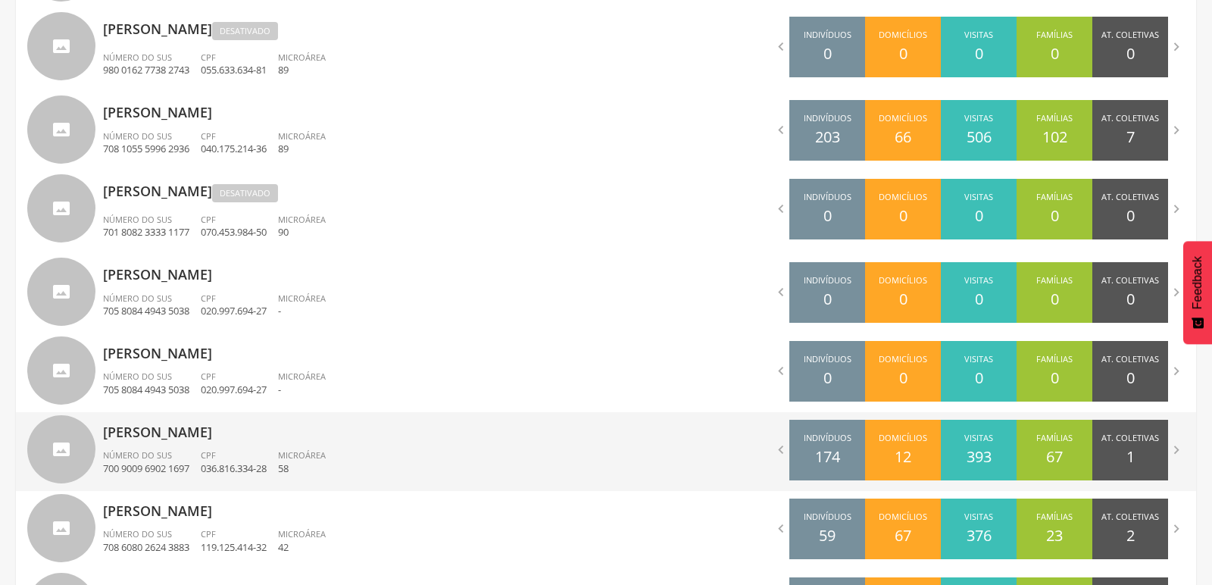
click at [180, 440] on p "Luciana Vilarim Bento" at bounding box center [349, 427] width 492 height 30
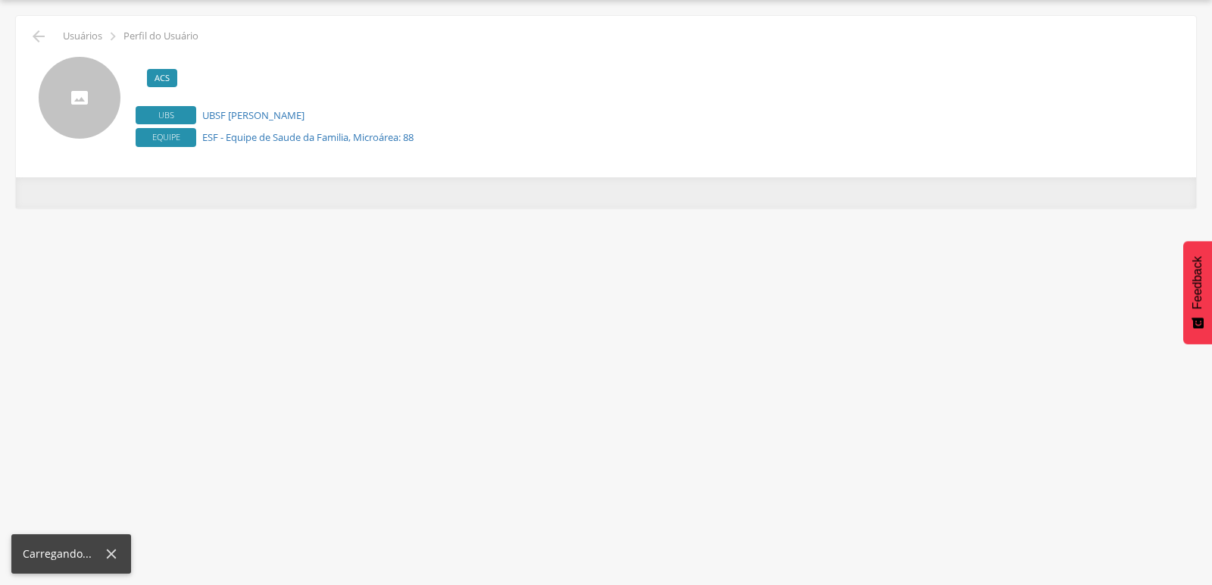
scroll to position [45, 0]
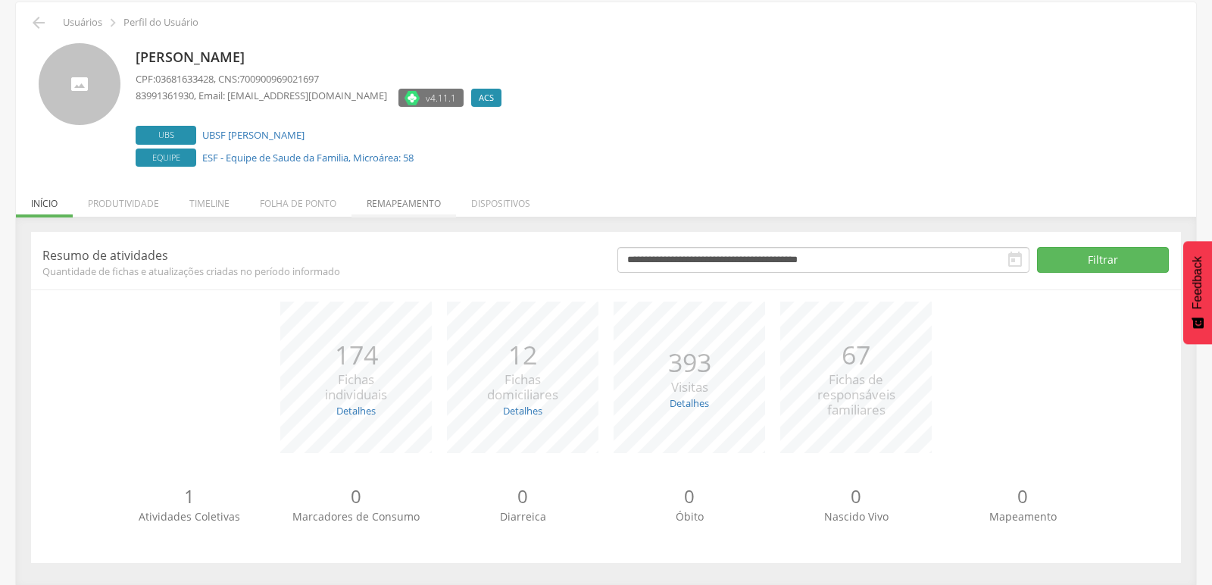
click at [397, 198] on li "Remapeamento" at bounding box center [403, 200] width 105 height 36
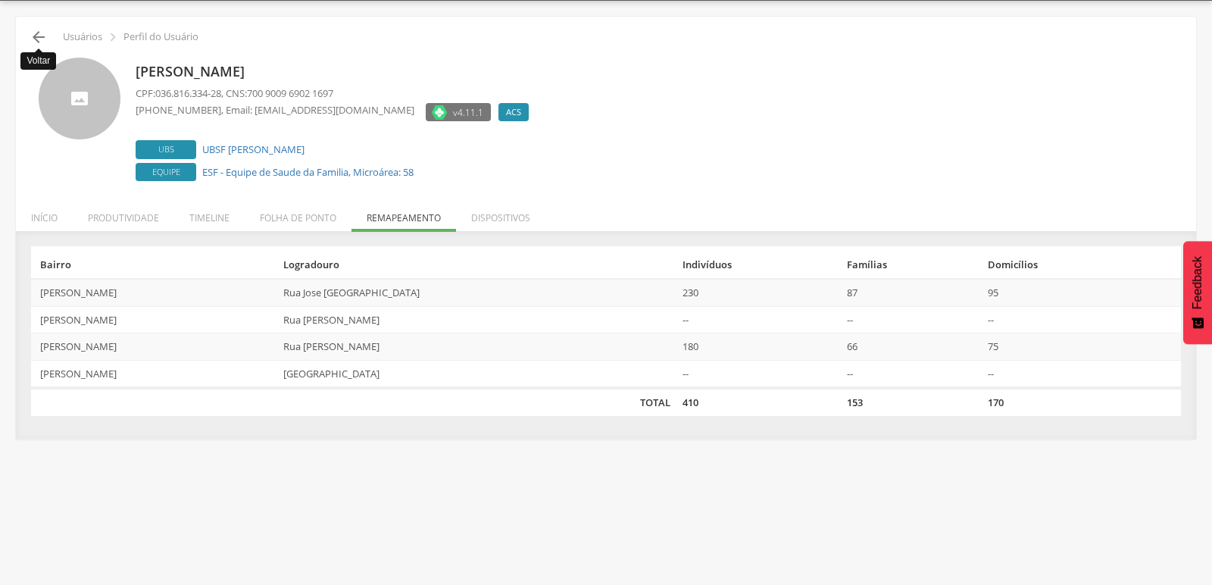
click at [42, 31] on icon "" at bounding box center [39, 37] width 18 height 18
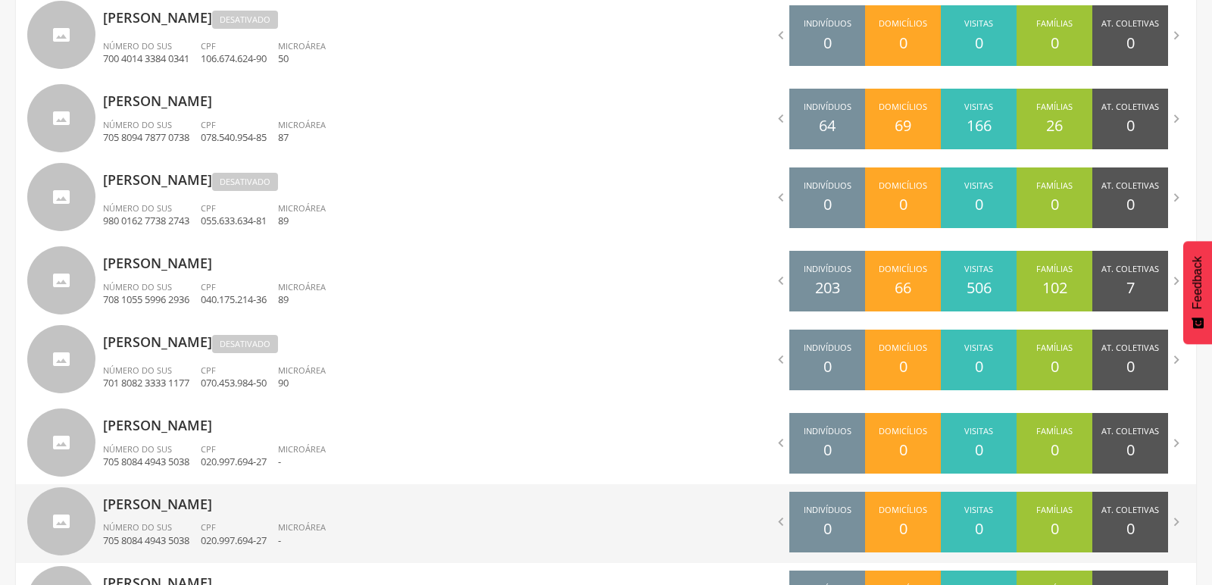
scroll to position [614, 0]
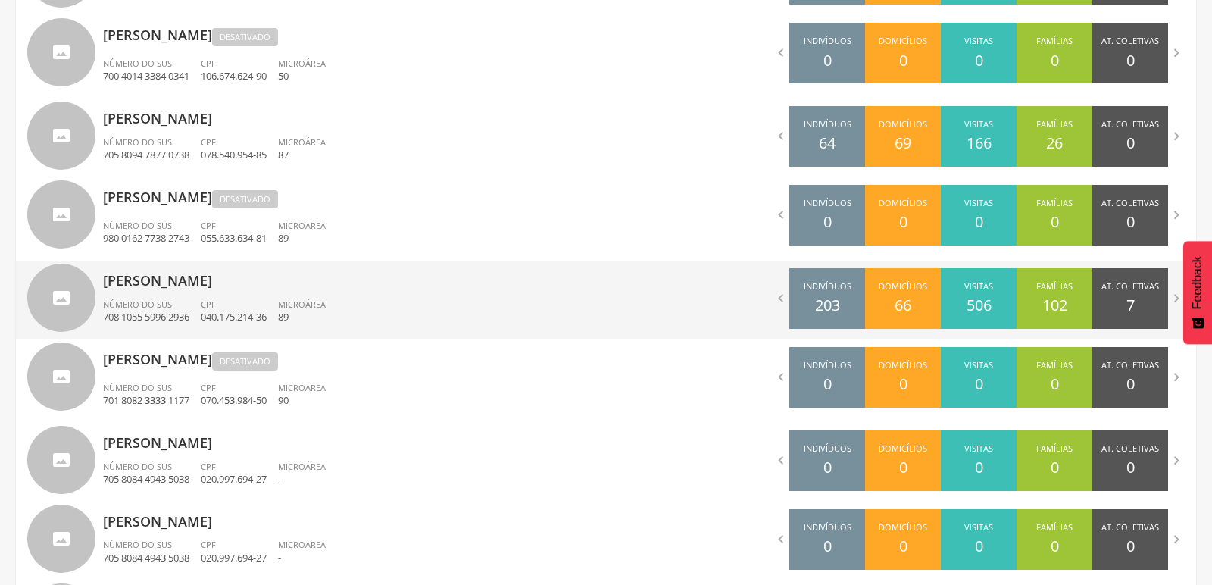
click at [162, 287] on p "Francilande Oliveira Silva" at bounding box center [349, 276] width 492 height 30
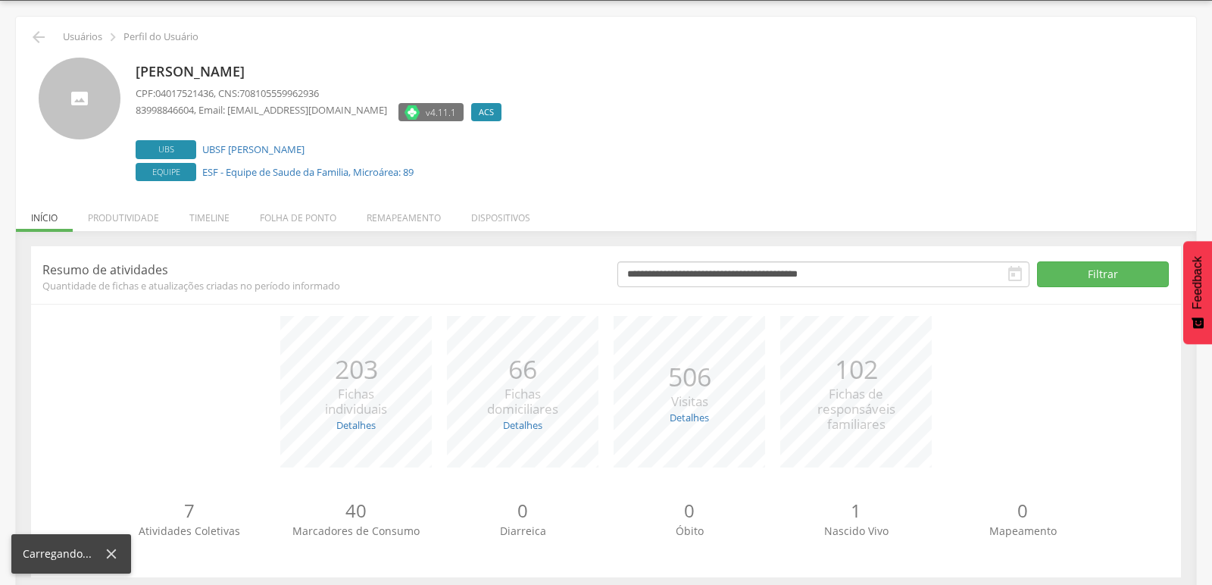
scroll to position [59, 0]
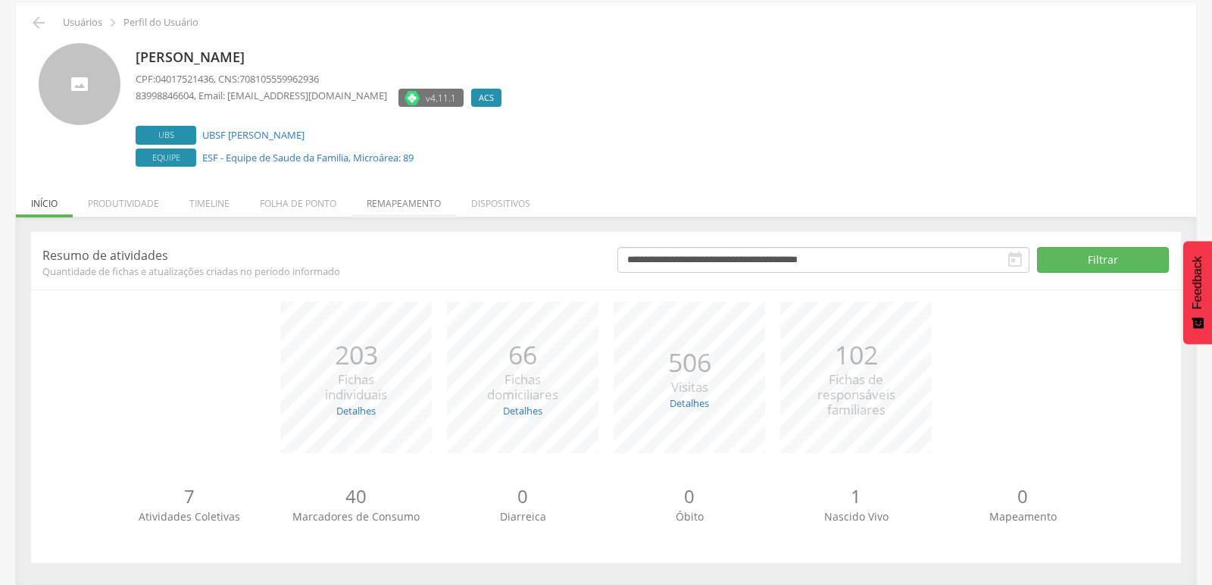
click at [398, 203] on li "Remapeamento" at bounding box center [403, 200] width 105 height 36
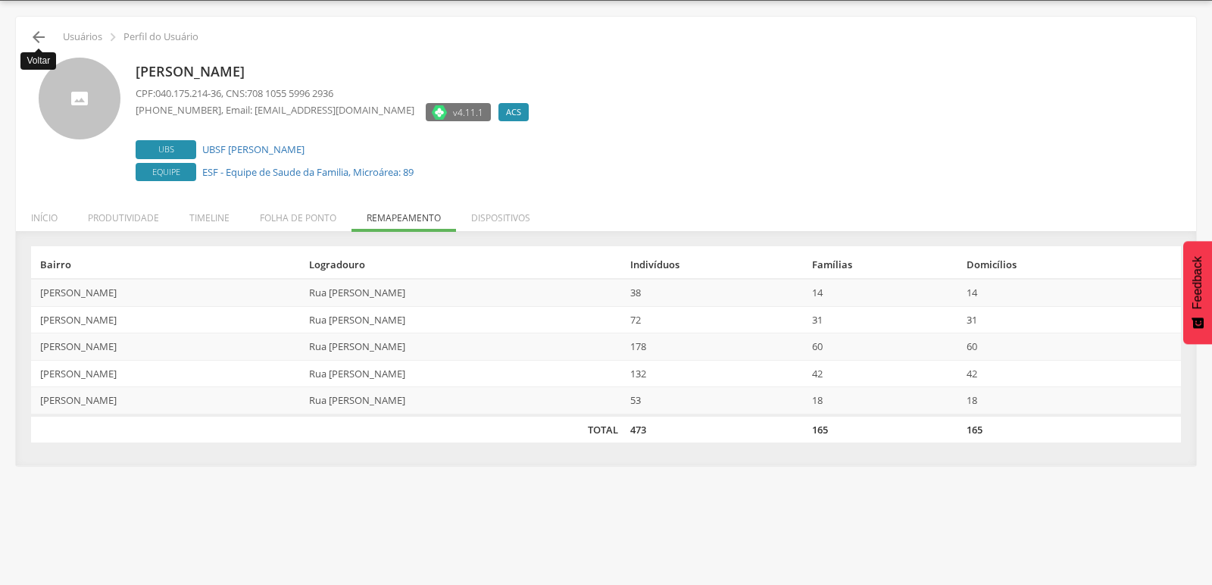
click at [42, 32] on icon "" at bounding box center [39, 37] width 18 height 18
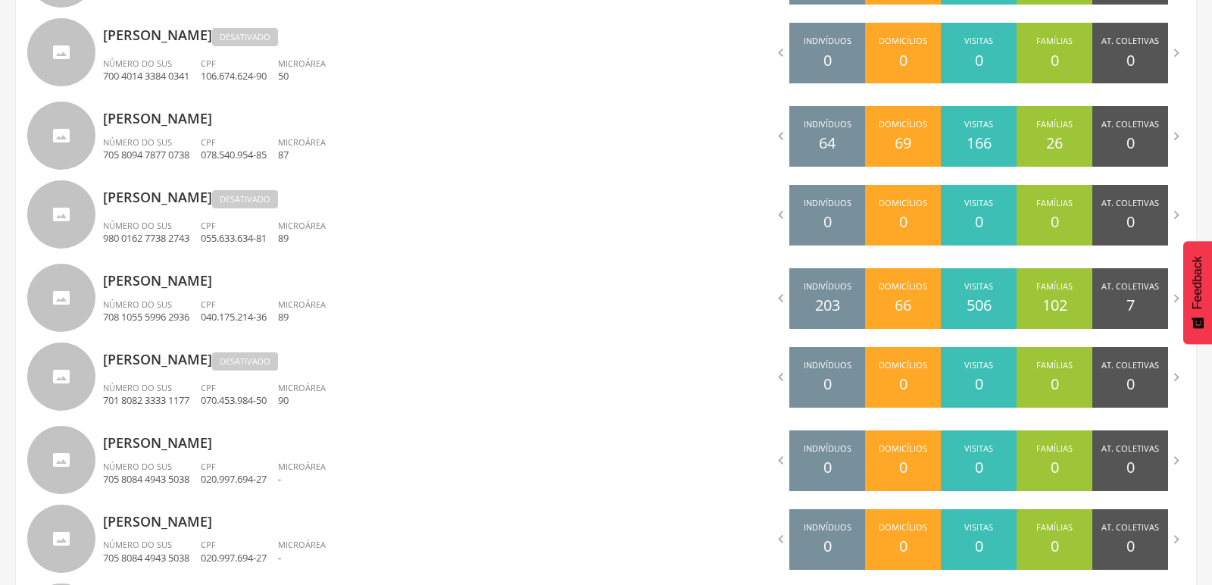
scroll to position [445, 0]
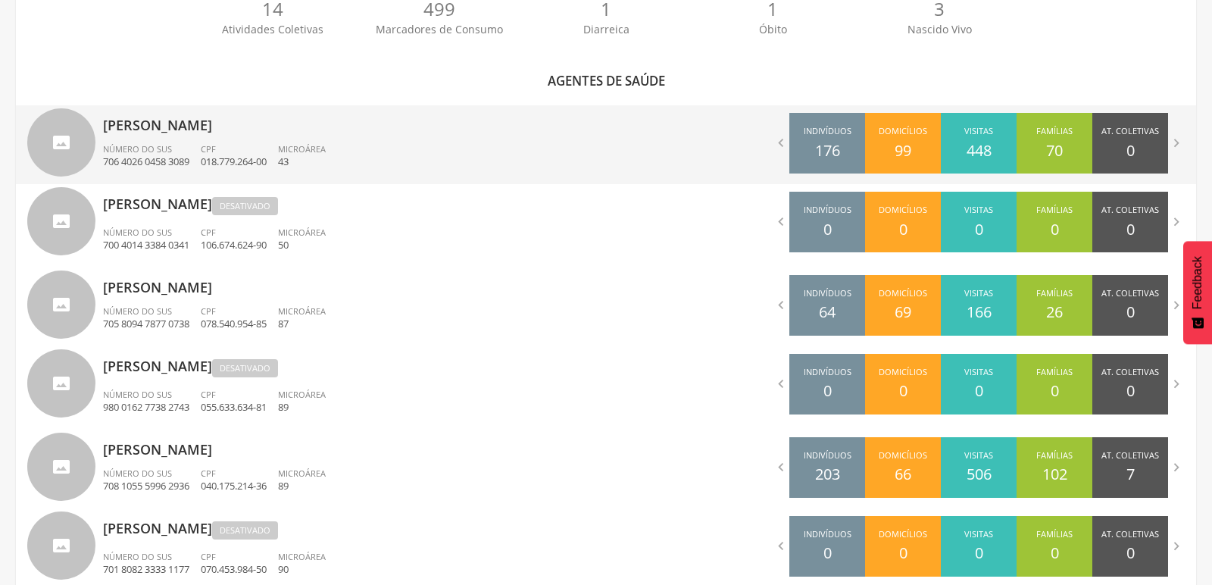
click at [117, 139] on div "Adriano Pereira Braz Número do SUS 706 4026 0458 3089 CPF 018.779.264-00 Microá…" at bounding box center [349, 144] width 492 height 79
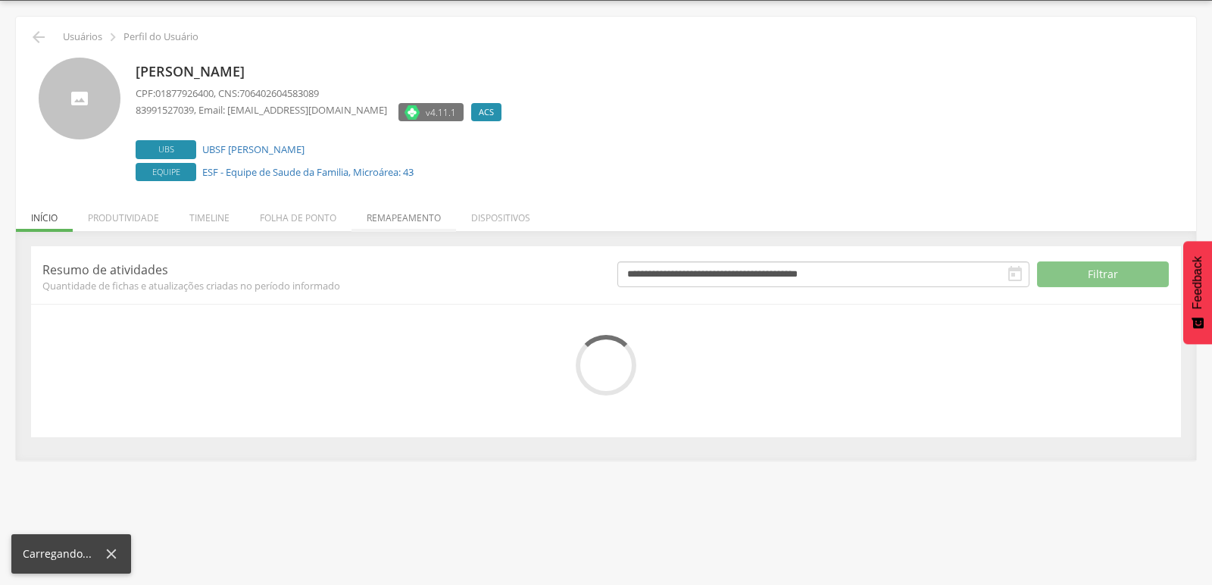
scroll to position [59, 0]
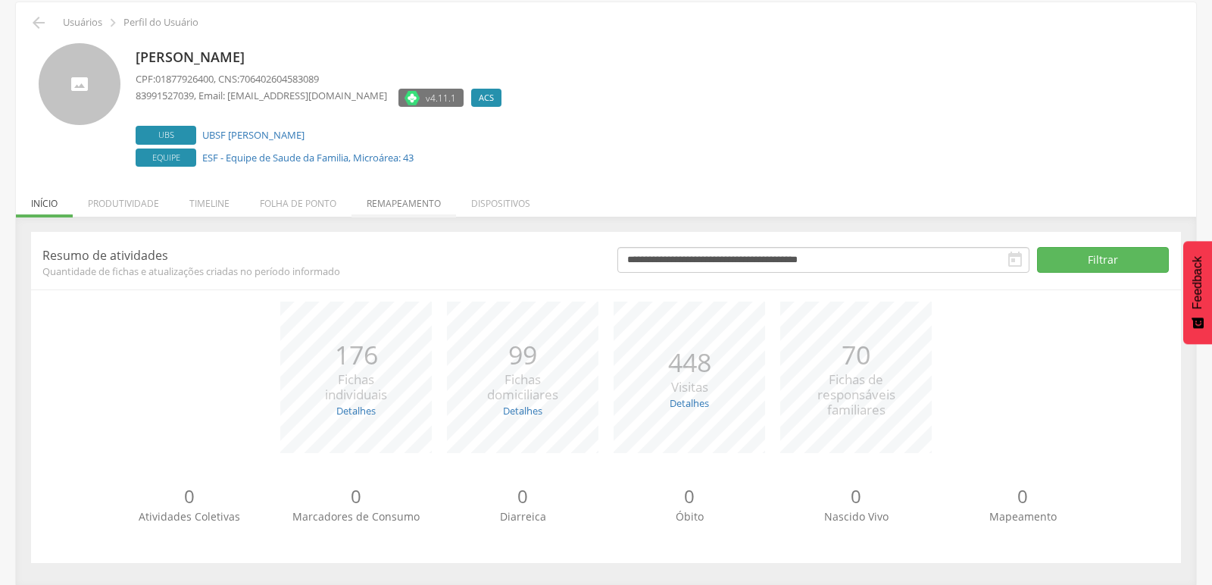
click at [369, 200] on li "Remapeamento" at bounding box center [403, 200] width 105 height 36
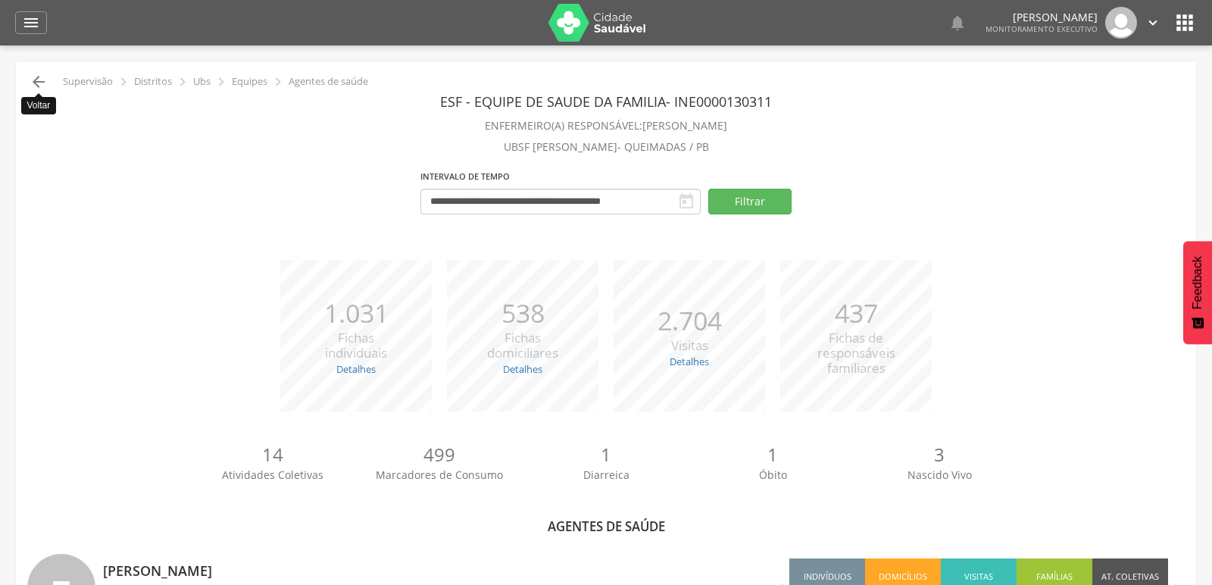
click at [45, 76] on icon "" at bounding box center [39, 82] width 18 height 18
type input "**********"
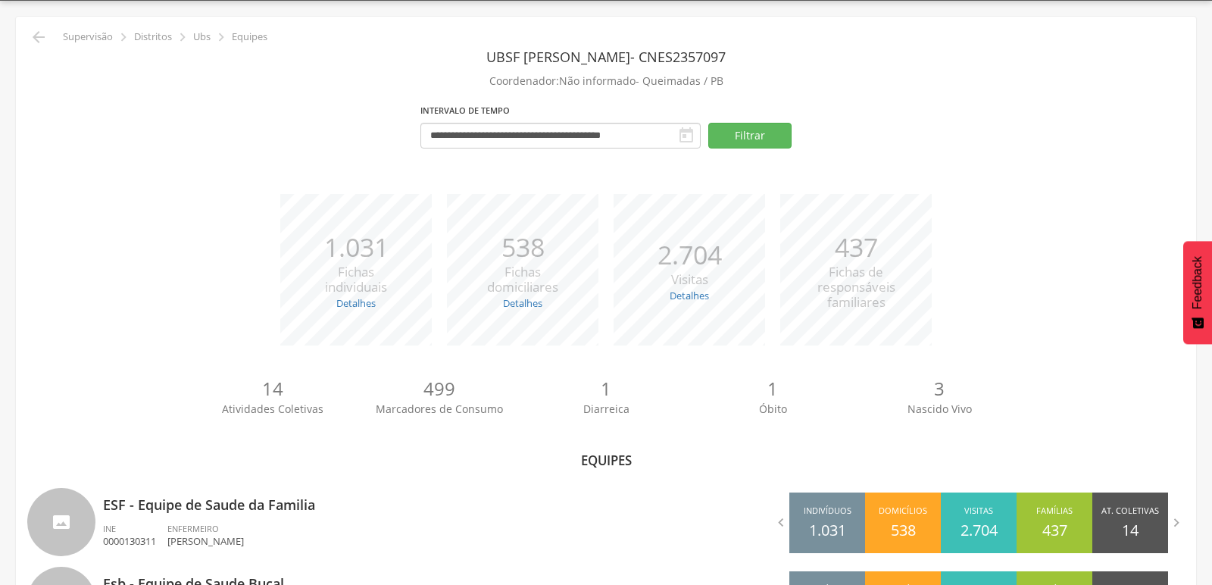
scroll to position [128, 0]
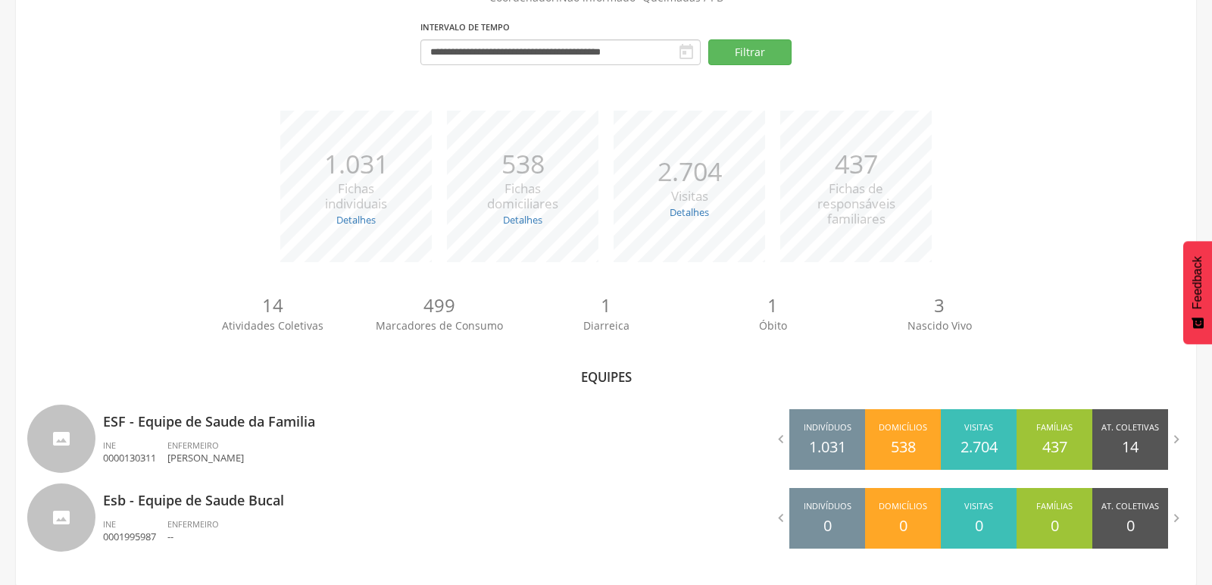
type input "**********"
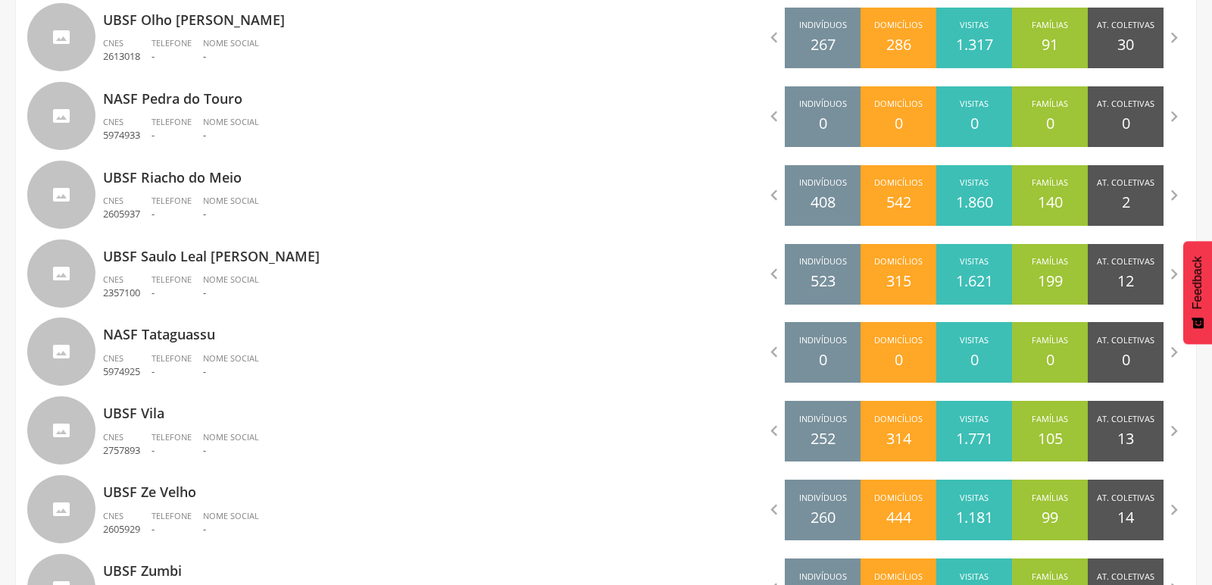
scroll to position [1546, 0]
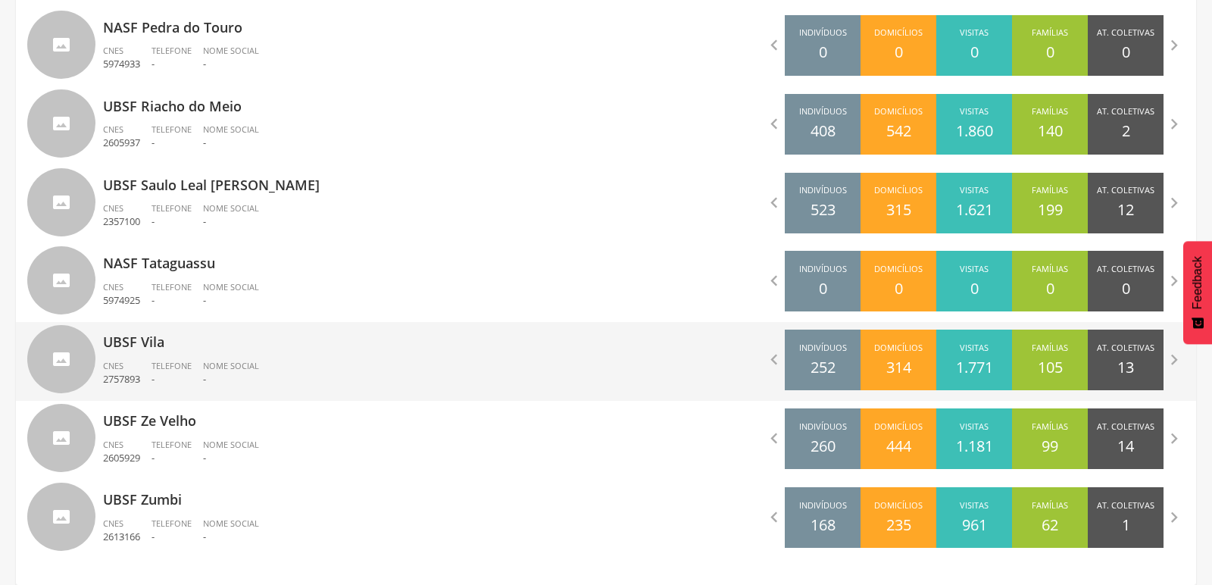
click at [120, 341] on p "UBSF Vila" at bounding box center [349, 337] width 492 height 30
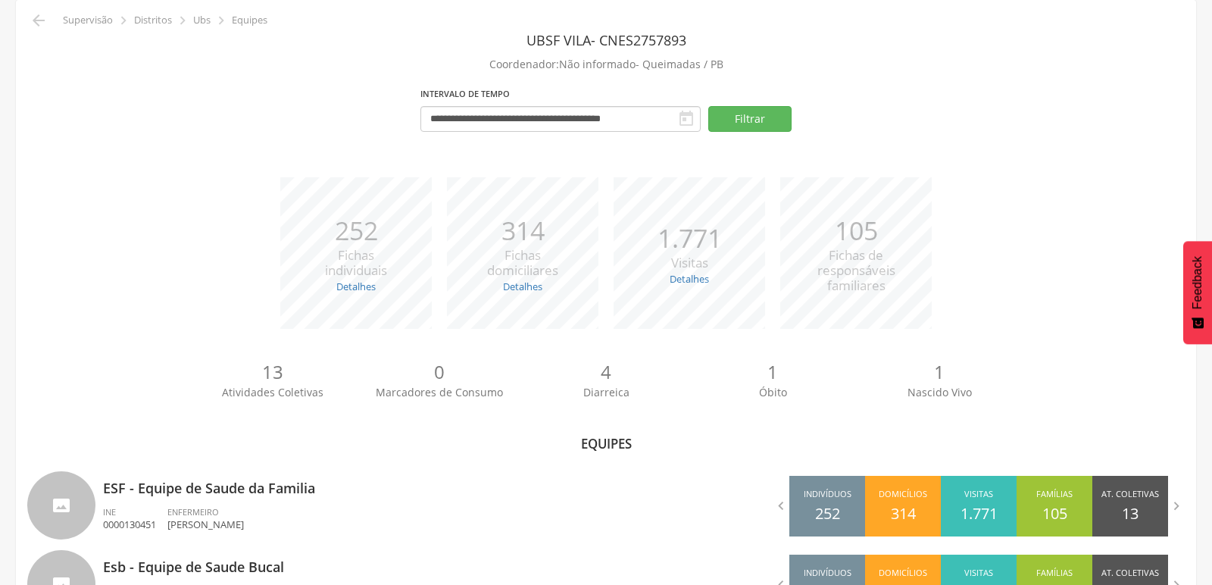
scroll to position [128, 0]
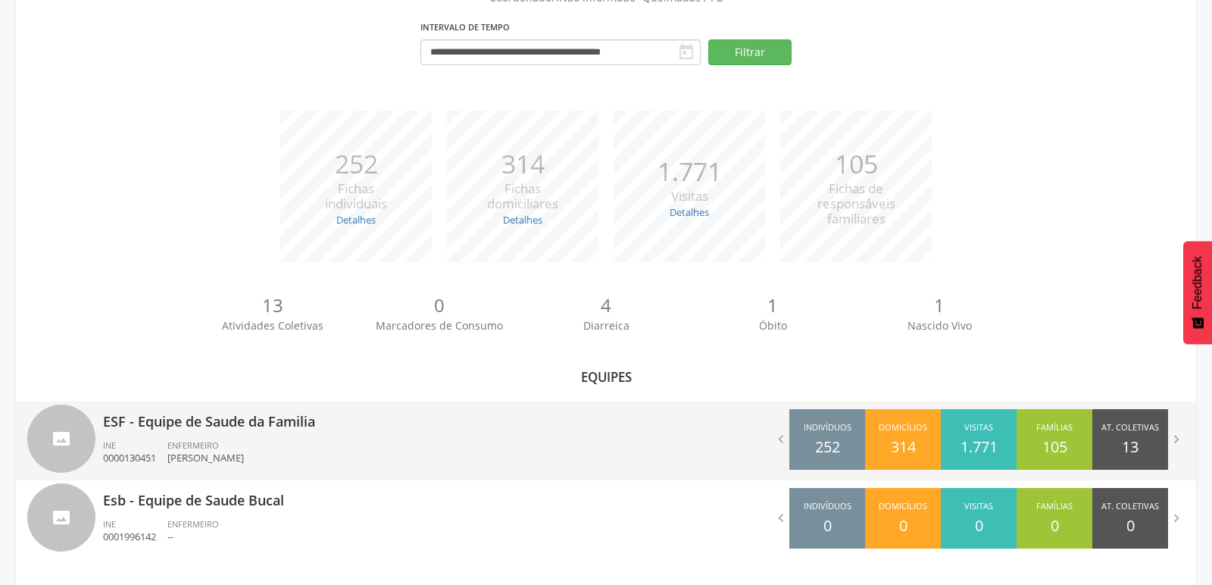
click at [189, 420] on p "ESF - Equipe de Saude da Familia" at bounding box center [349, 416] width 492 height 30
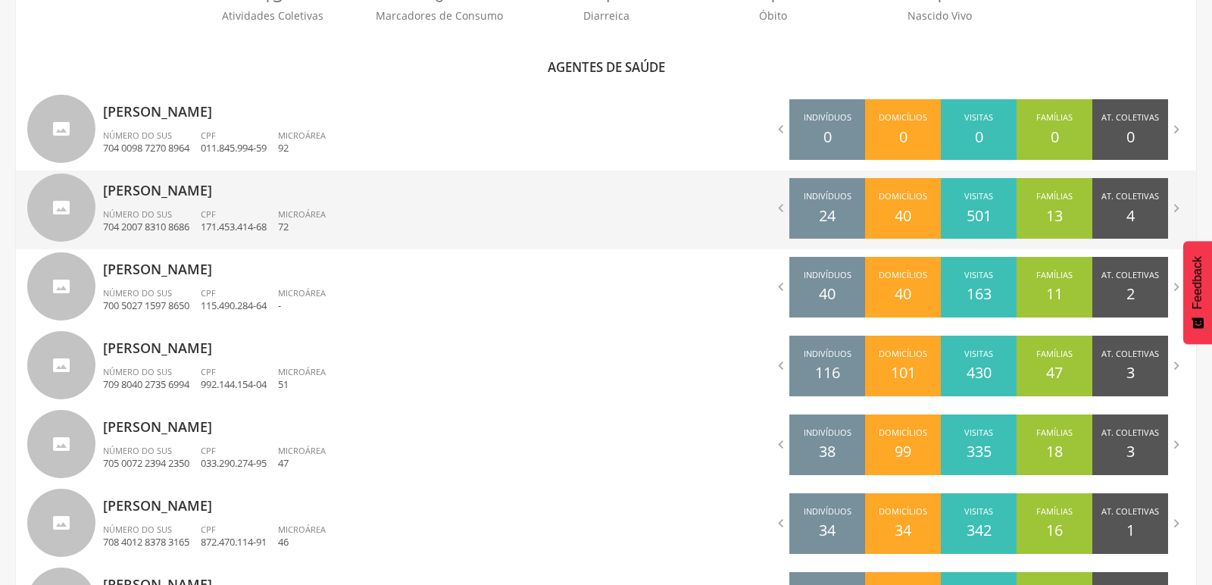
scroll to position [543, 0]
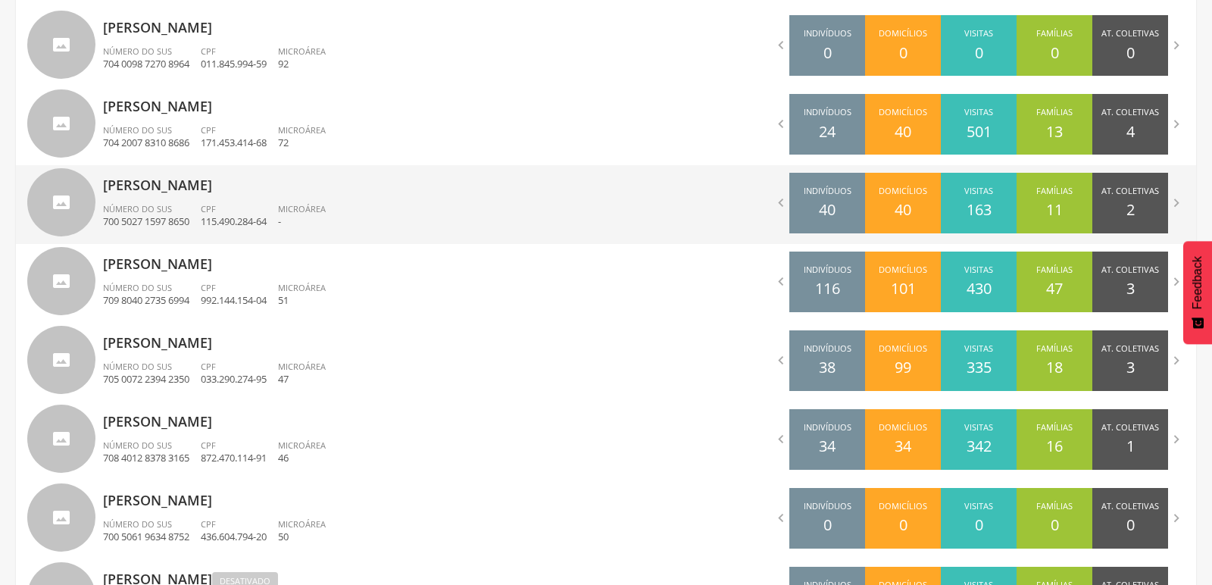
click at [180, 197] on div "Germana Pereira Goncalo Número do SUS 700 5027 1597 8650 CPF 115.490.284-64 Mic…" at bounding box center [349, 204] width 492 height 79
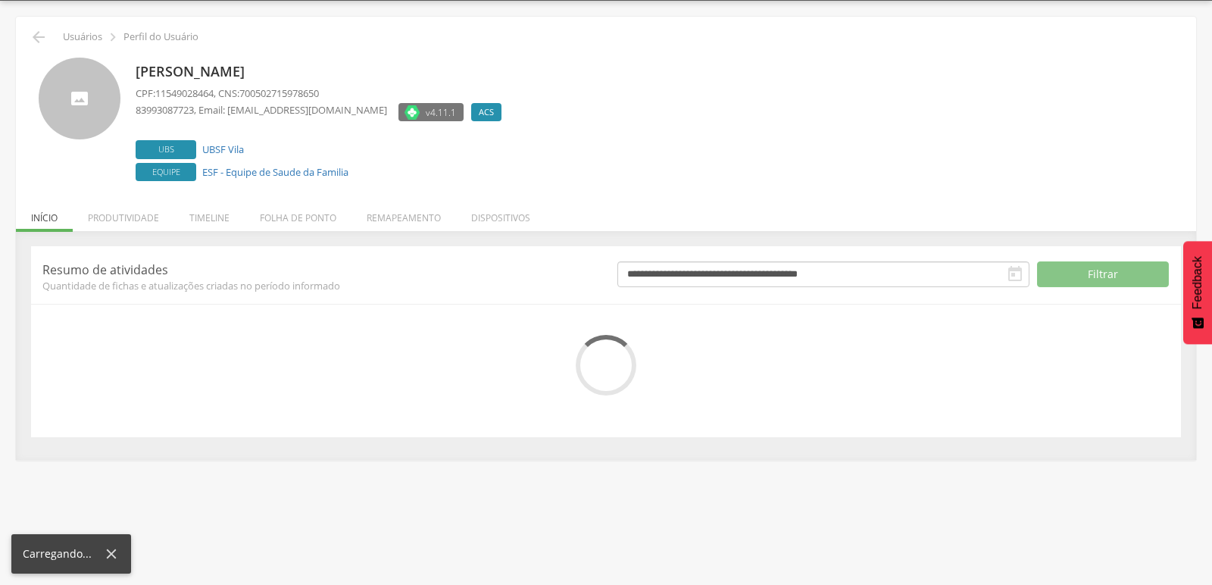
scroll to position [59, 0]
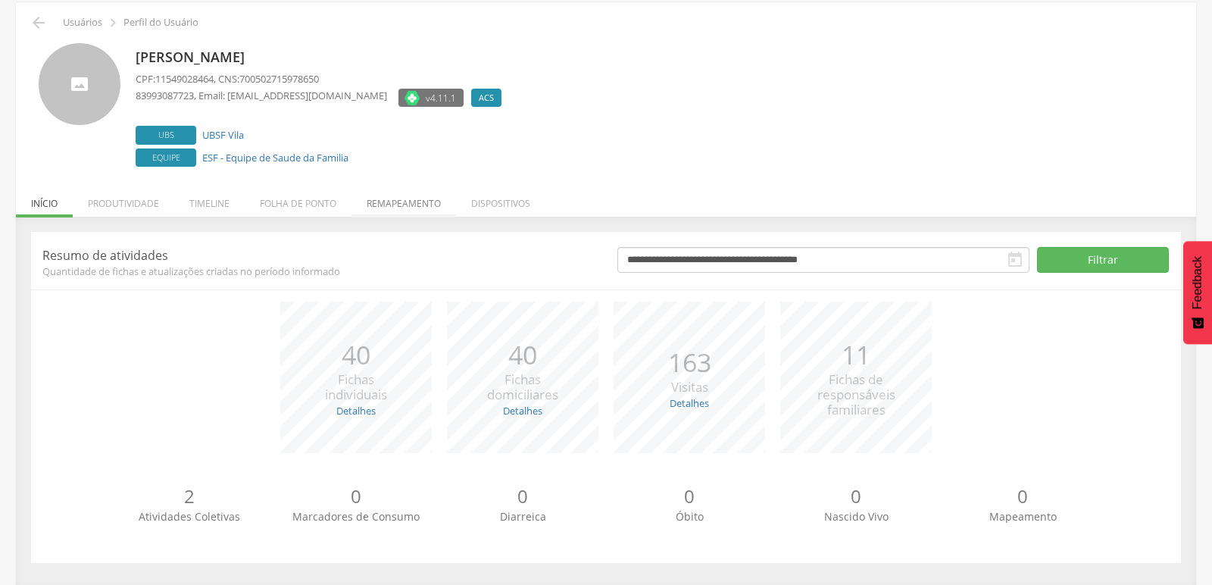
click at [376, 198] on li "Remapeamento" at bounding box center [403, 200] width 105 height 36
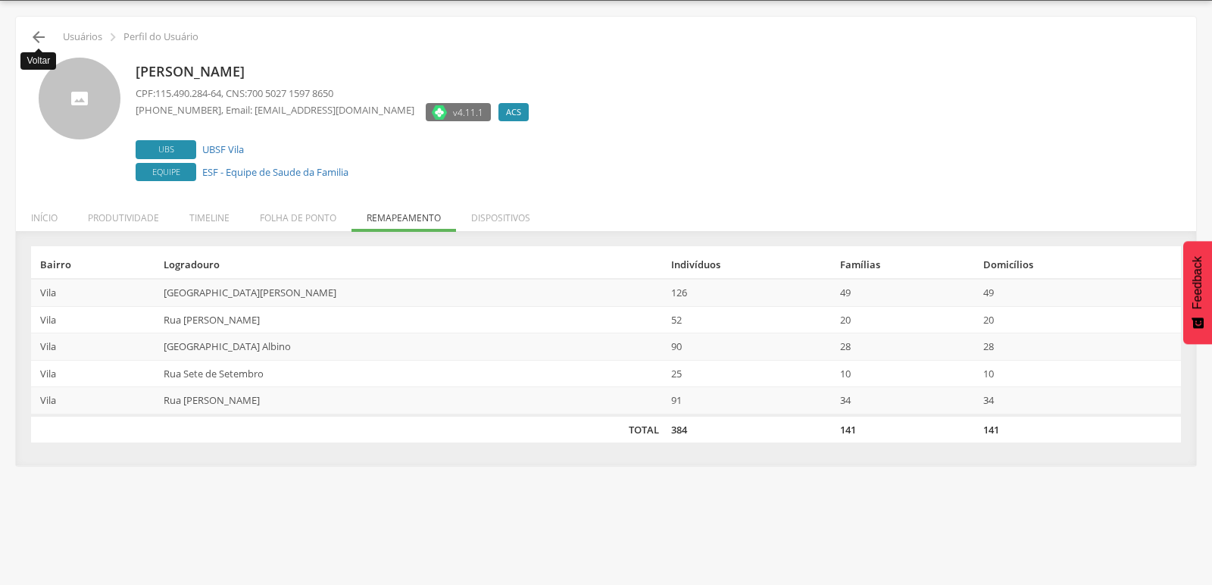
click at [33, 30] on icon "" at bounding box center [39, 37] width 18 height 18
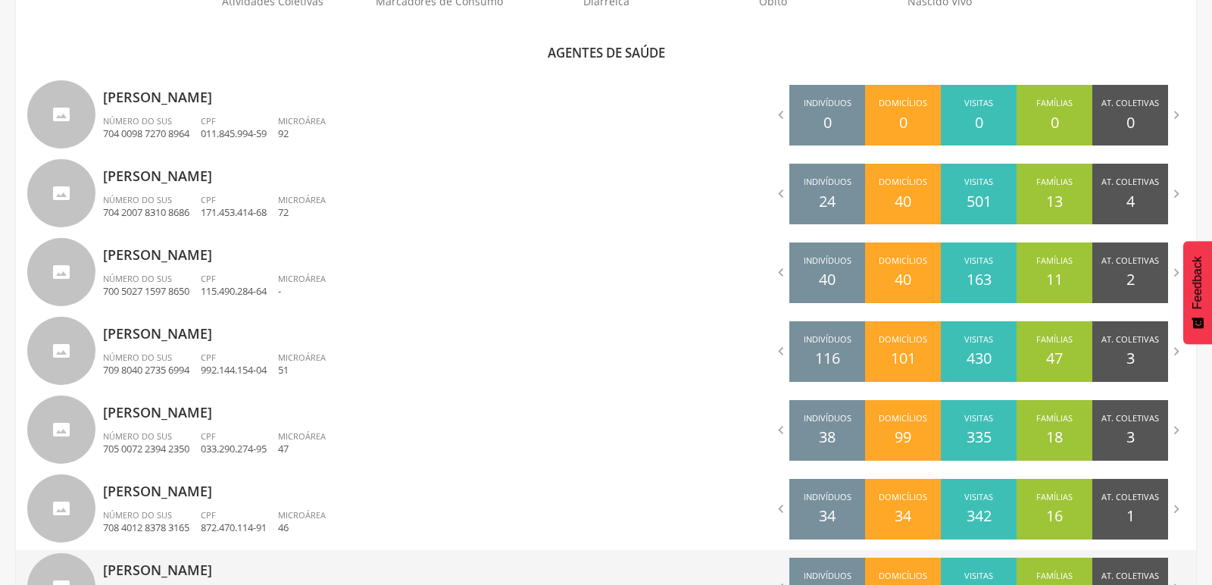
scroll to position [459, 0]
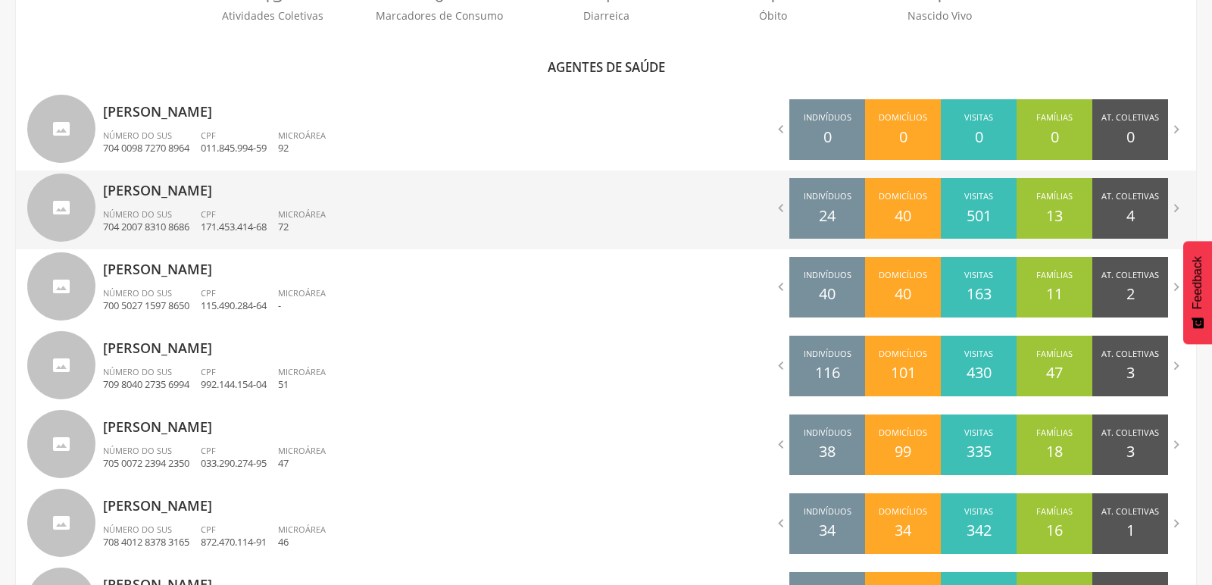
click at [110, 192] on p "Cilene Ferreira dos Santos" at bounding box center [349, 185] width 492 height 30
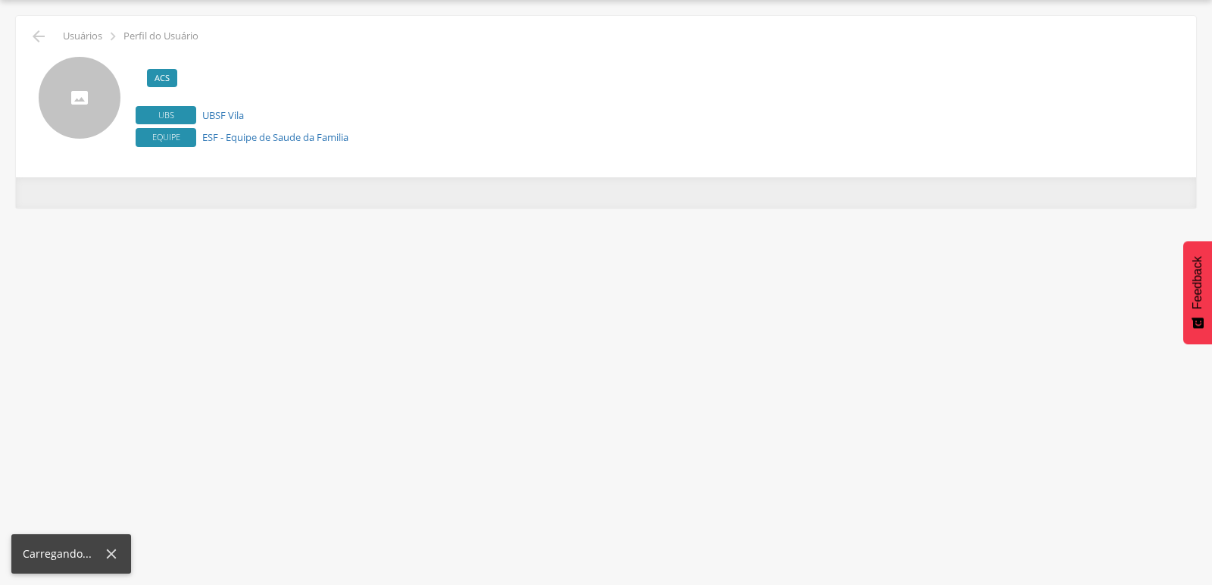
scroll to position [45, 0]
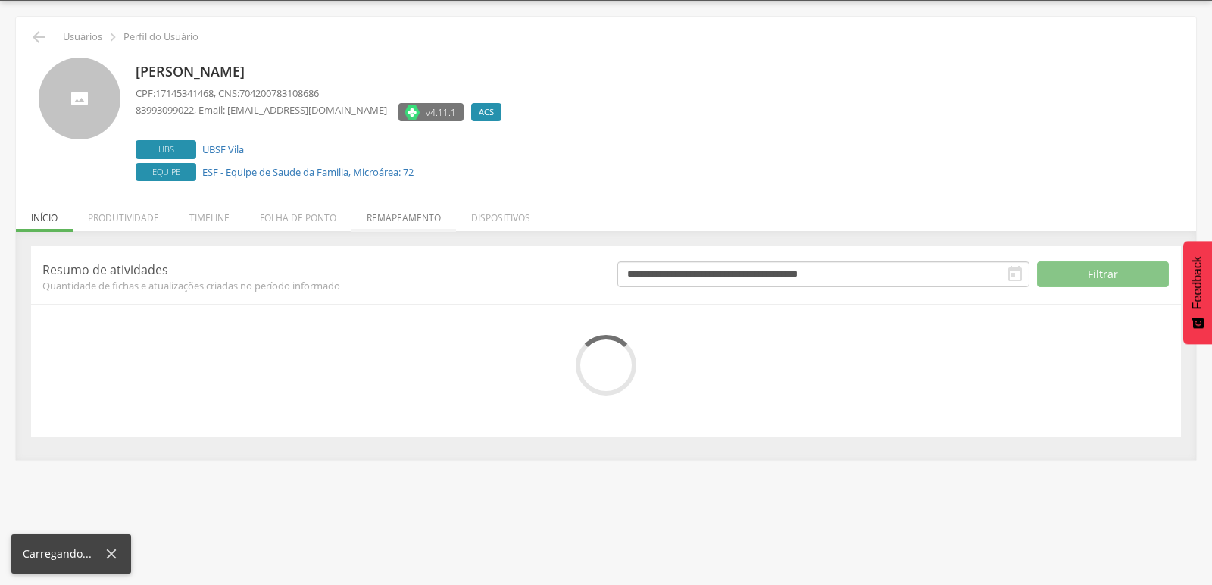
click at [394, 217] on li "Remapeamento" at bounding box center [403, 214] width 105 height 36
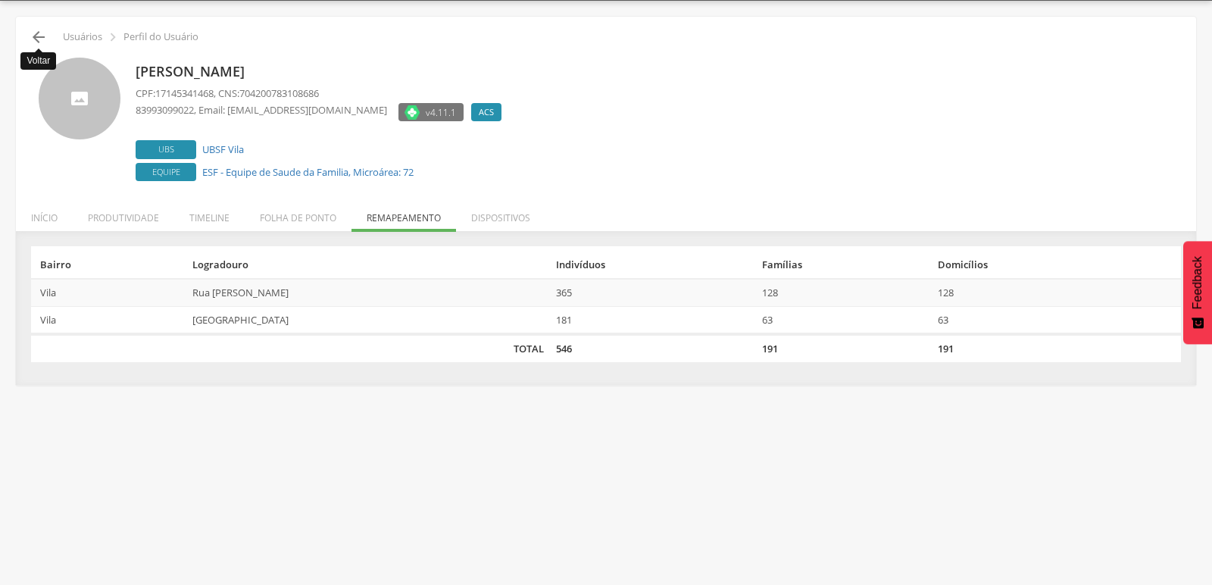
click at [42, 41] on icon "" at bounding box center [39, 37] width 18 height 18
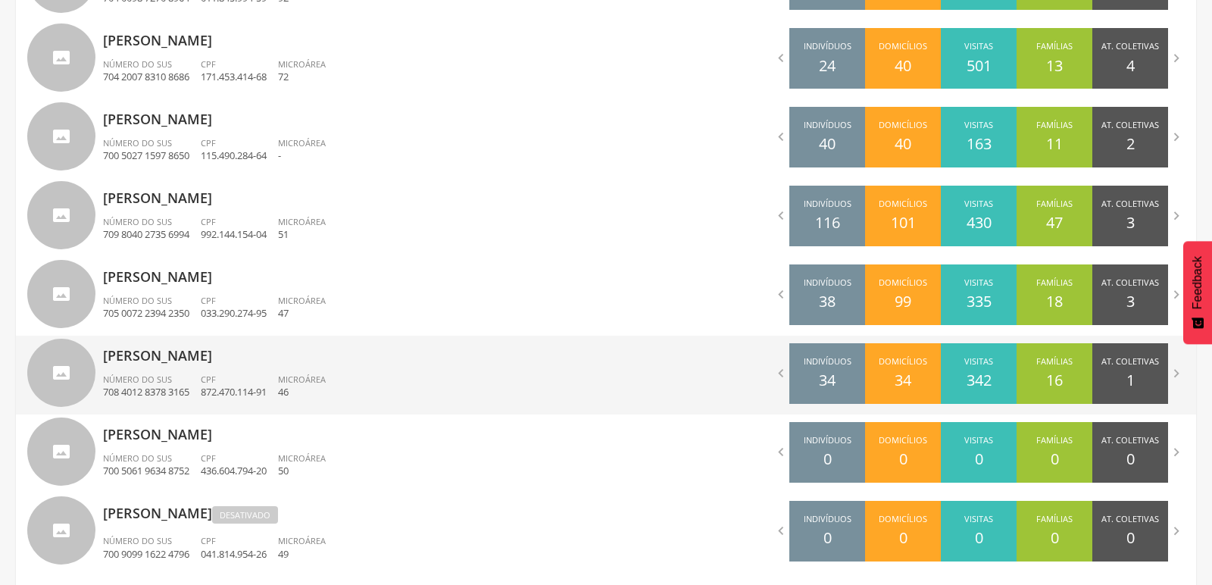
scroll to position [627, 0]
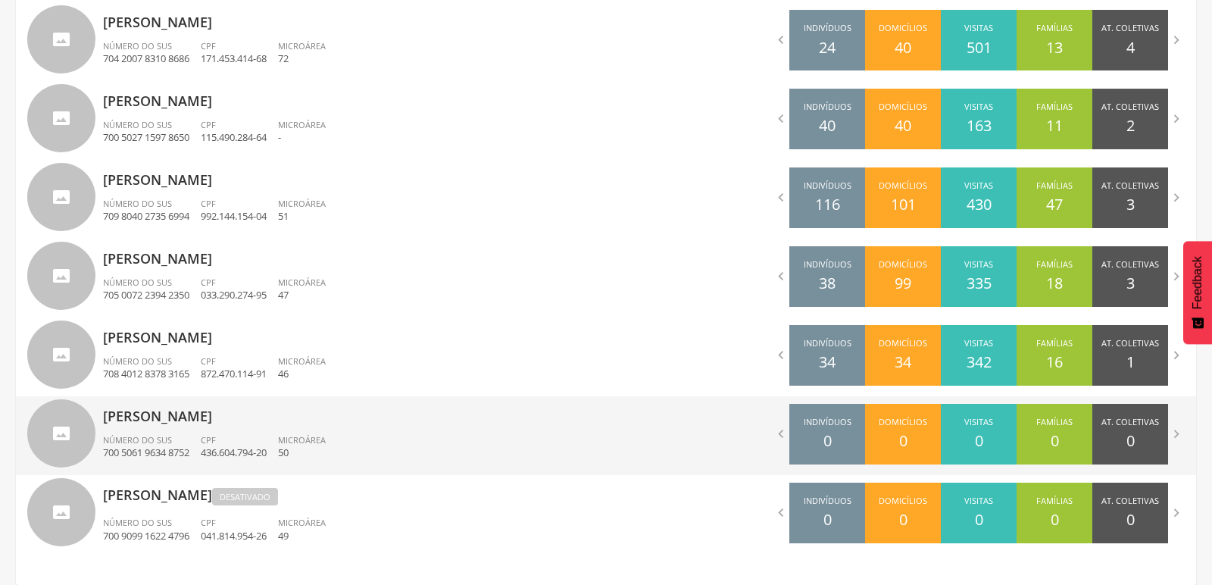
click at [136, 407] on p "Maria do Socorro Barbosa da Silva" at bounding box center [349, 411] width 492 height 30
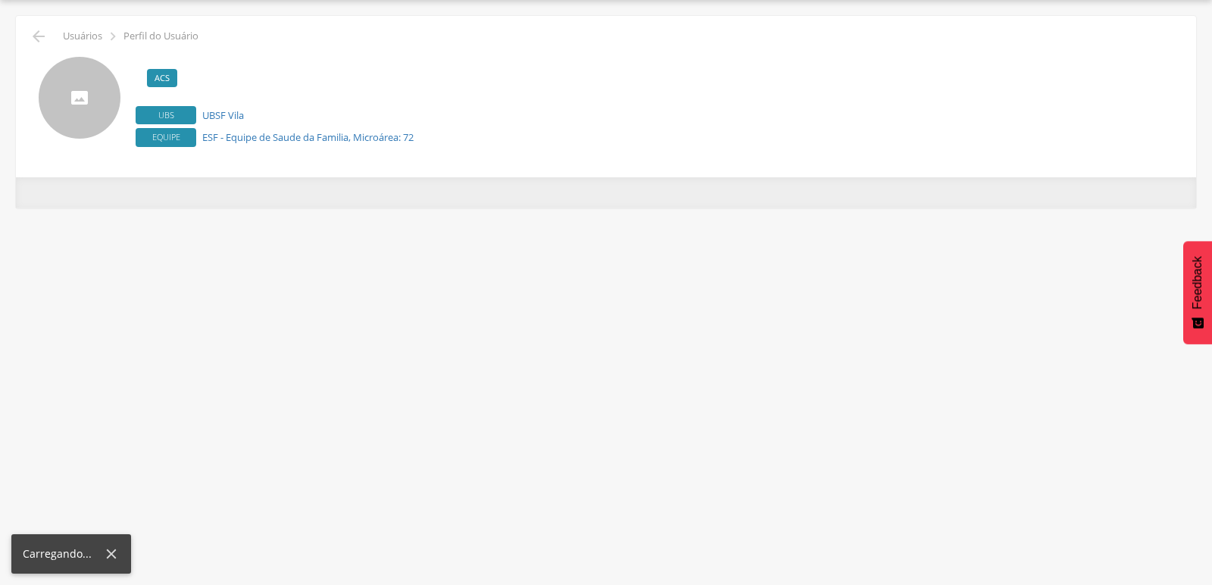
scroll to position [45, 0]
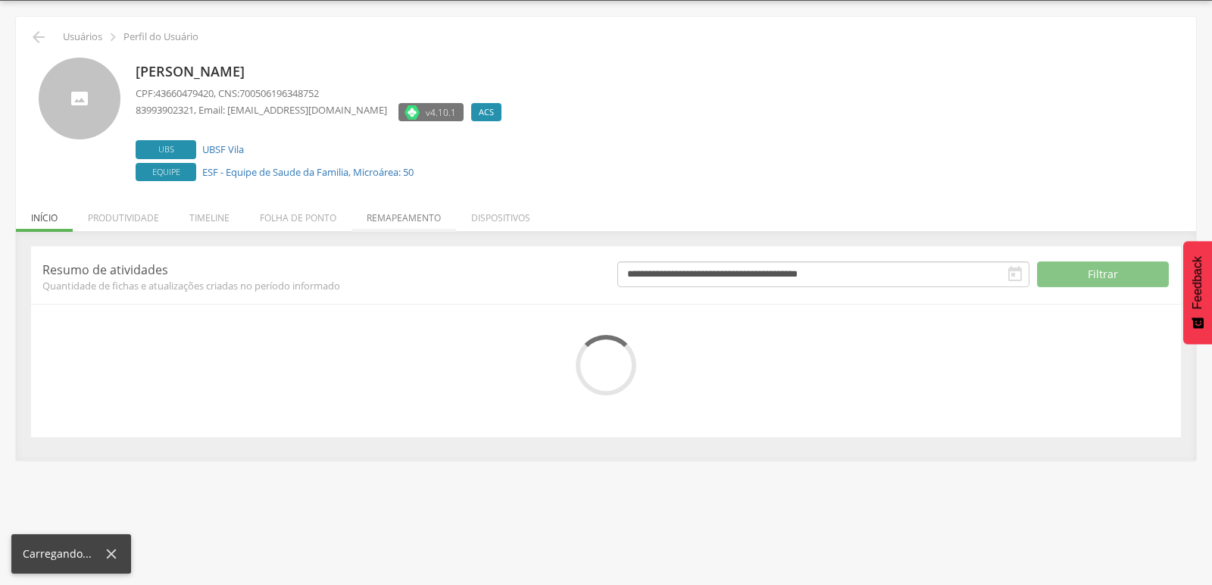
click at [378, 217] on li "Remapeamento" at bounding box center [403, 214] width 105 height 36
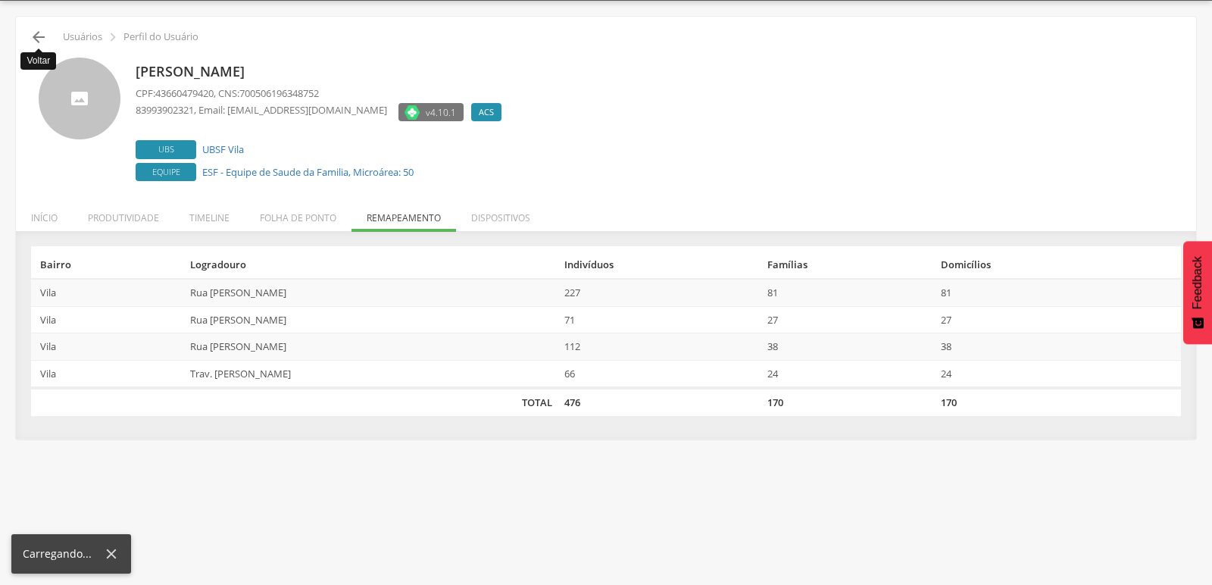
click at [30, 38] on icon "" at bounding box center [39, 37] width 18 height 18
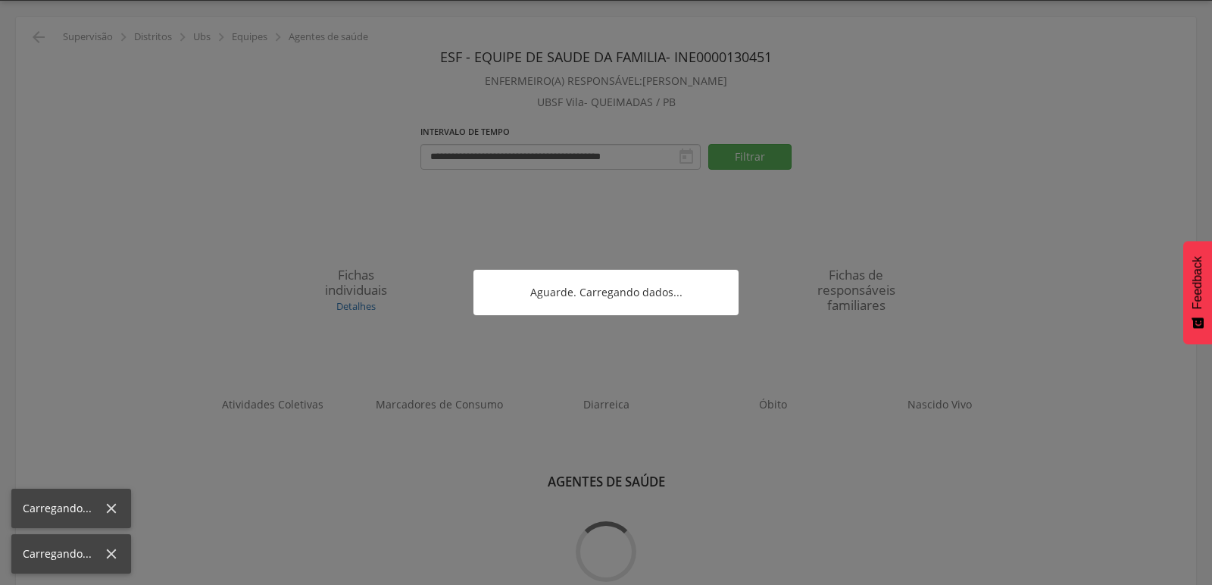
scroll to position [83, 0]
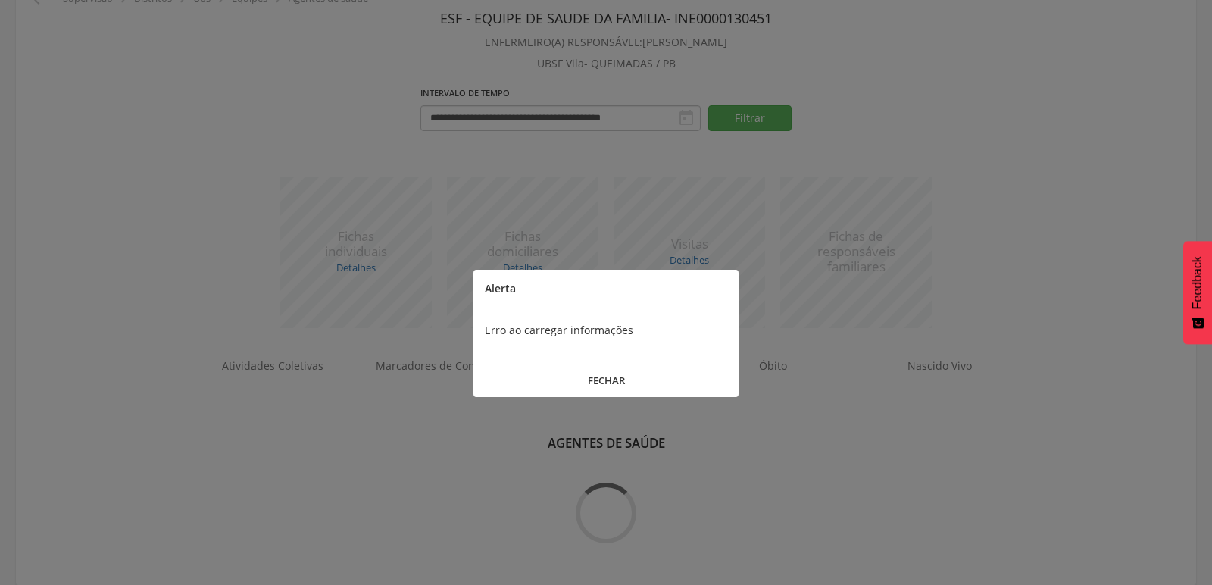
click at [610, 379] on button "FECHAR" at bounding box center [605, 380] width 265 height 33
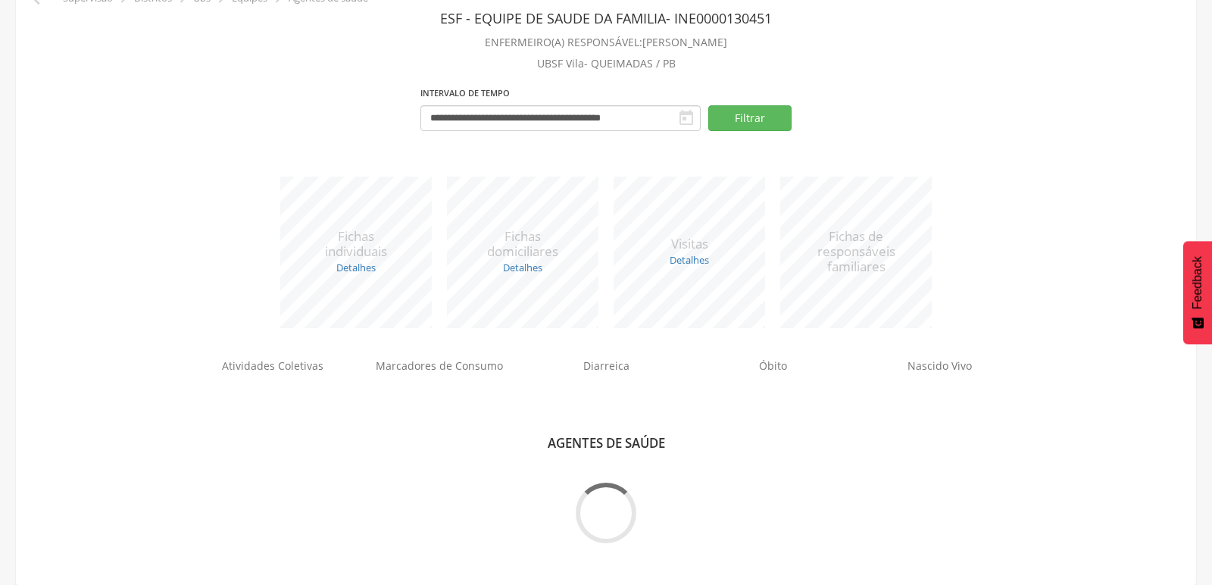
scroll to position [0, 0]
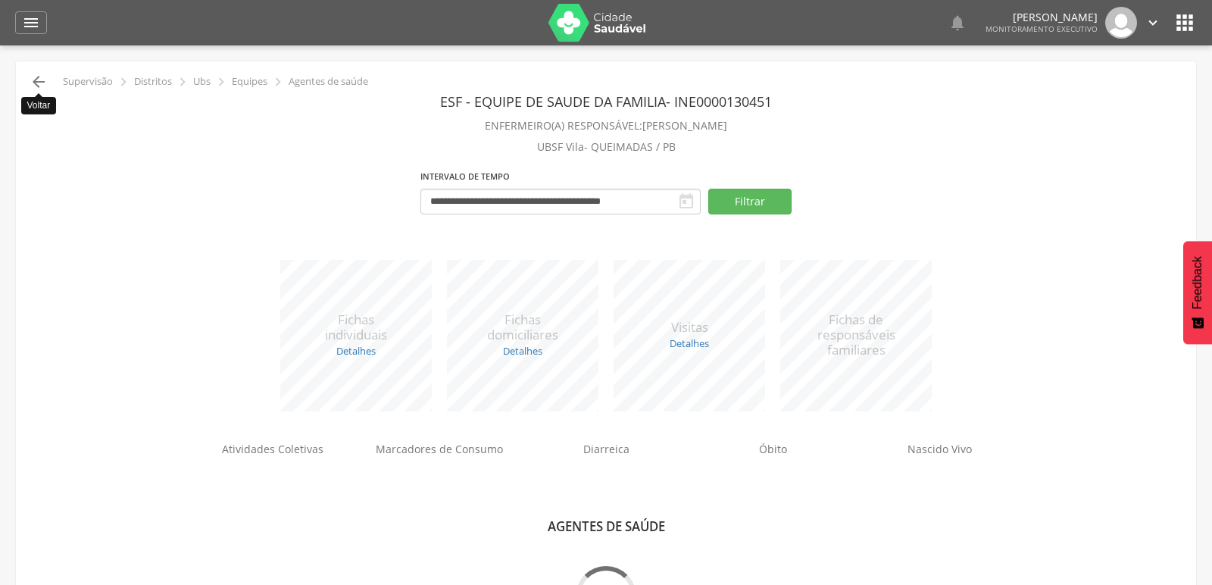
click at [30, 83] on icon "" at bounding box center [39, 82] width 18 height 18
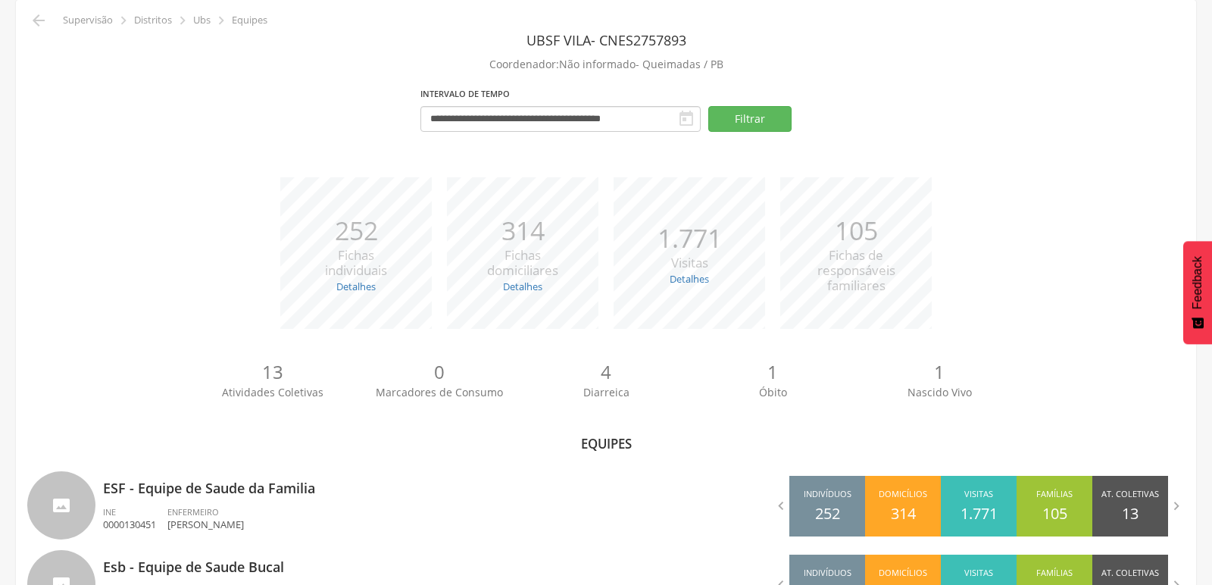
scroll to position [83, 0]
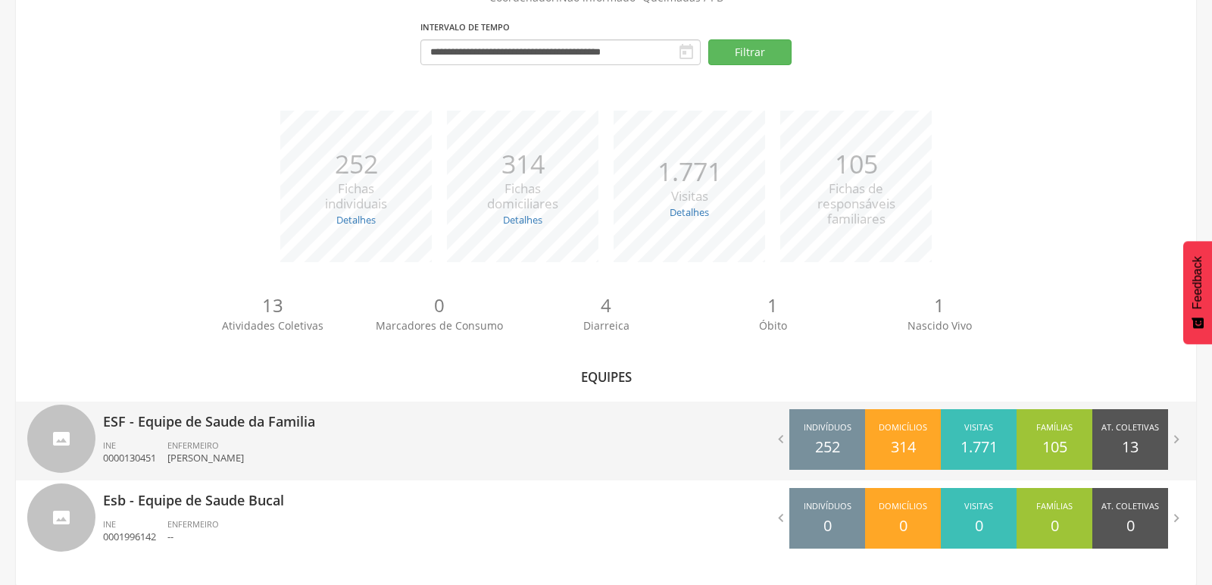
click at [251, 427] on p "ESF - Equipe de Saude da Familia" at bounding box center [349, 416] width 492 height 30
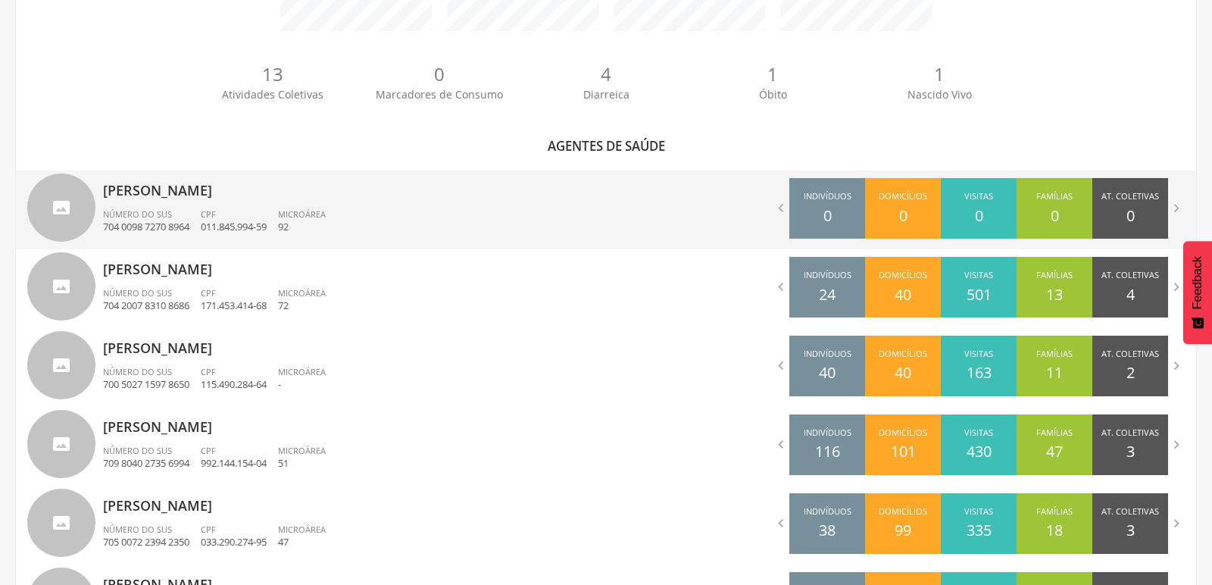
scroll to position [381, 0]
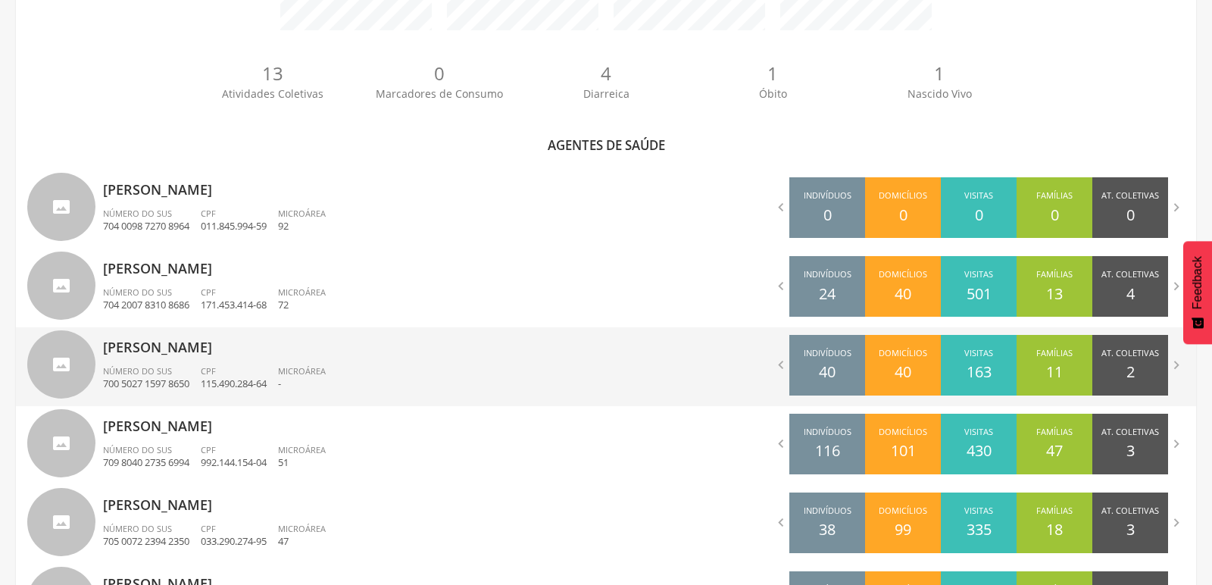
click at [132, 353] on p "Germana Pereira Goncalo" at bounding box center [349, 342] width 492 height 30
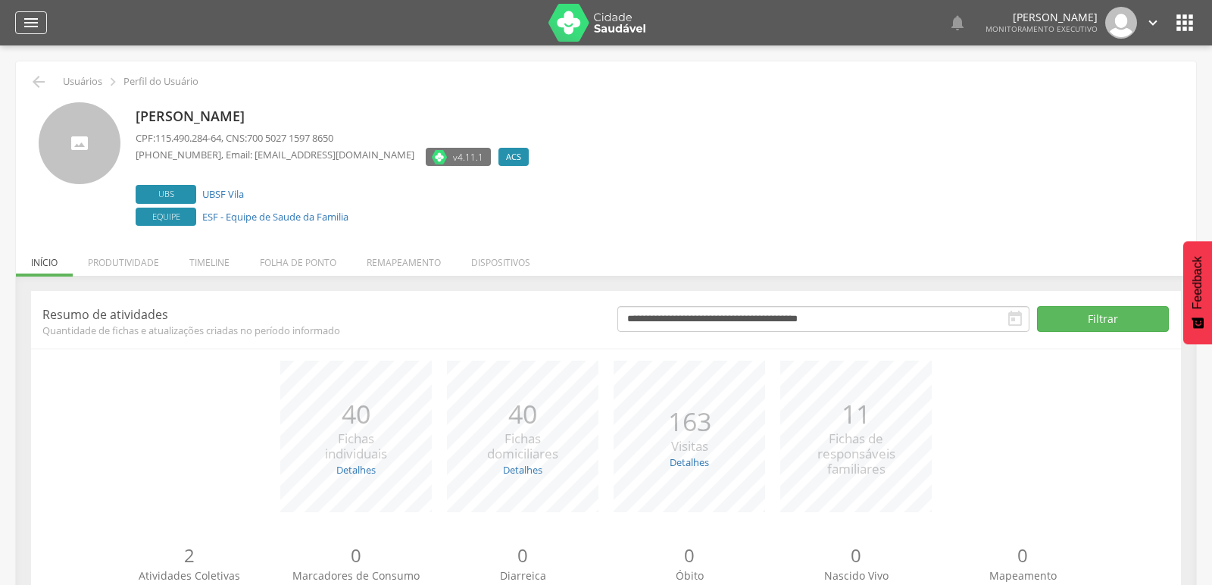
click at [44, 27] on div "" at bounding box center [31, 22] width 32 height 23
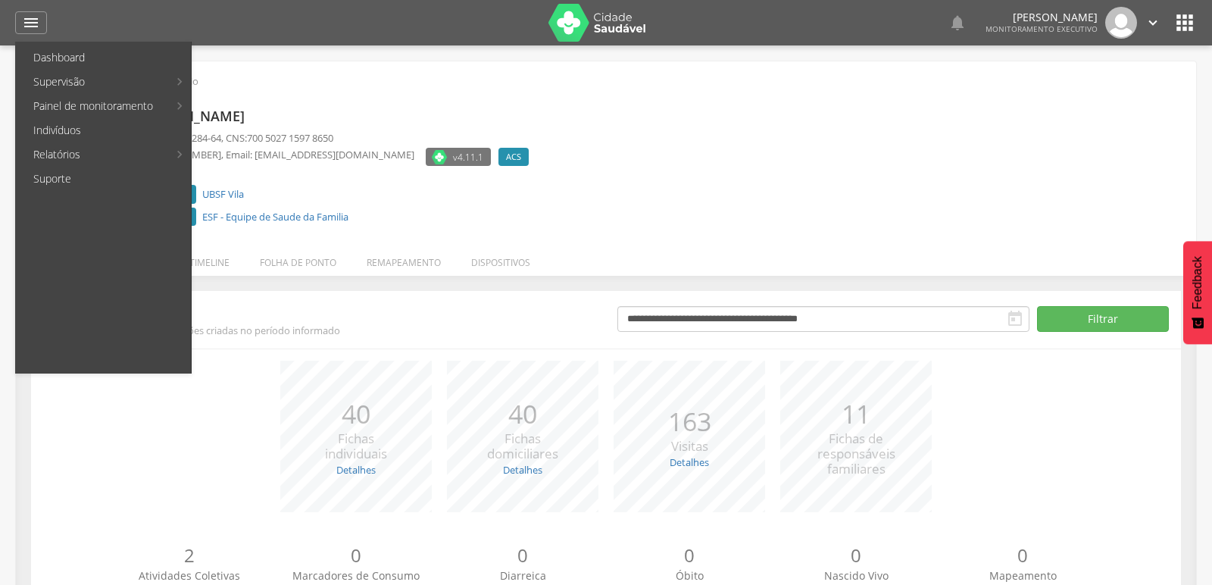
click at [61, 133] on link "Indivíduos" at bounding box center [104, 130] width 173 height 24
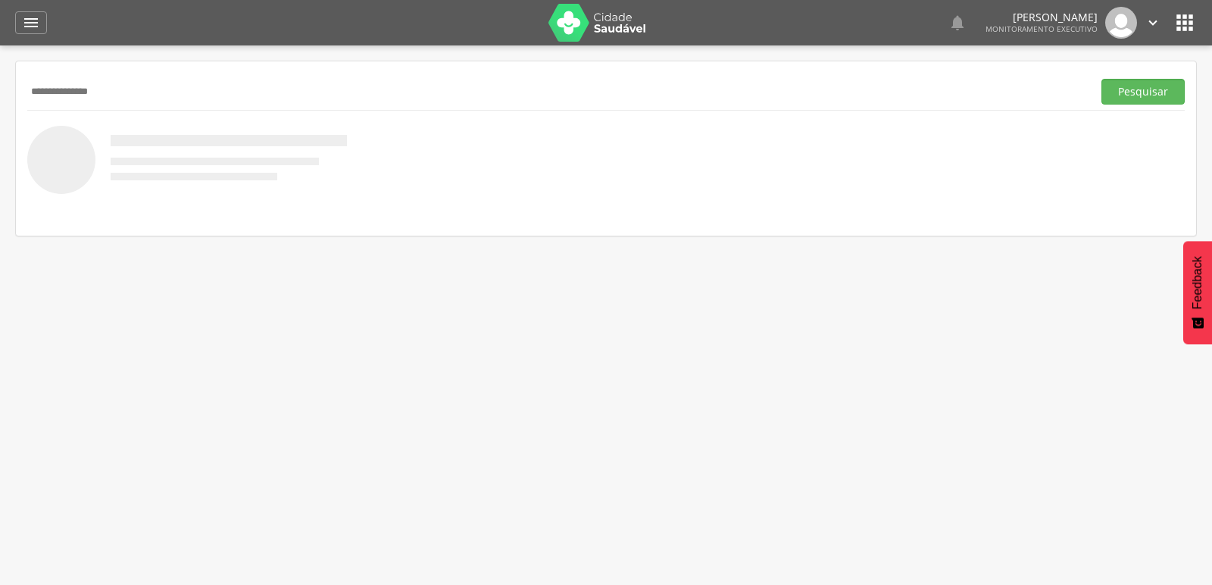
type input "**********"
click at [1101, 79] on button "Pesquisar" at bounding box center [1142, 92] width 83 height 26
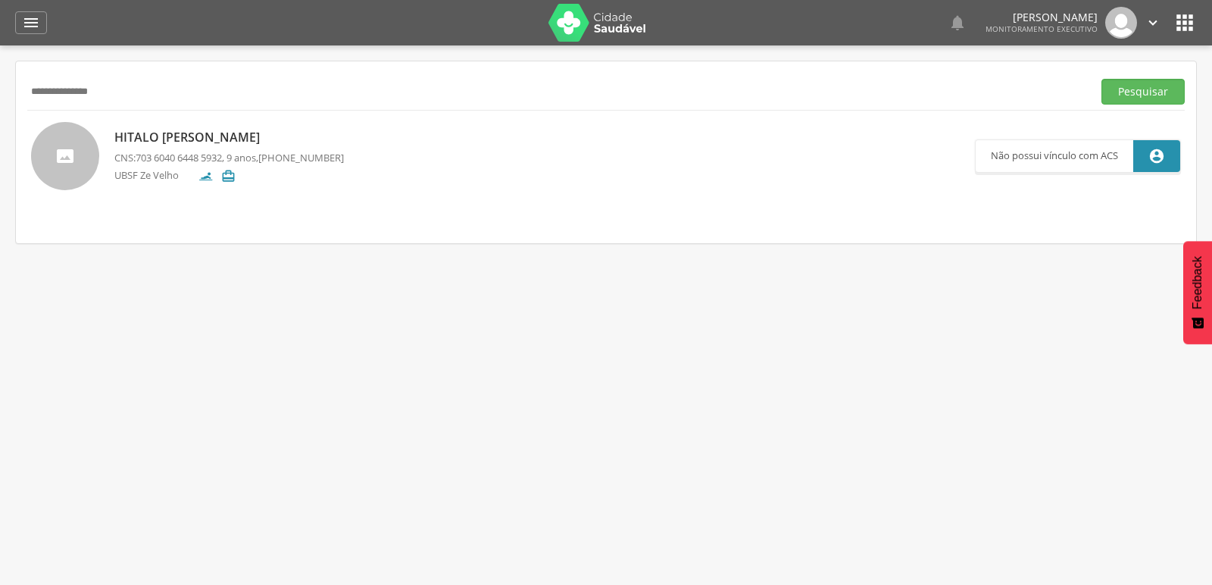
click at [162, 135] on p "Hitalo Rafael Pereira de Lima" at bounding box center [228, 137] width 229 height 17
type input "**********"
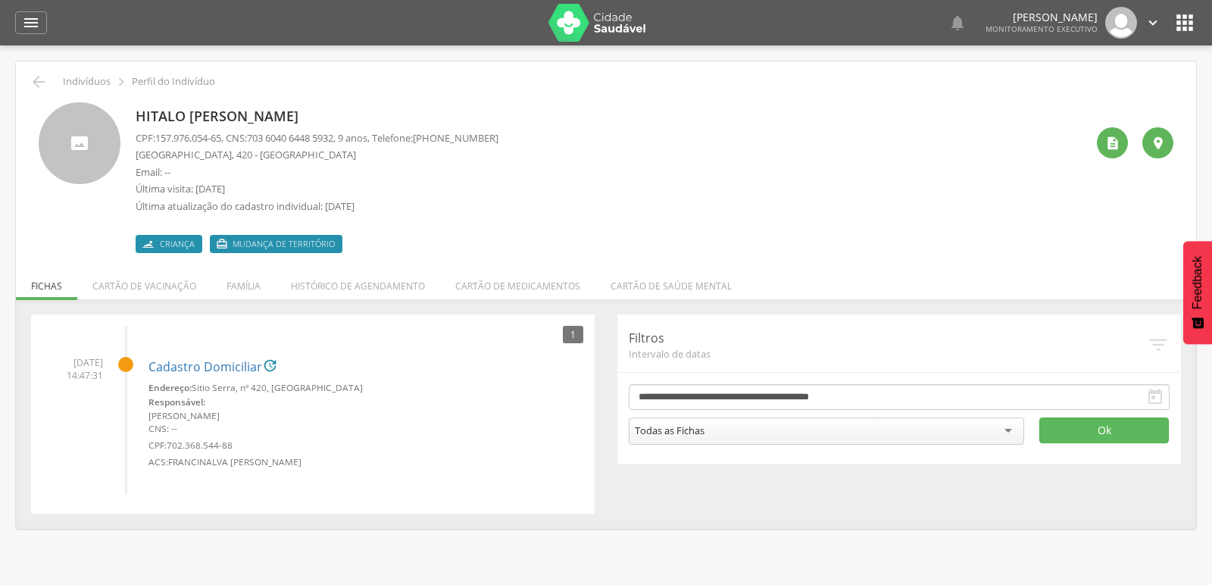
click at [37, 94] on div "Hitalo Rafael Pereira de Lima CPF: 157.976.054-65 , CNS: 703 6040 6448 5932 , 9…" at bounding box center [605, 172] width 1157 height 162
click at [34, 85] on icon "" at bounding box center [39, 82] width 18 height 18
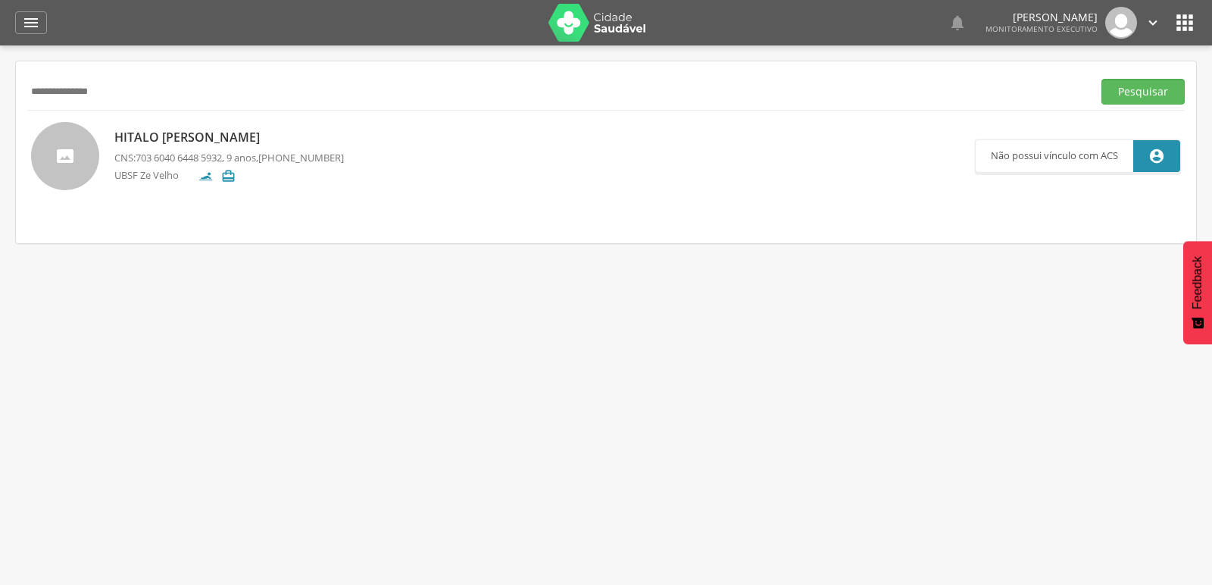
click at [187, 148] on div "Hitalo Rafael Pereira de Lima CNS: 703 6040 6448 5932 , 9 anos, (83) 8694-8214 …" at bounding box center [228, 155] width 229 height 63
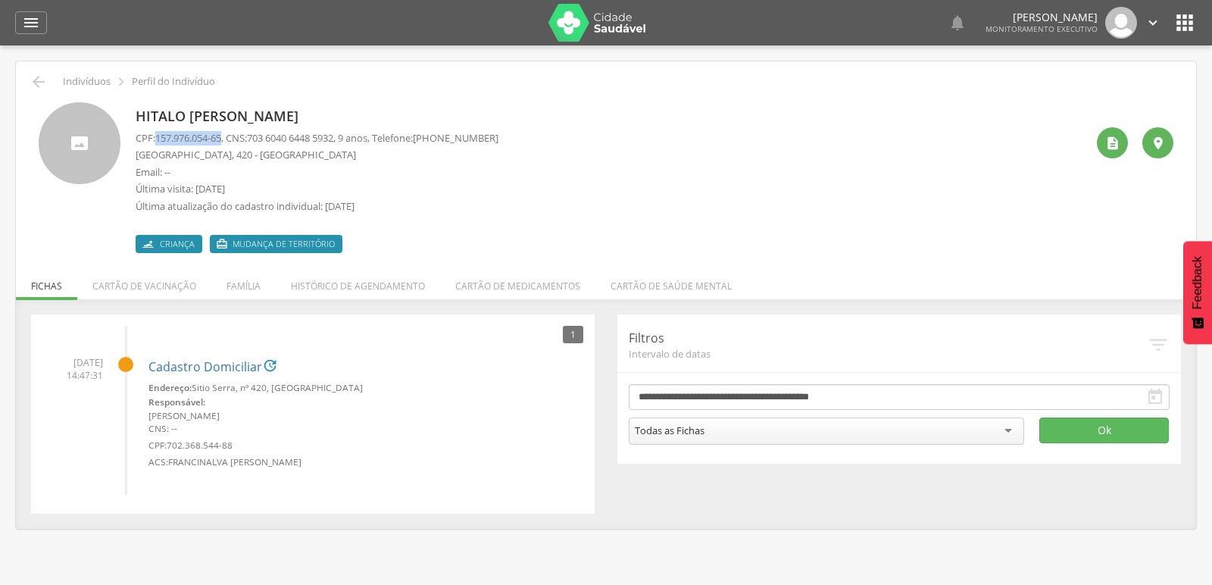
drag, startPoint x: 158, startPoint y: 137, endPoint x: 226, endPoint y: 141, distance: 67.5
click at [221, 141] on span "157.976.054-65" at bounding box center [188, 138] width 66 height 14
drag, startPoint x: 227, startPoint y: 125, endPoint x: 142, endPoint y: 151, distance: 89.6
click at [142, 154] on p "Sitio Serra, 420 - Ze Velho" at bounding box center [317, 155] width 363 height 14
drag, startPoint x: 158, startPoint y: 139, endPoint x: 228, endPoint y: 135, distance: 69.8
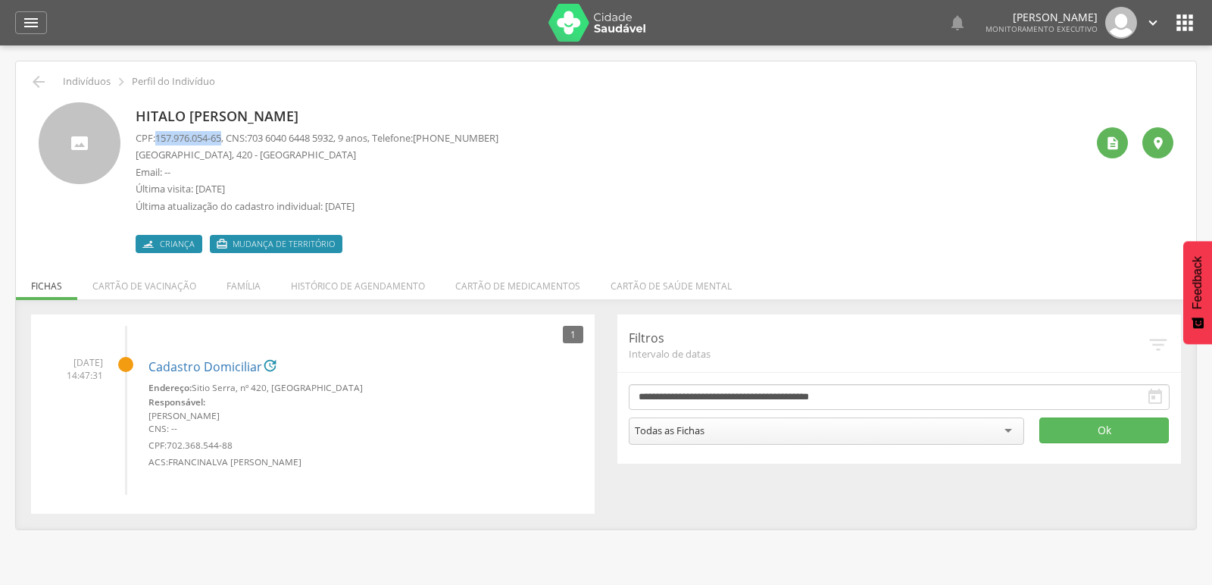
click at [228, 135] on p "CPF: 157.976.054-65 , CNS: 703 6040 6448 5932 , 9 anos, Telefone: (83) 8694-8214" at bounding box center [317, 138] width 363 height 14
copy span "157.976.054-65"
click at [34, 76] on icon "" at bounding box center [39, 82] width 18 height 18
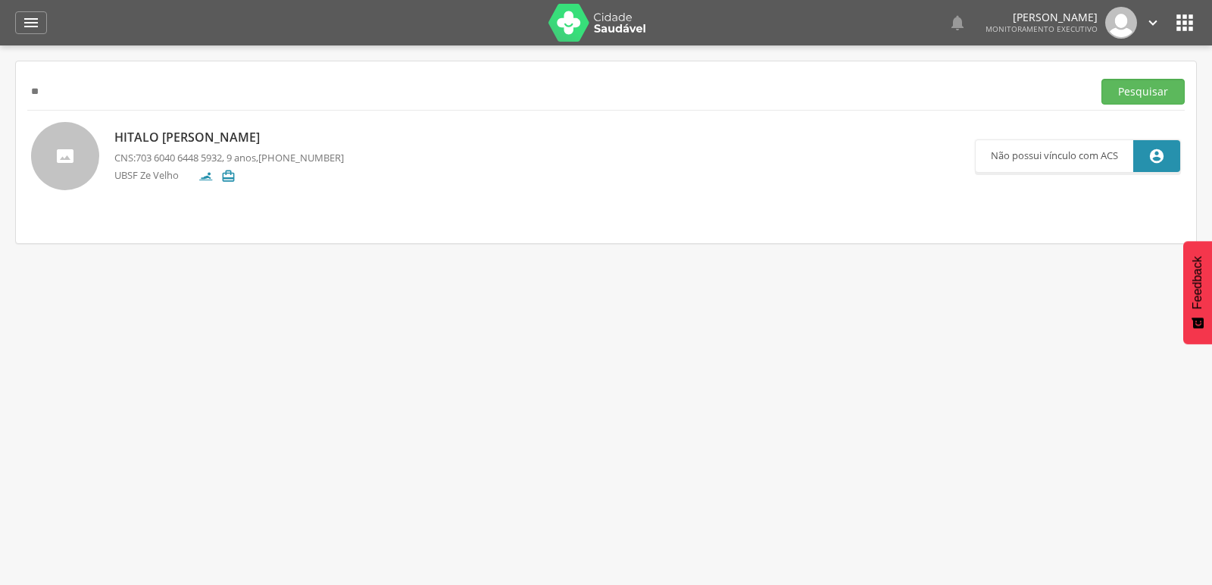
type input "*"
paste input "**********"
type input "**********"
click at [1101, 79] on button "Pesquisar" at bounding box center [1142, 92] width 83 height 26
click at [214, 134] on p "Ivone de Oliveira Alves" at bounding box center [231, 138] width 235 height 17
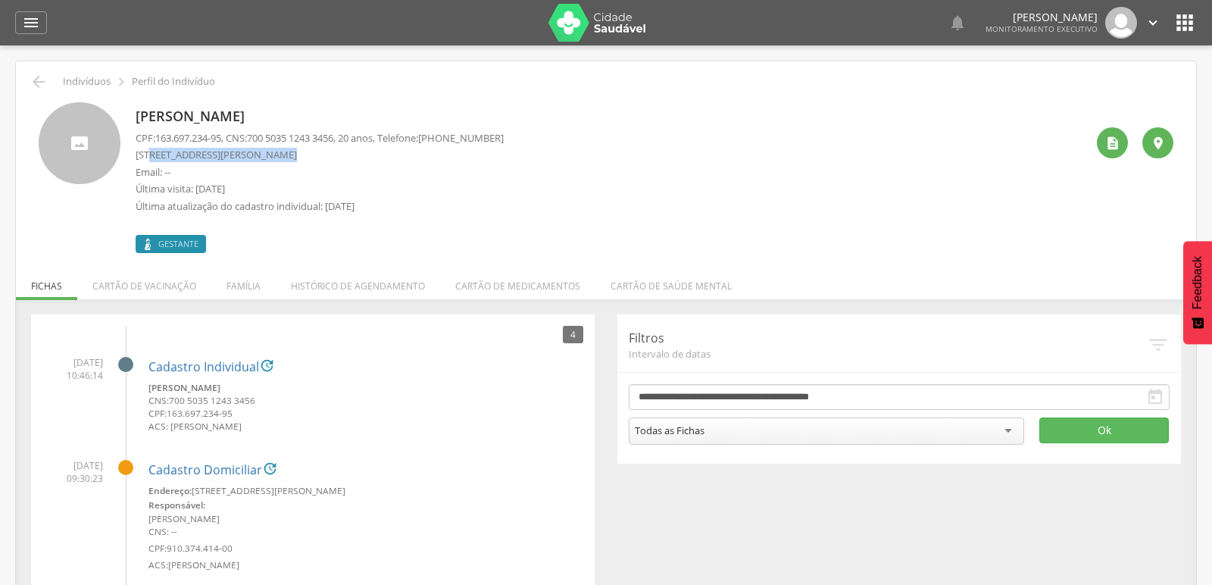
drag, startPoint x: 154, startPoint y: 154, endPoint x: 279, endPoint y: 145, distance: 126.0
click at [279, 145] on div "CPF: 163.697.234-95 , CNS: 700 5035 1243 3456 , 20 anos, Telefone: (83) 98713-8…" at bounding box center [320, 176] width 368 height 90
copy p "Manoel Messias Rodrigues,"
click at [637, 161] on div "Ivone de Oliveira Alves CPF: 163.697.234-95 , CNS: 700 5035 1243 3456 , 20 anos…" at bounding box center [611, 177] width 950 height 151
drag, startPoint x: 156, startPoint y: 138, endPoint x: 228, endPoint y: 130, distance: 72.4
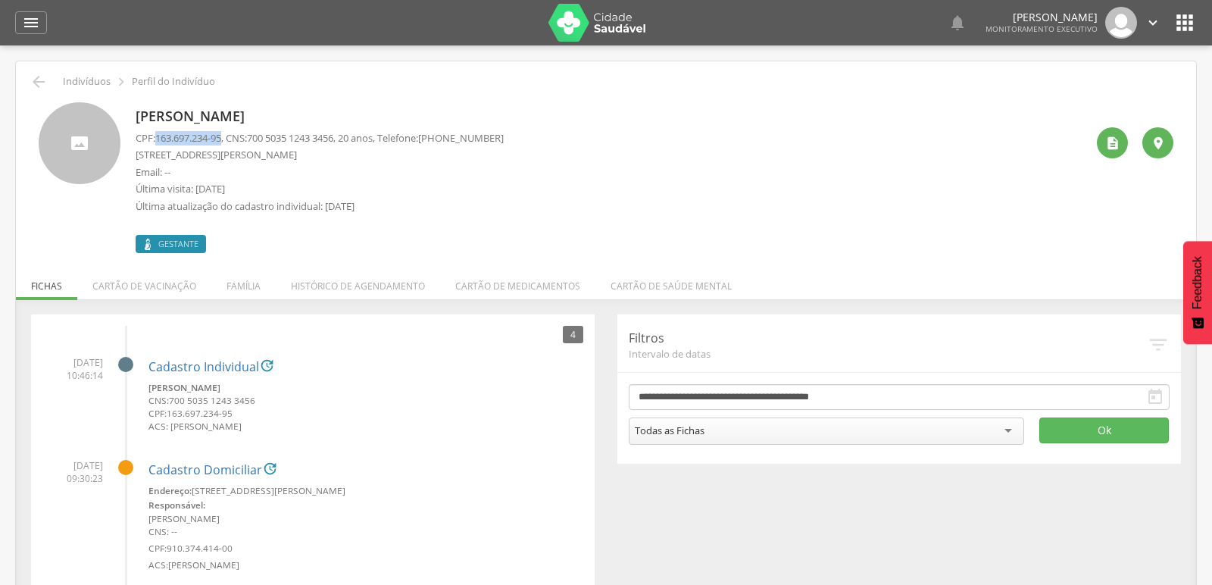
click at [228, 130] on div "Ivone de Oliveira Alves CPF: 163.697.234-95 , CNS: 700 5035 1243 3456 , 20 anos…" at bounding box center [320, 177] width 368 height 151
copy p "163.697.234-95"
